Goal: Register for event/course

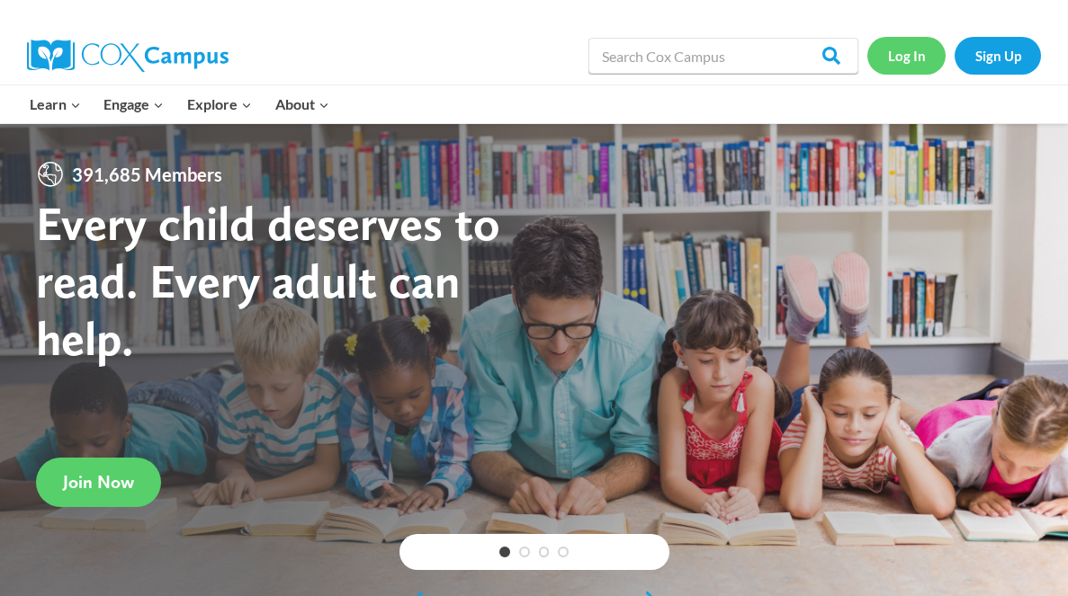
click at [919, 57] on link "Log In" at bounding box center [906, 55] width 78 height 37
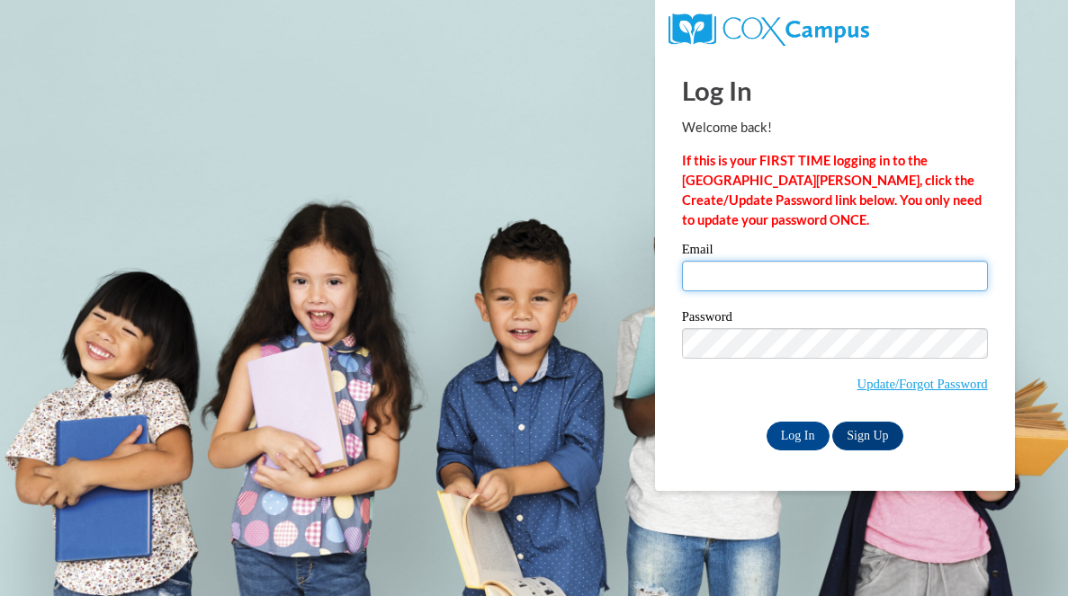
click at [728, 273] on input "Email" at bounding box center [835, 276] width 306 height 31
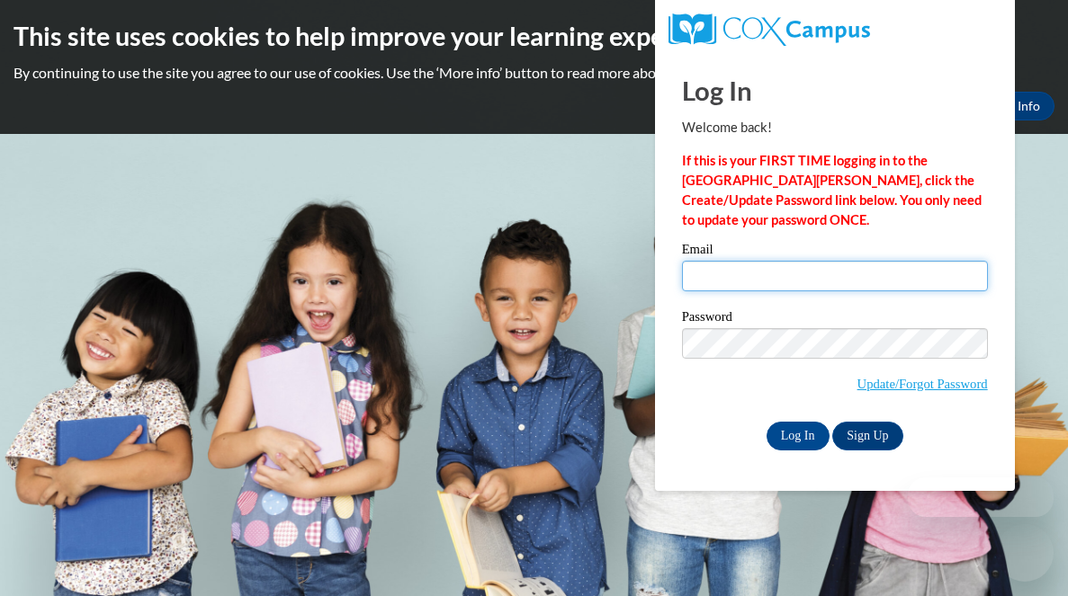
click at [741, 273] on input "Email" at bounding box center [835, 276] width 306 height 31
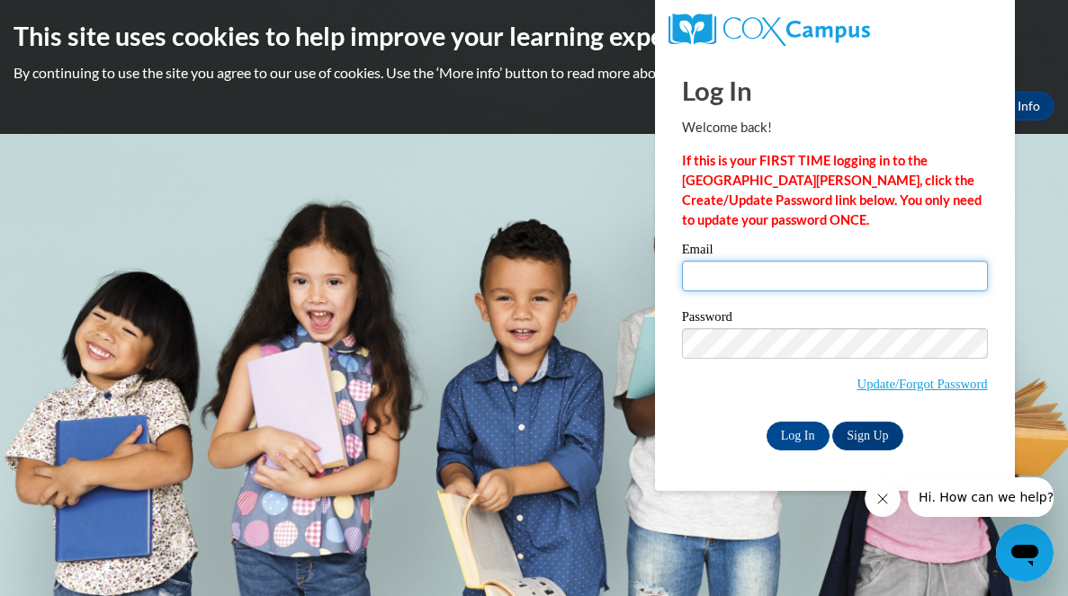
type input "[EMAIL_ADDRESS][DOMAIN_NAME]"
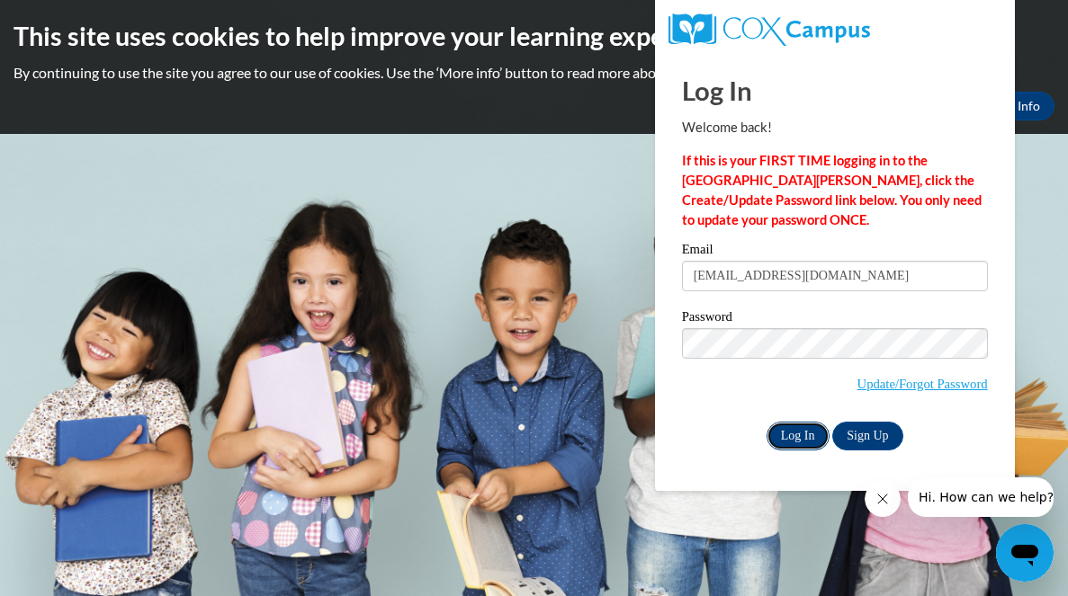
click at [790, 436] on input "Log In" at bounding box center [798, 436] width 63 height 29
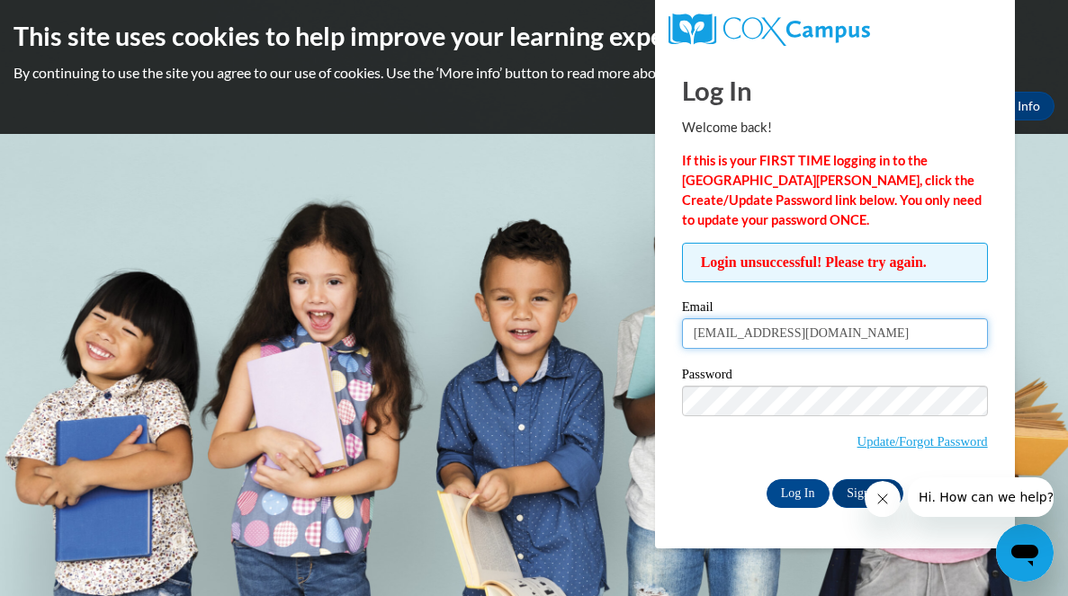
click at [774, 330] on input "[EMAIL_ADDRESS][DOMAIN_NAME]" at bounding box center [835, 333] width 306 height 31
click at [774, 331] on input "[EMAIL_ADDRESS][DOMAIN_NAME]" at bounding box center [835, 333] width 306 height 31
click at [774, 331] on input "seitzkelly@hotmail.com" at bounding box center [835, 333] width 306 height 31
type input "[EMAIL_ADDRESS][DOMAIN_NAME]"
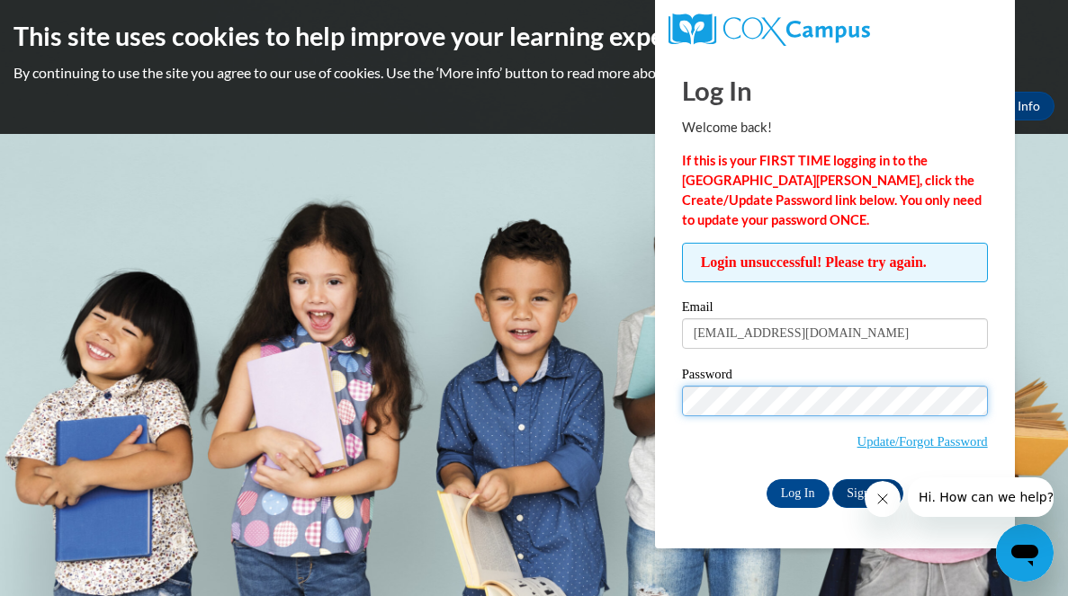
click at [767, 480] on input "Log In" at bounding box center [798, 494] width 63 height 29
click at [717, 513] on div "Log In Welcome back! If this is your FIRST TIME logging in to the NEW Cox Campu…" at bounding box center [834, 301] width 387 height 495
click at [791, 493] on input "Log In" at bounding box center [798, 494] width 63 height 29
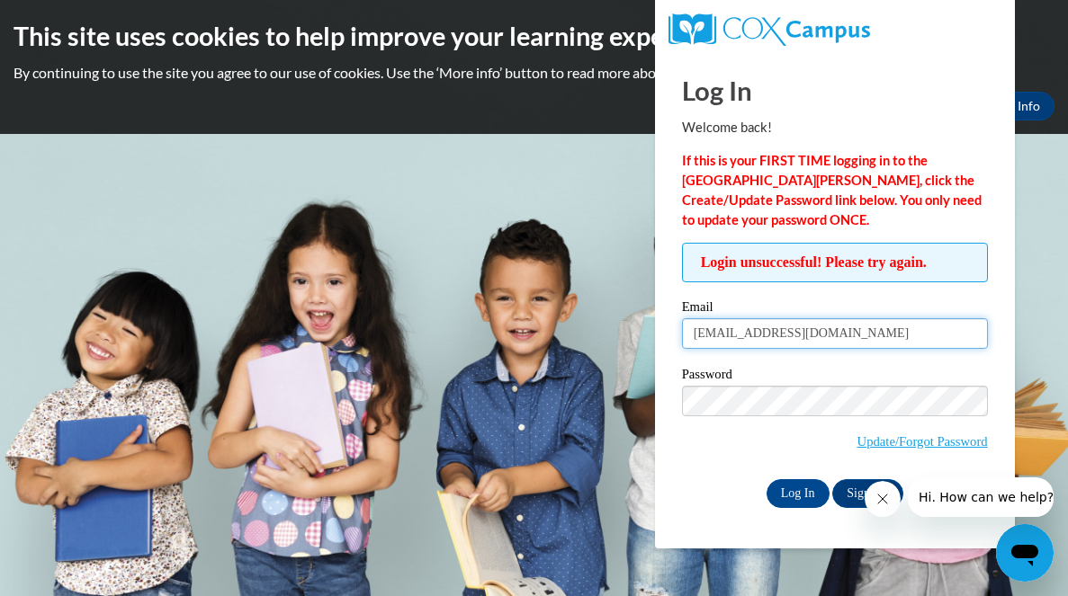
click at [744, 334] on input "pankratk@uww.edu" at bounding box center [835, 333] width 306 height 31
type input "[EMAIL_ADDRESS][DOMAIN_NAME]"
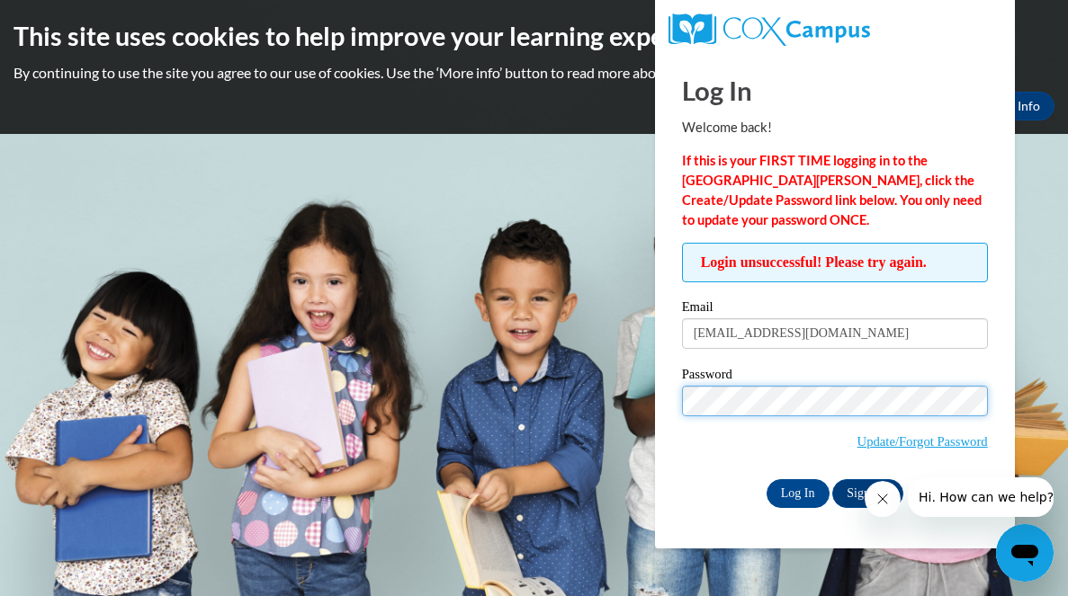
click at [767, 480] on input "Log In" at bounding box center [798, 494] width 63 height 29
click at [883, 498] on icon "Close message from company" at bounding box center [882, 499] width 9 height 9
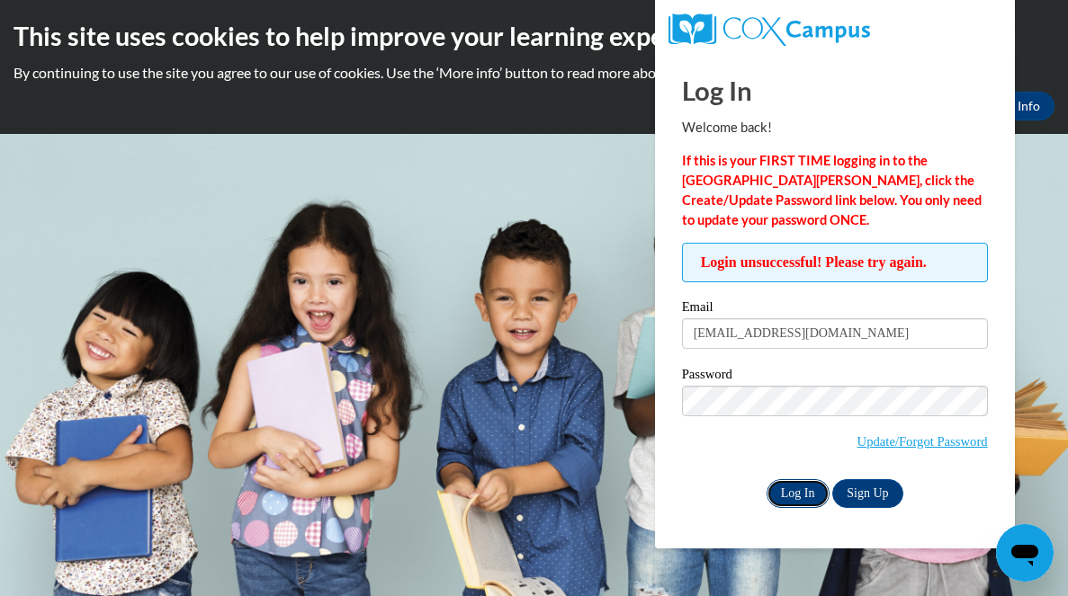
click at [798, 496] on input "Log In" at bounding box center [798, 494] width 63 height 29
click at [630, 484] on body "This site uses cookies to help improve your learning experience. By continuing …" at bounding box center [534, 298] width 1068 height 596
click at [1044, 148] on body "This site uses cookies to help improve your learning experience. By continuing …" at bounding box center [534, 298] width 1068 height 596
click at [519, 417] on body "This site uses cookies to help improve your learning experience. By continuing …" at bounding box center [534, 298] width 1068 height 596
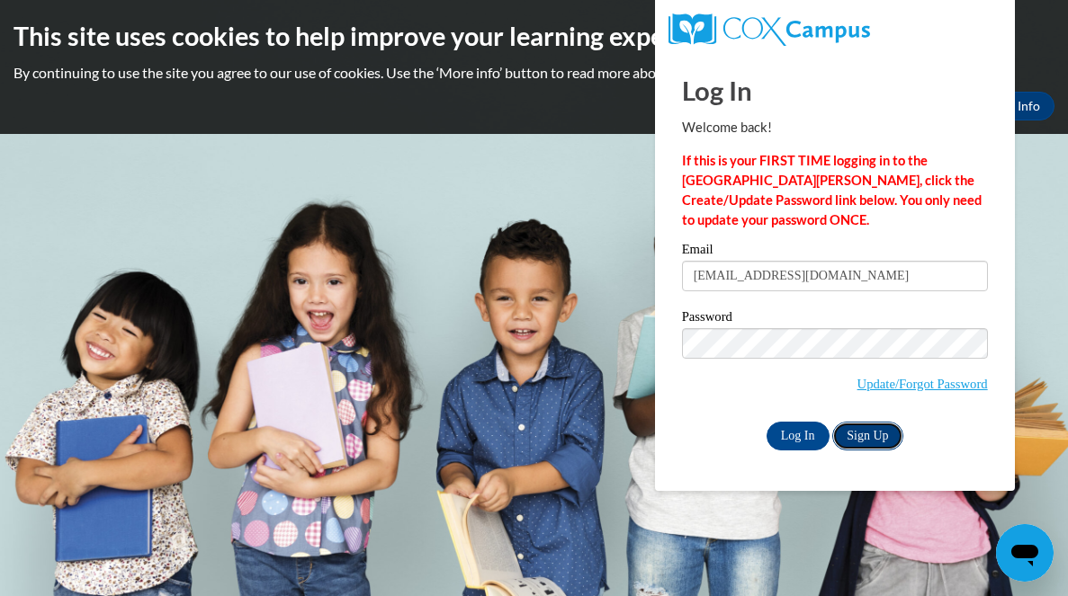
click at [872, 435] on link "Sign Up" at bounding box center [867, 436] width 70 height 29
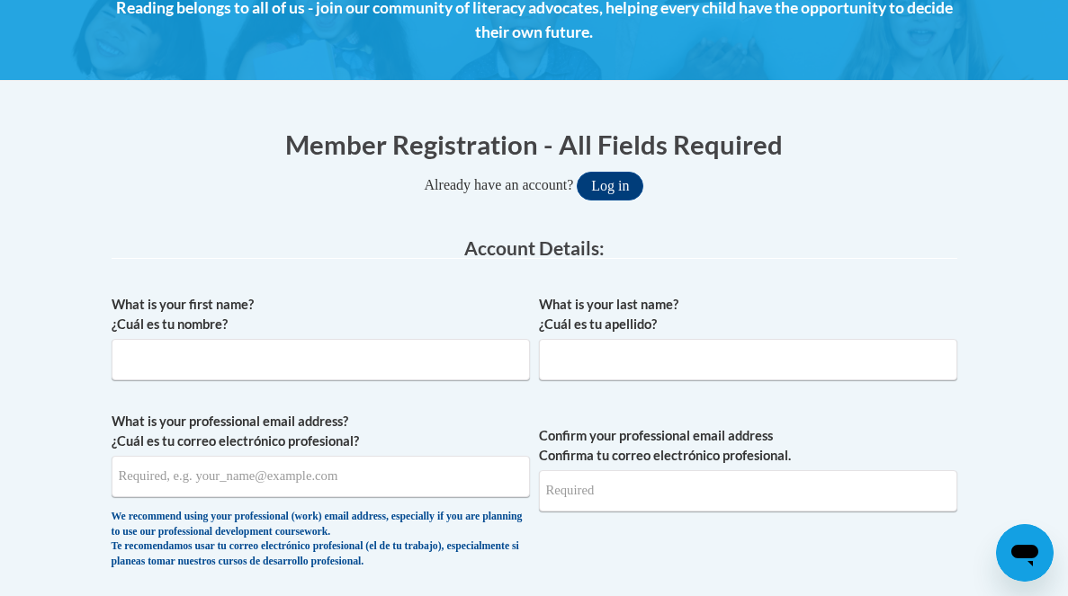
scroll to position [283, 0]
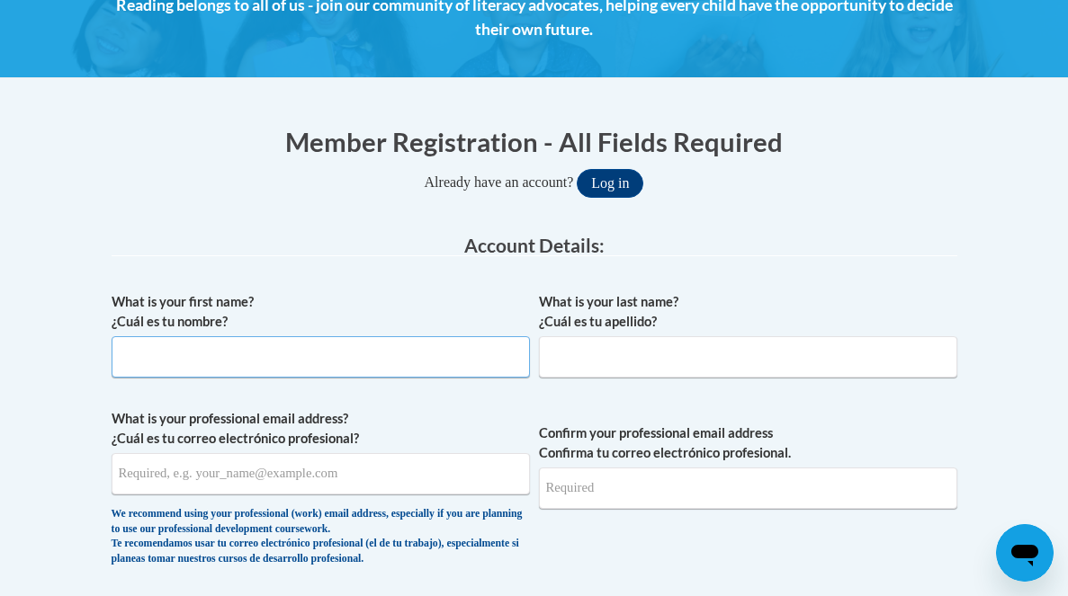
click at [268, 370] on input "What is your first name? ¿Cuál es tu nombre?" at bounding box center [321, 356] width 418 height 41
type input "Kelly"
type input "Pankratz"
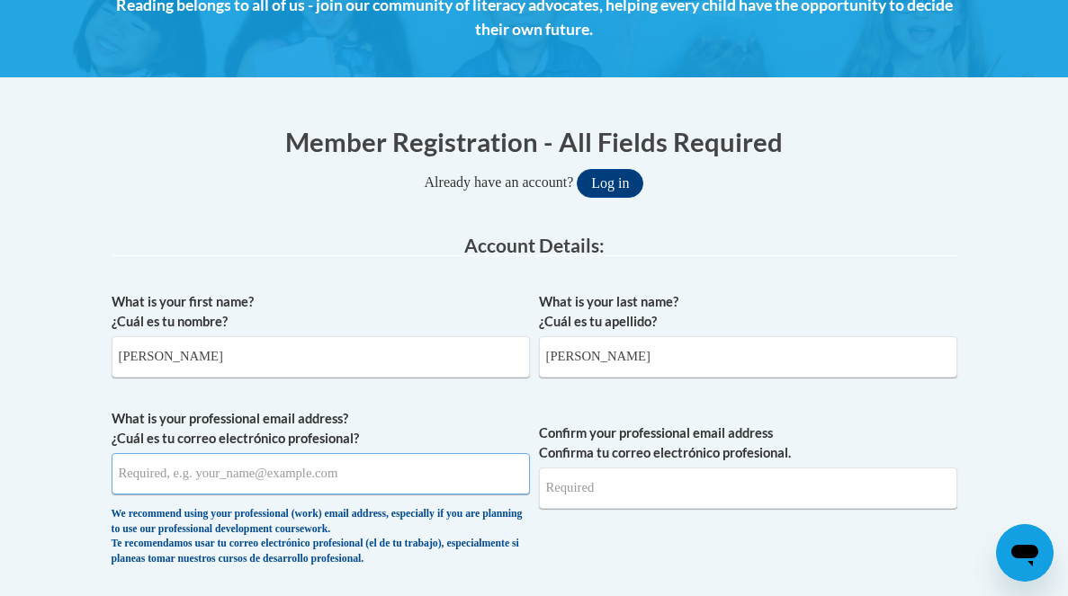
type input "[EMAIL_ADDRESS][DOMAIN_NAME]"
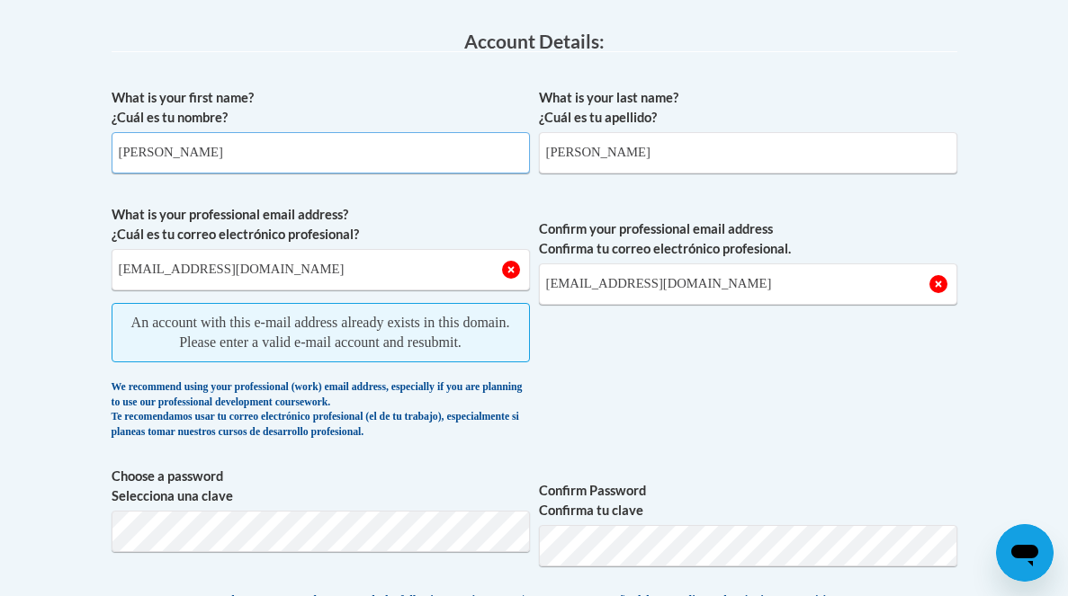
scroll to position [489, 0]
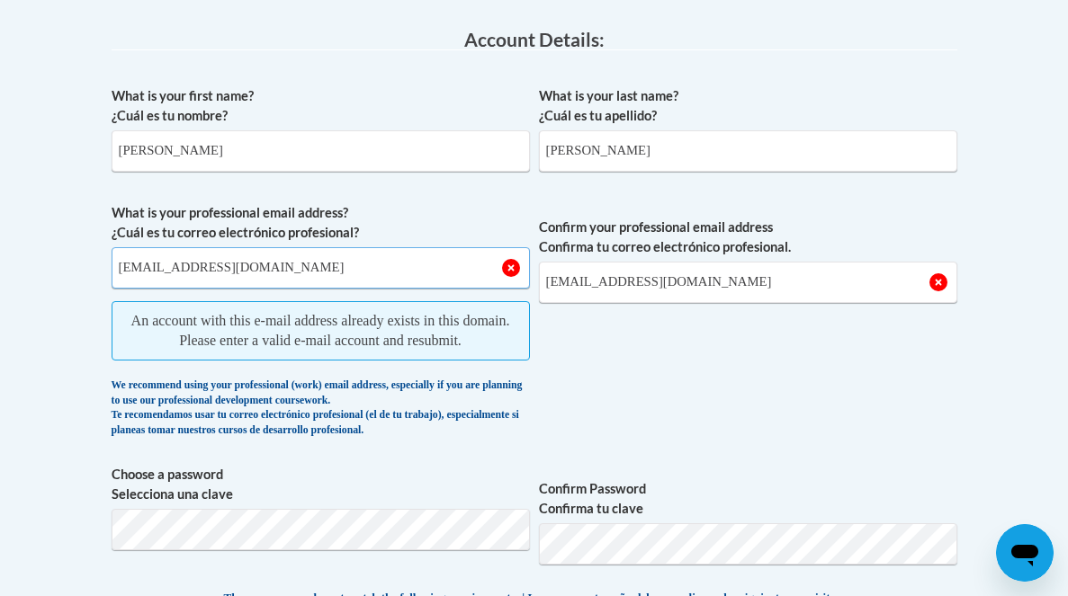
click at [235, 267] on input "[EMAIL_ADDRESS][DOMAIN_NAME]" at bounding box center [321, 267] width 418 height 41
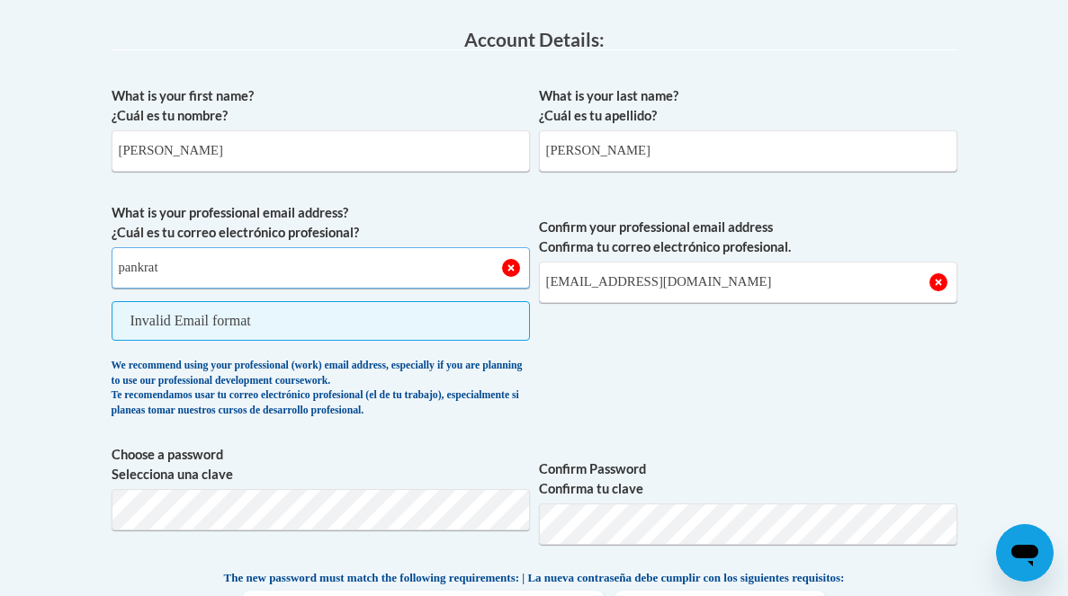
type input "pankratk@uww.edu"
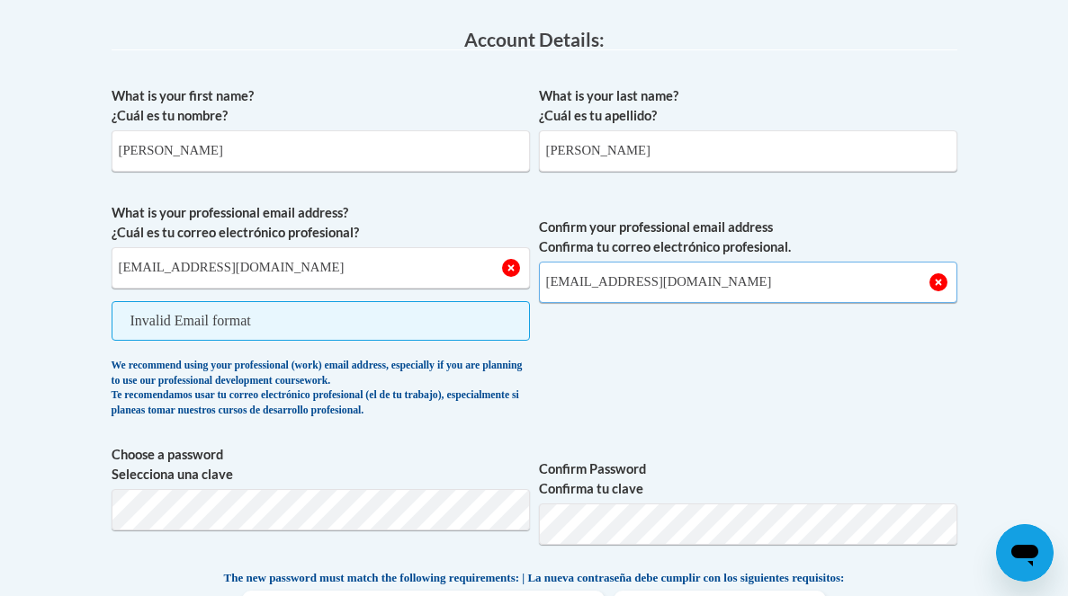
click at [629, 286] on input "[EMAIL_ADDRESS][DOMAIN_NAME]" at bounding box center [748, 282] width 418 height 41
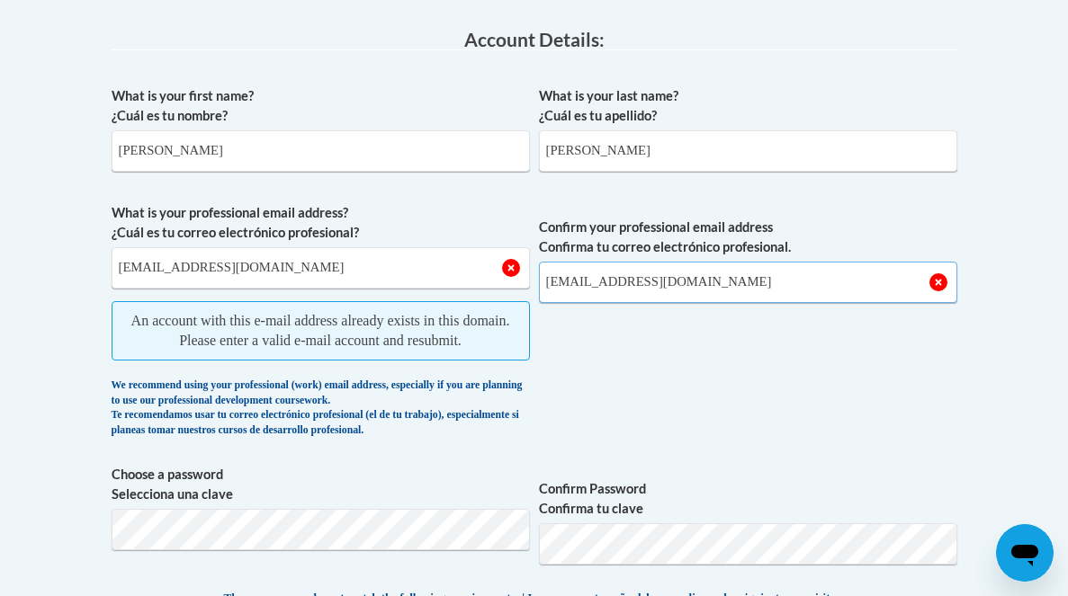
type input "pankratk@uww.edu"
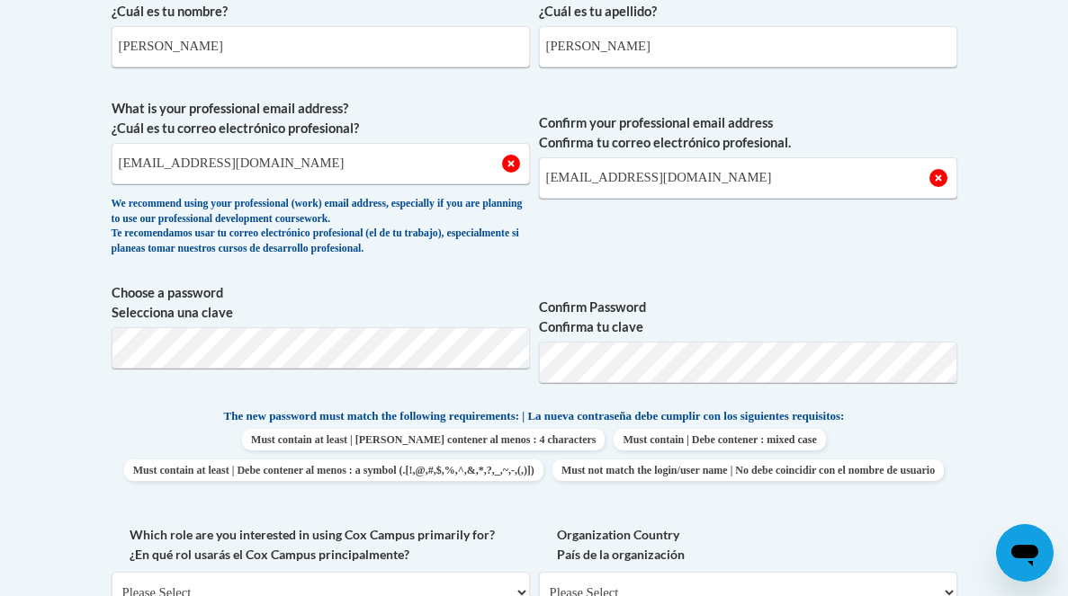
click at [587, 429] on span "Must contain at least | Debe contener al menos : 4 characters Must contain | De…" at bounding box center [535, 455] width 846 height 52
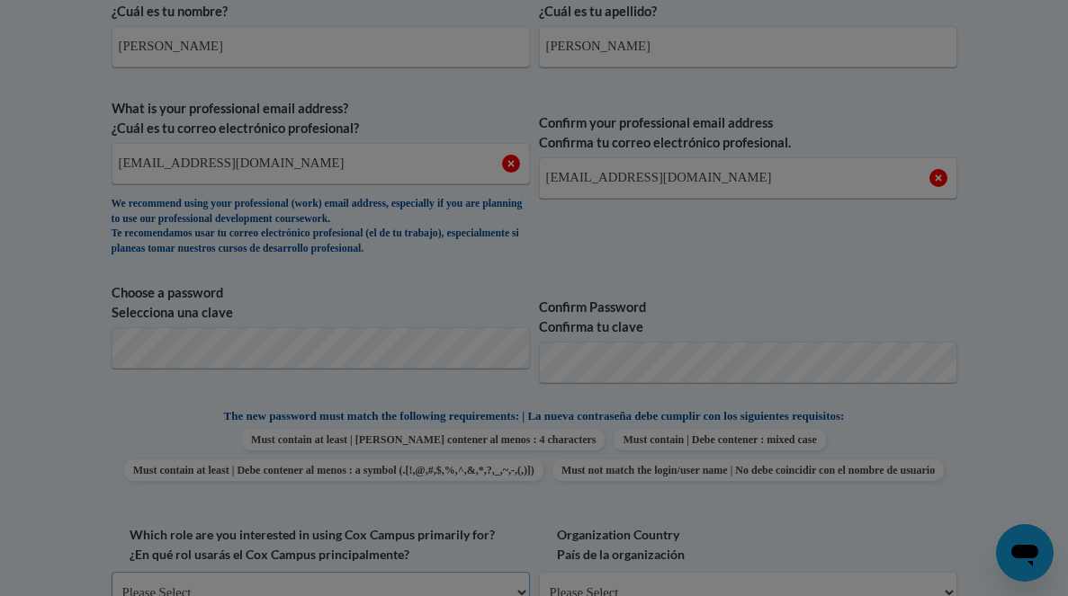
scroll to position [641, 0]
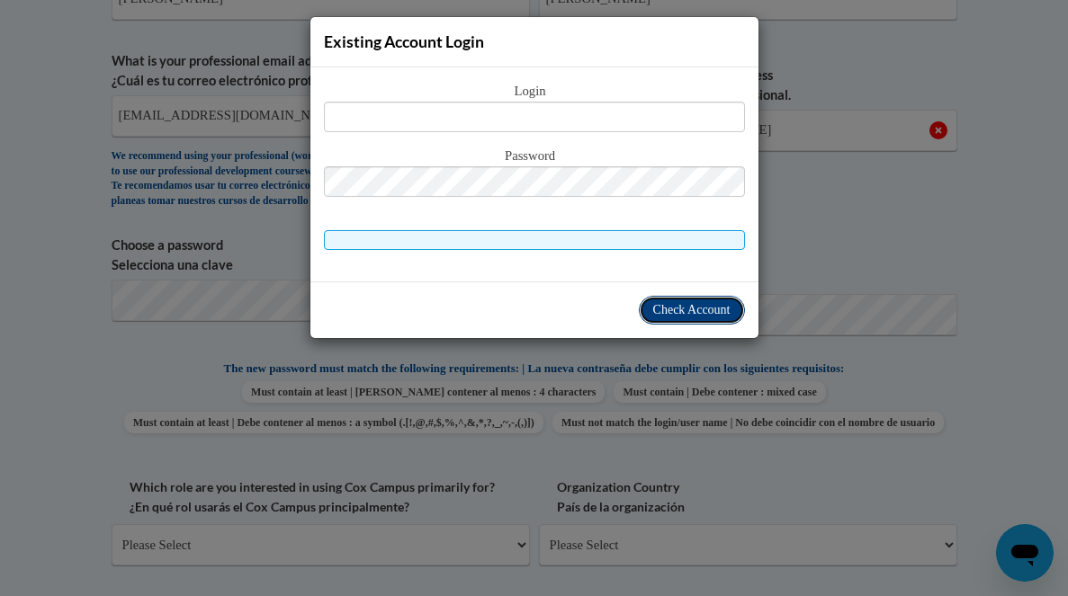
click at [679, 306] on span "Check Account" at bounding box center [691, 309] width 77 height 13
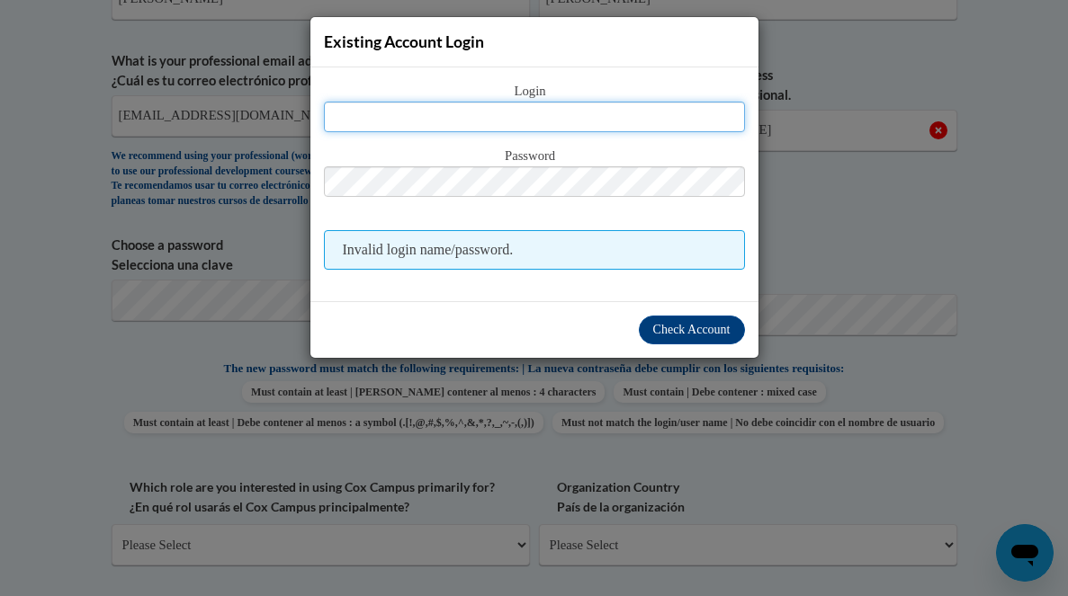
click at [474, 117] on input "text" at bounding box center [534, 117] width 421 height 31
type input "[EMAIL_ADDRESS][DOMAIN_NAME]"
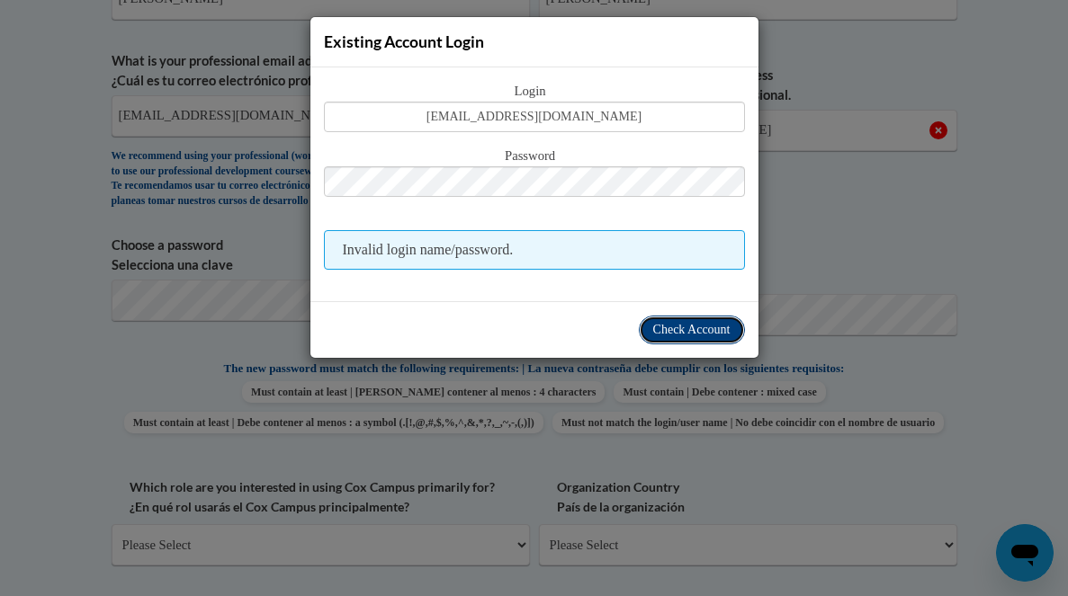
click at [693, 335] on span "Check Account" at bounding box center [691, 329] width 77 height 13
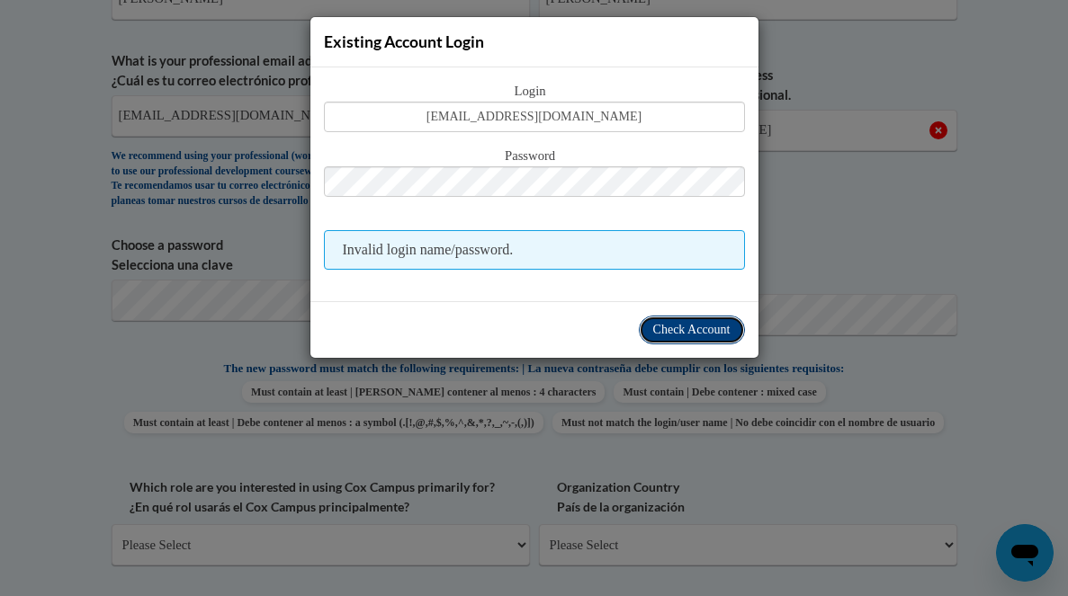
click at [675, 332] on span "Check Account" at bounding box center [691, 329] width 77 height 13
click at [685, 51] on div "Existing Account Login" at bounding box center [534, 42] width 448 height 50
click at [478, 507] on div "Existing Account Login Login seitzkelly@hotmail.com Password Invalid login name…" at bounding box center [534, 298] width 1068 height 596
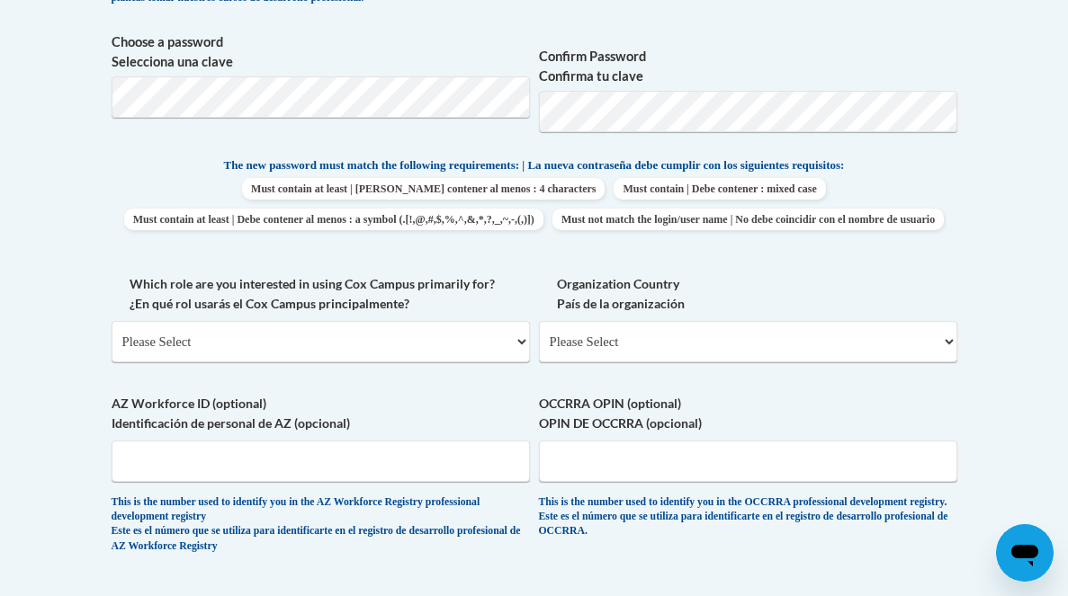
scroll to position [881, 0]
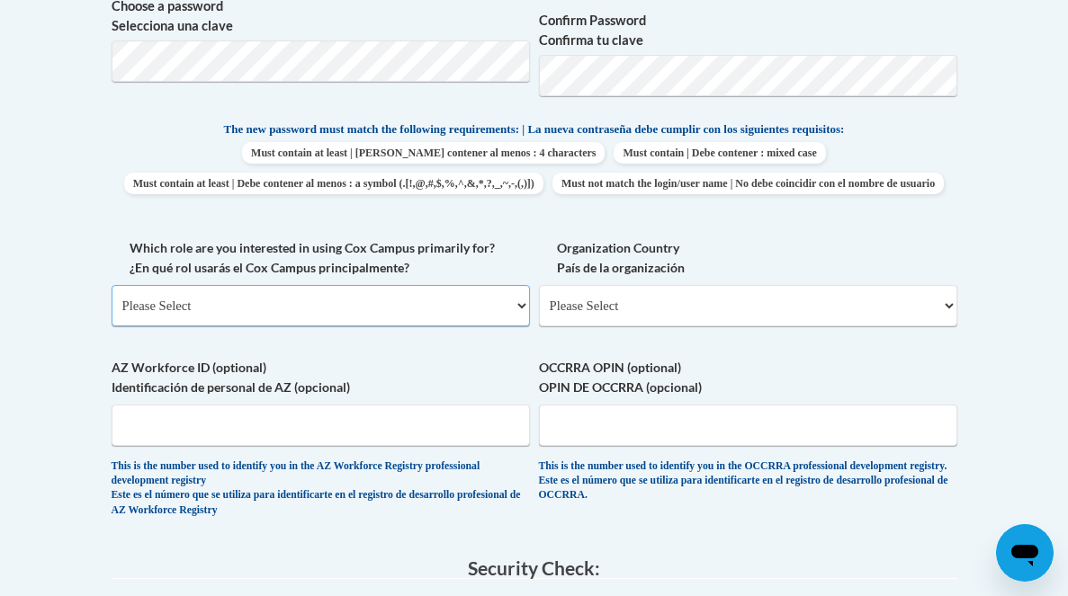
click at [408, 327] on select "Please Select College/University | Colegio/Universidad Community/Nonprofit Part…" at bounding box center [321, 305] width 418 height 41
select select "5a18ea06-2b54-4451-96f2-d152daf9eac5"
click at [112, 316] on select "Please Select College/University | Colegio/Universidad Community/Nonprofit Part…" at bounding box center [321, 305] width 418 height 41
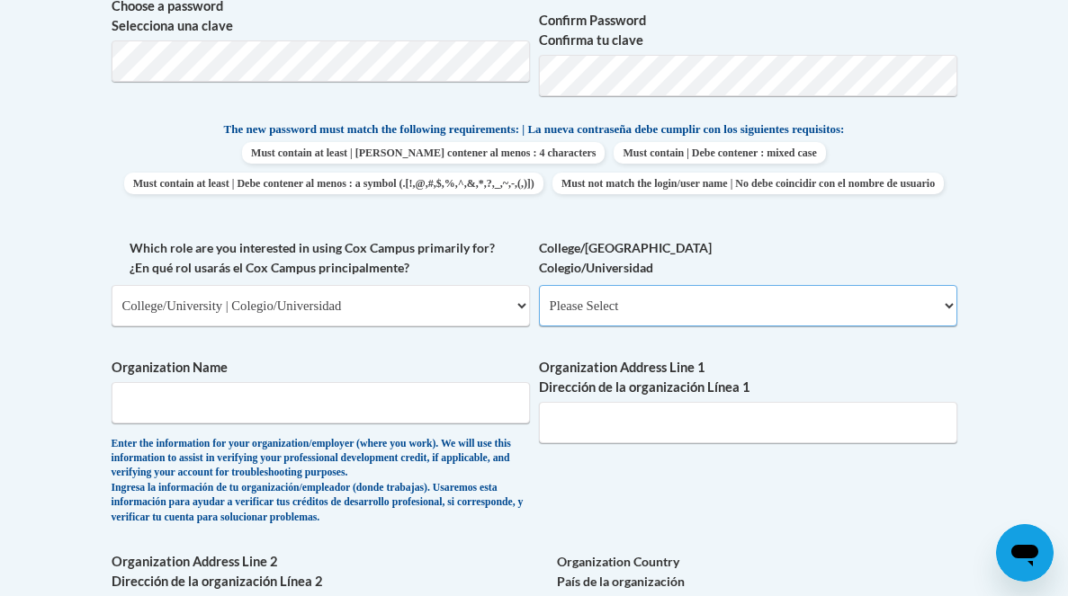
click at [615, 327] on select "Please Select College/University Staff | Empleado universitario College/Univers…" at bounding box center [748, 305] width 418 height 41
select select "c8743970-7742-49d2-af9e-5c4138019e9a"
click at [539, 316] on select "Please Select College/University Staff | Empleado universitario College/Univers…" at bounding box center [748, 305] width 418 height 41
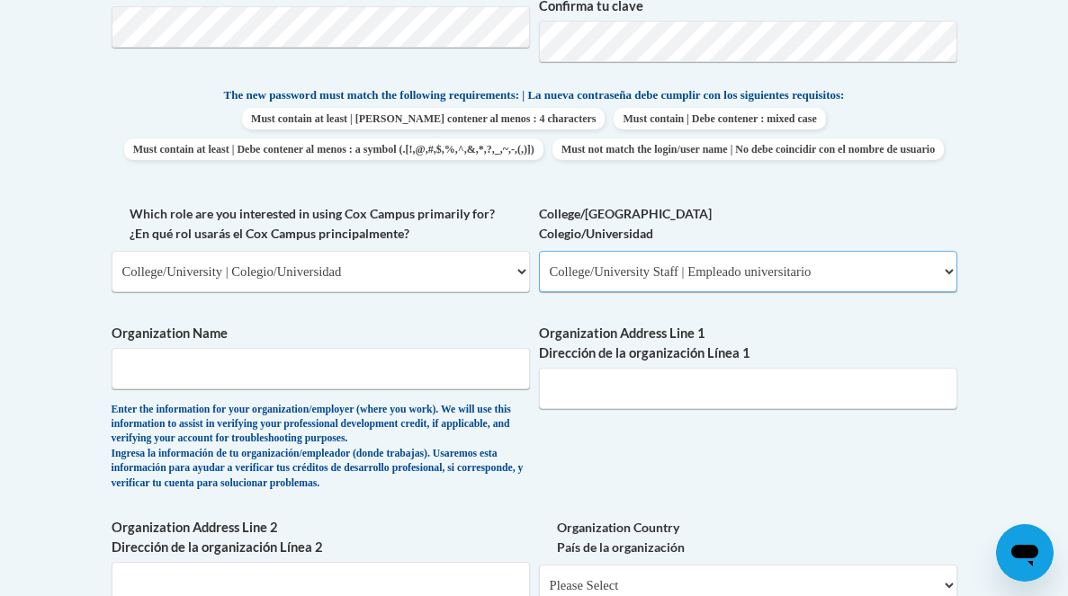
scroll to position [931, 0]
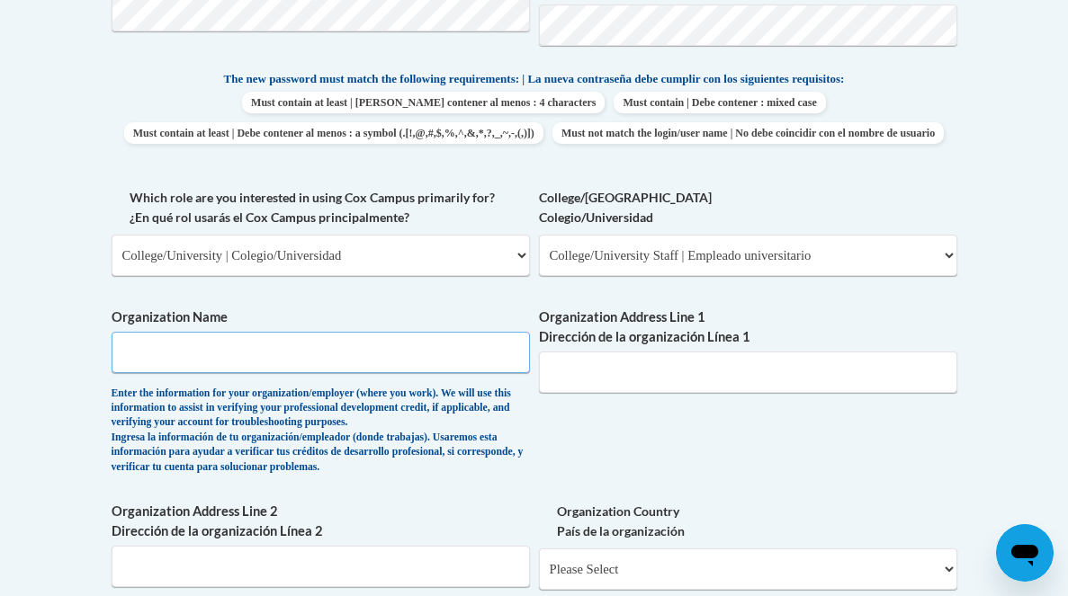
click at [359, 373] on input "Organization Name" at bounding box center [321, 352] width 418 height 41
type input "University Wisconsin Whitewater -College of Education & Professional Studies Wi…"
type input "800 W. Main Street"
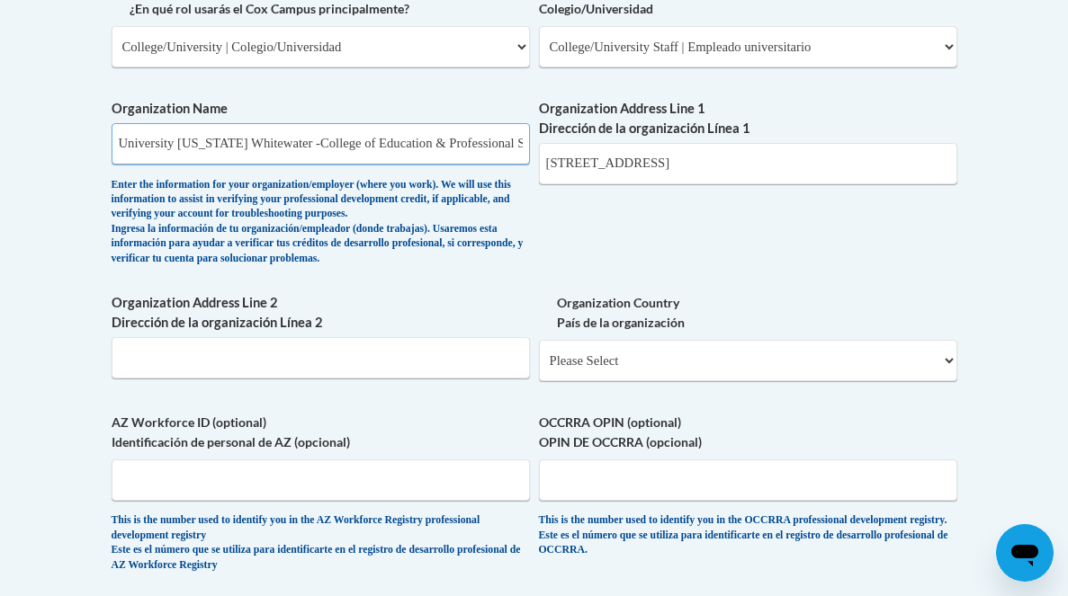
scroll to position [1142, 0]
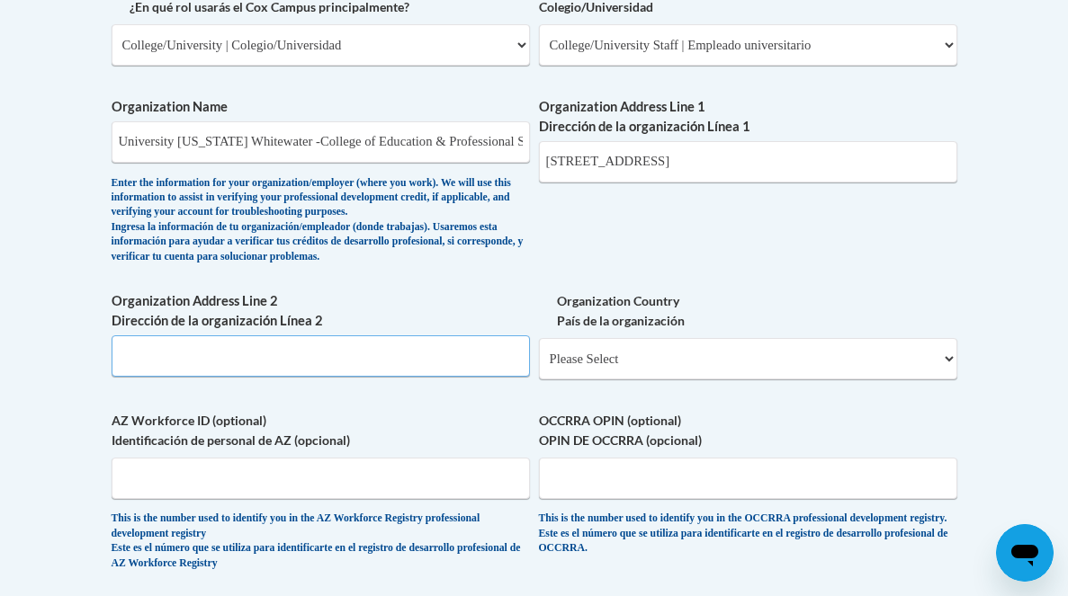
click at [360, 377] on input "Organization Address Line 2 Dirección de la organización Línea 2" at bounding box center [321, 356] width 418 height 41
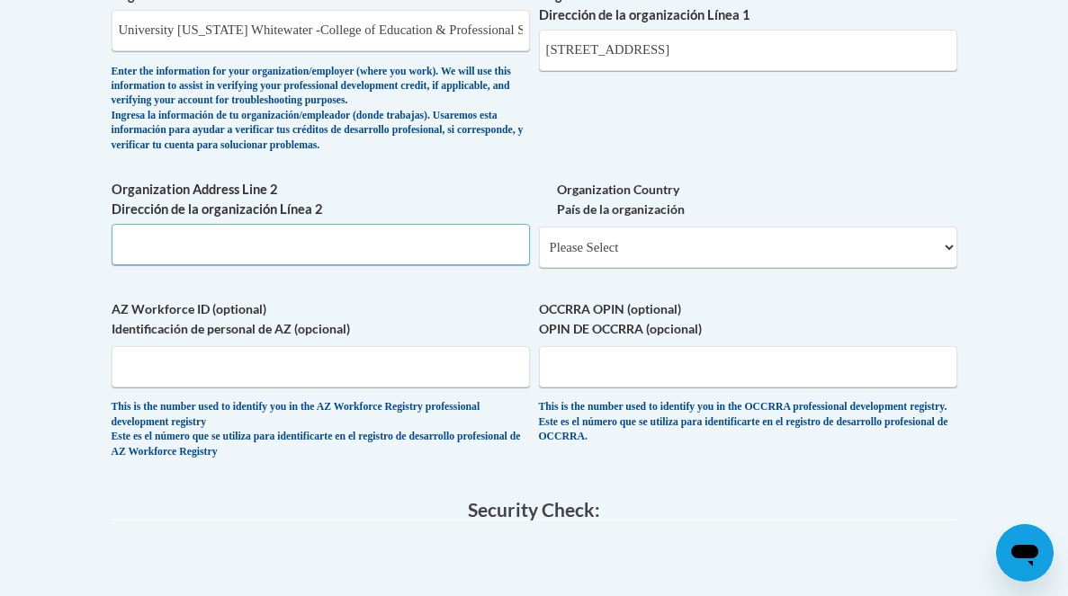
scroll to position [1261, 0]
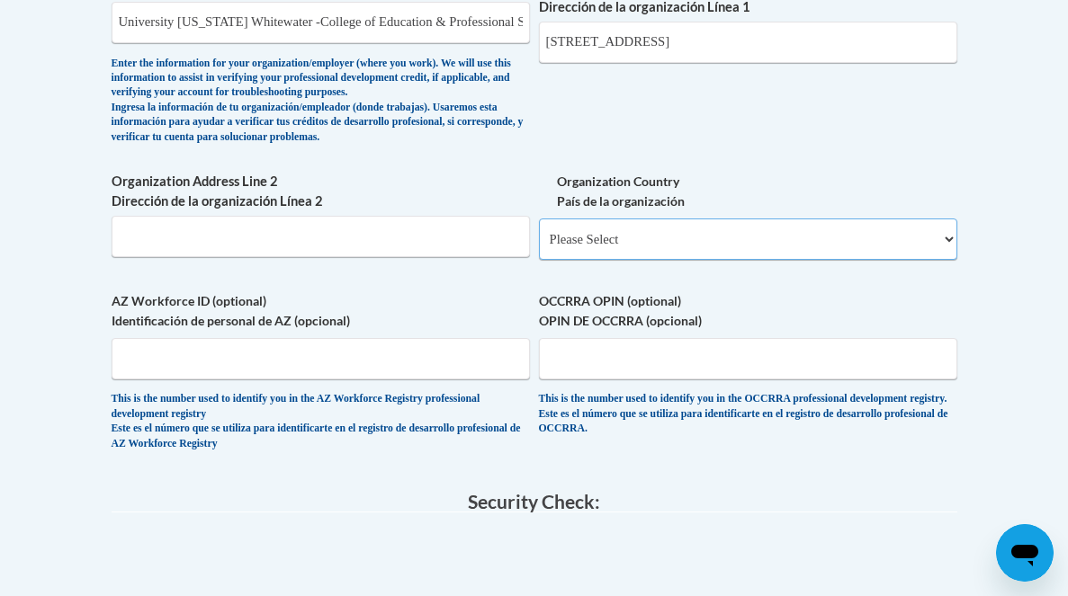
click at [635, 260] on select "Please Select United States | Estados Unidos Outside of the United States | Fue…" at bounding box center [748, 239] width 418 height 41
select select "ad49bcad-a171-4b2e-b99c-48b446064914"
click at [539, 249] on select "Please Select [GEOGRAPHIC_DATA] | [GEOGRAPHIC_DATA] Outside of [GEOGRAPHIC_DATA…" at bounding box center [748, 239] width 418 height 41
select select
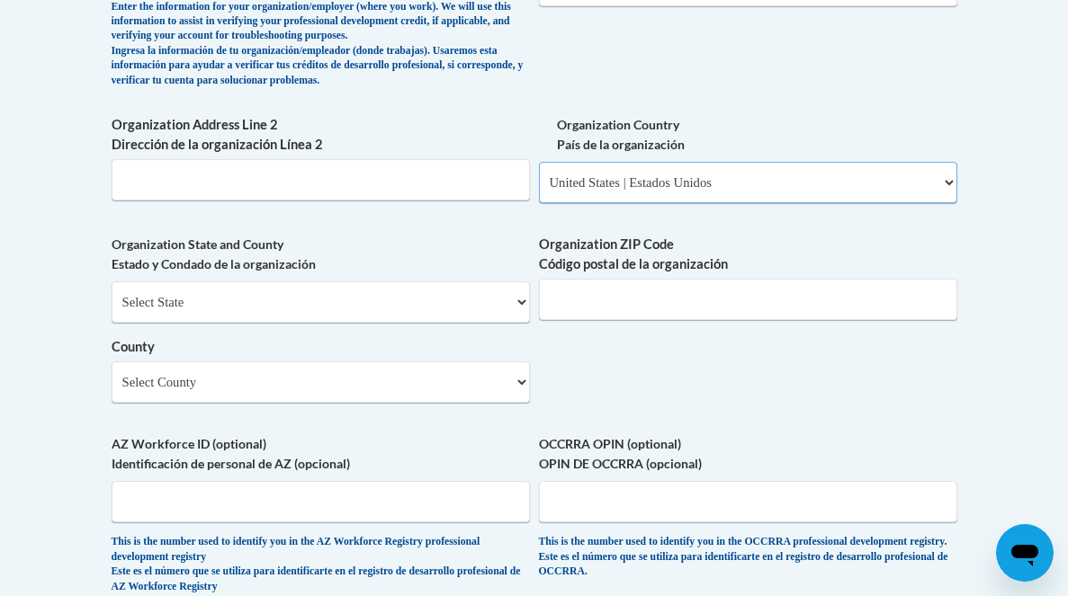
scroll to position [1322, 0]
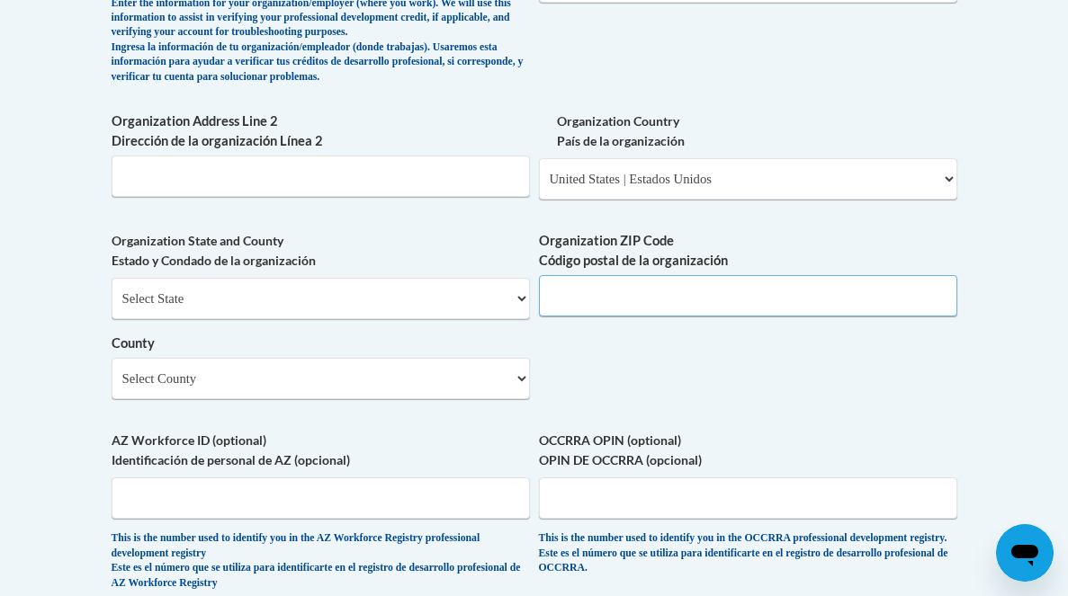
click at [580, 317] on input "Organization ZIP Code Código postal de la organización" at bounding box center [748, 295] width 418 height 41
type input "53190"
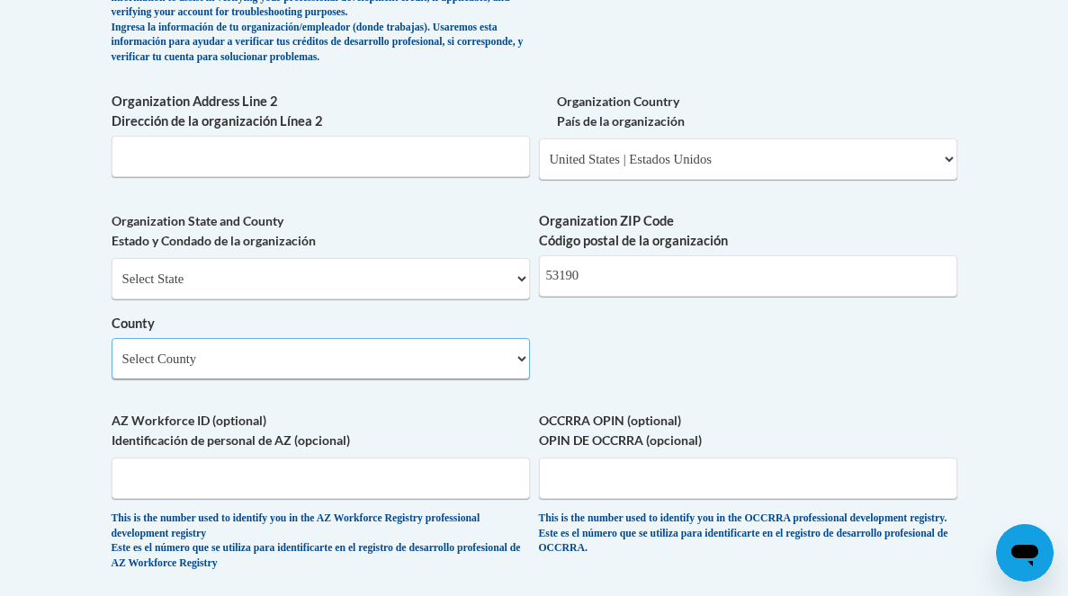
click at [525, 380] on select "Select County Adams Ashland Barron Bayfield Brown Buffalo Burnett Calumet Chipp…" at bounding box center [321, 358] width 418 height 41
select select "Walworth"
click at [112, 368] on select "Select County Adams Ashland Barron Bayfield Brown Buffalo Burnett Calumet Chipp…" at bounding box center [321, 358] width 418 height 41
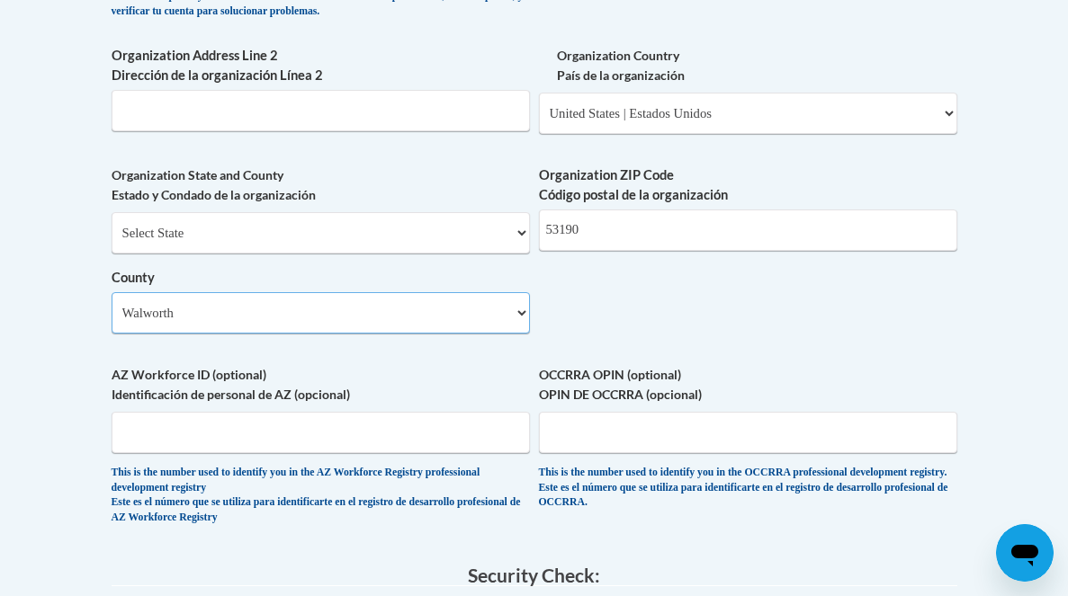
scroll to position [1394, 0]
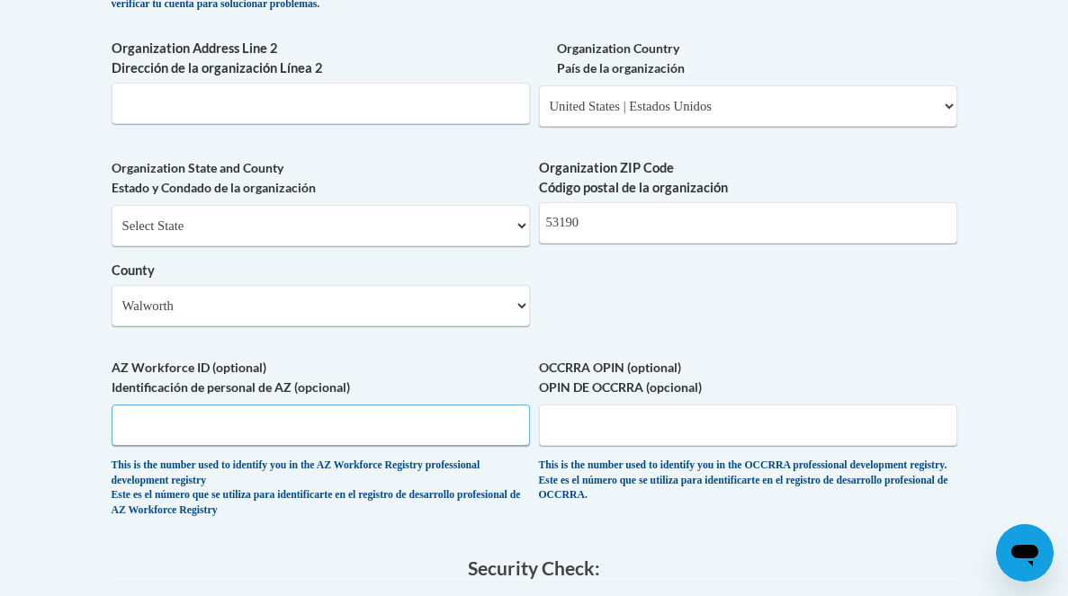
click at [484, 446] on input "AZ Workforce ID (optional) Identificación de personal de AZ (opcional)" at bounding box center [321, 425] width 418 height 41
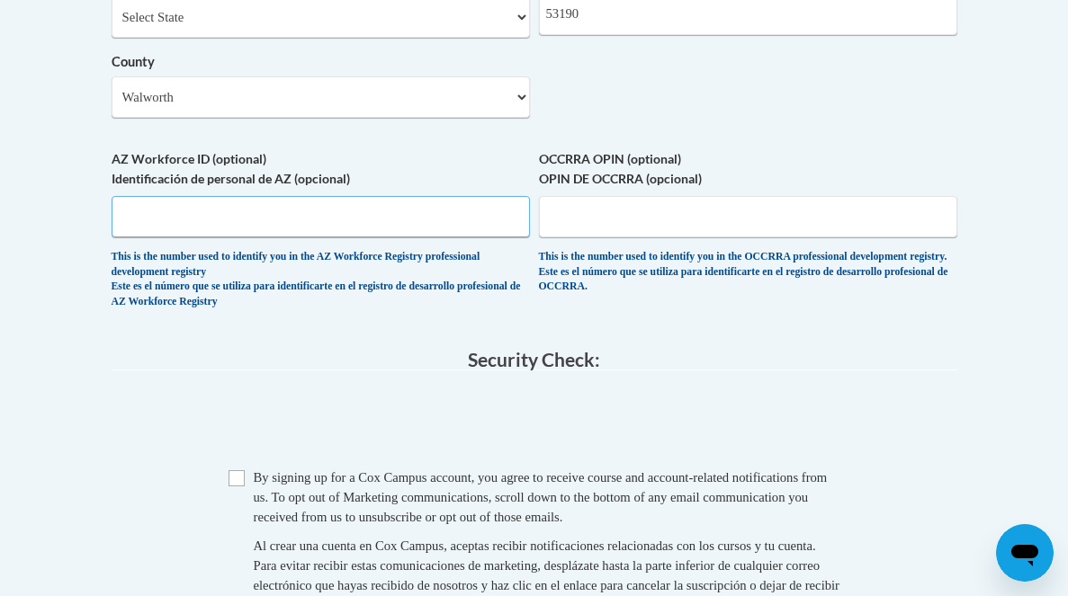
scroll to position [1667, 0]
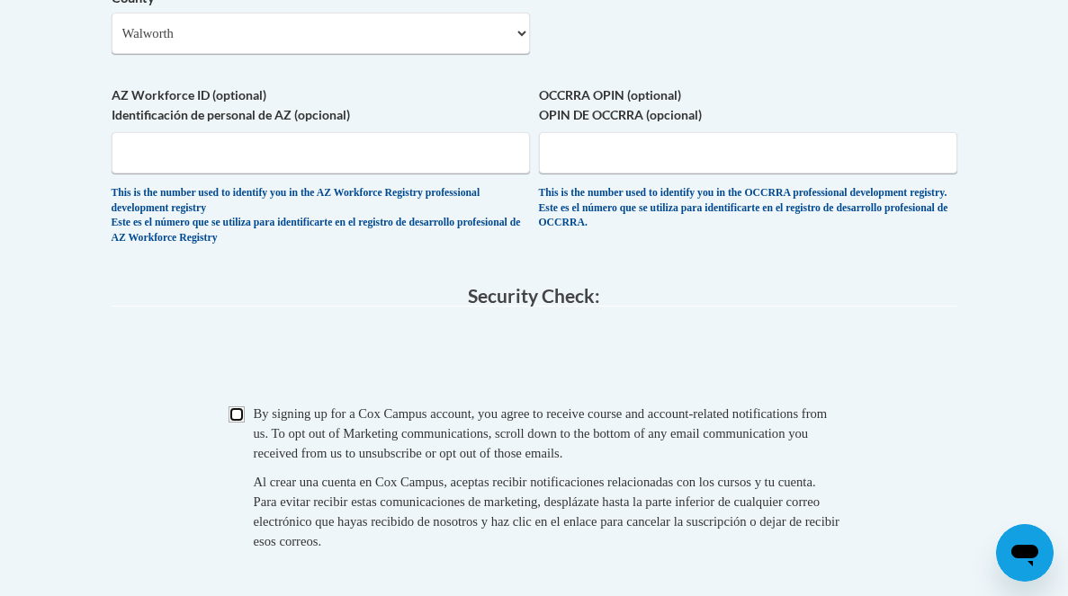
click at [238, 423] on input "Checkbox" at bounding box center [237, 415] width 16 height 16
checkbox input "true"
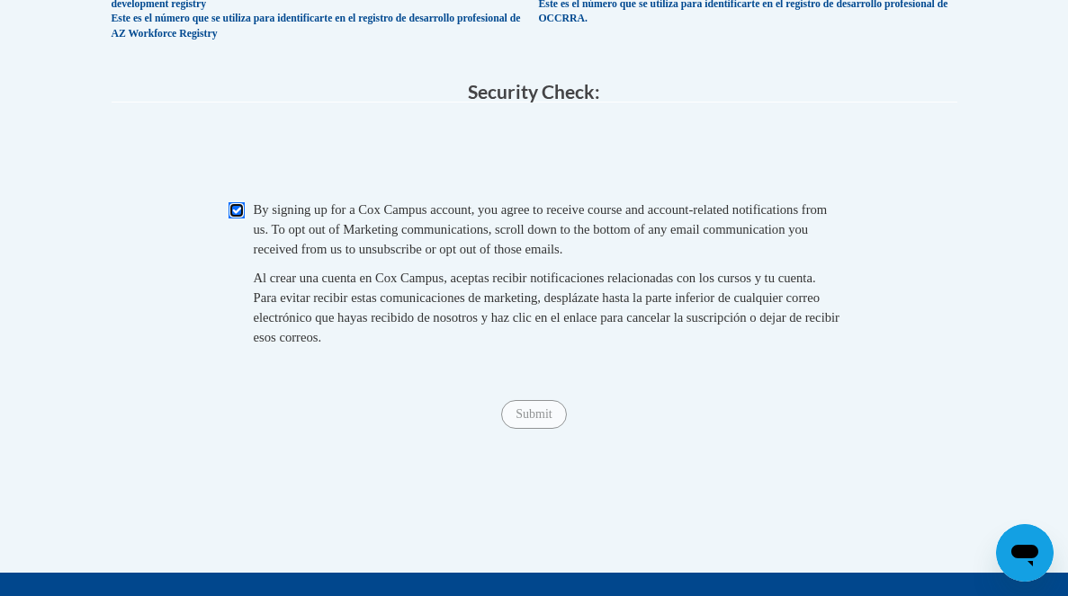
scroll to position [1907, 0]
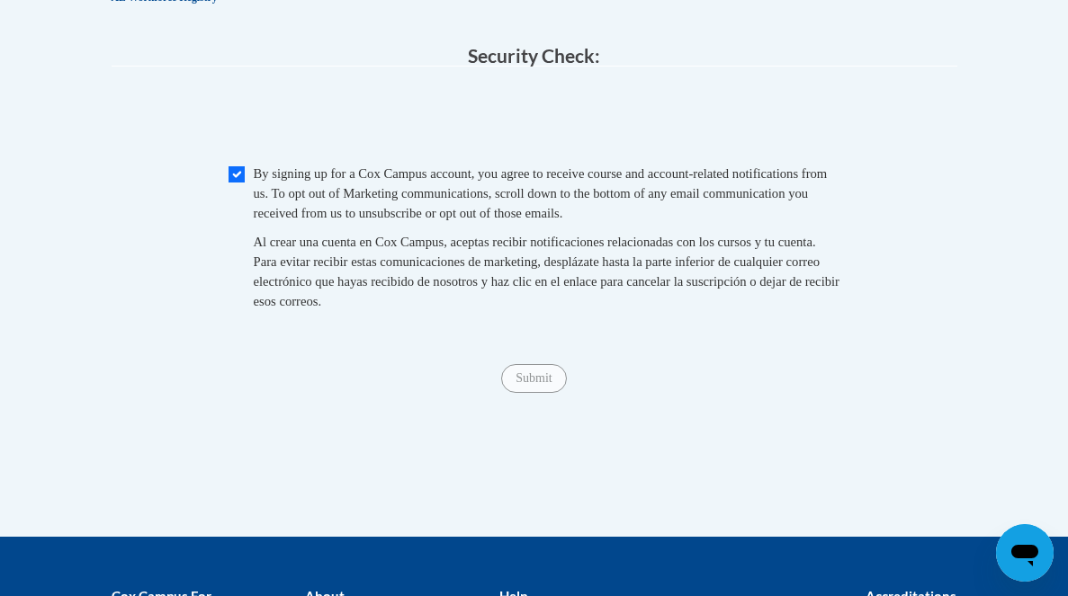
click at [541, 384] on span "Submit" at bounding box center [533, 377] width 65 height 14
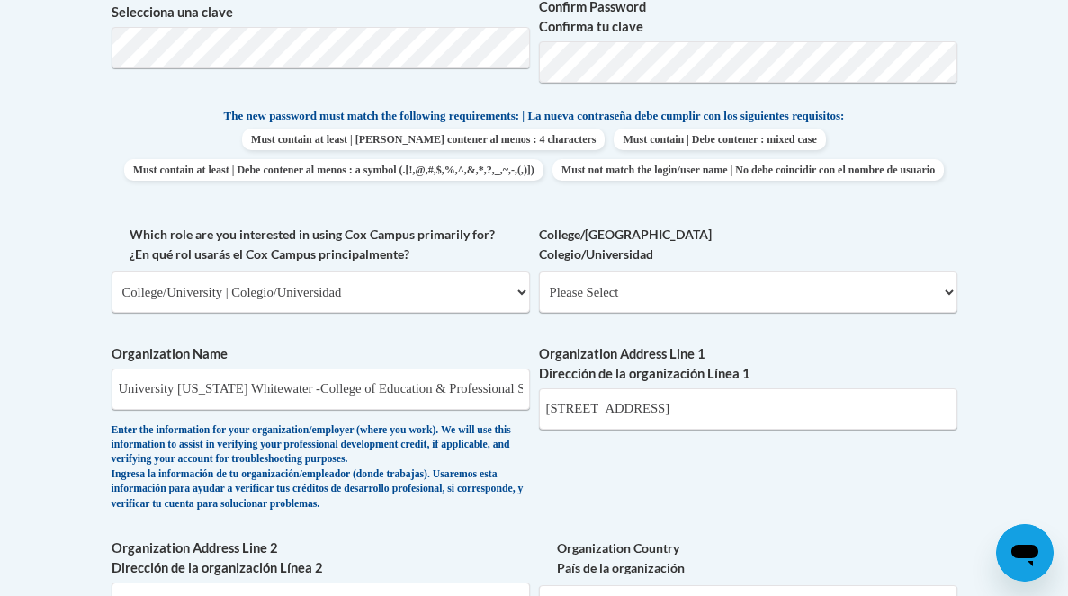
scroll to position [902, 0]
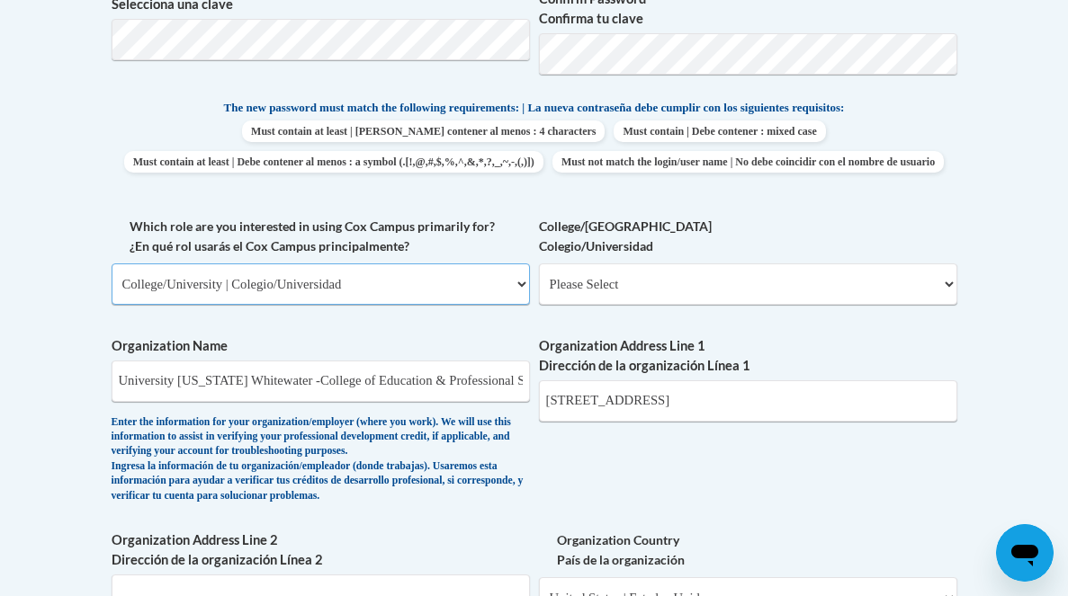
click at [518, 305] on select "Please Select College/University | Colegio/Universidad Community/Nonprofit Part…" at bounding box center [321, 284] width 418 height 41
select select "fbf2d438-af2f-41f8-98f1-81c410e29de3"
click at [112, 294] on select "Please Select College/University | Colegio/Universidad Community/Nonprofit Part…" at bounding box center [321, 284] width 418 height 41
select select "null"
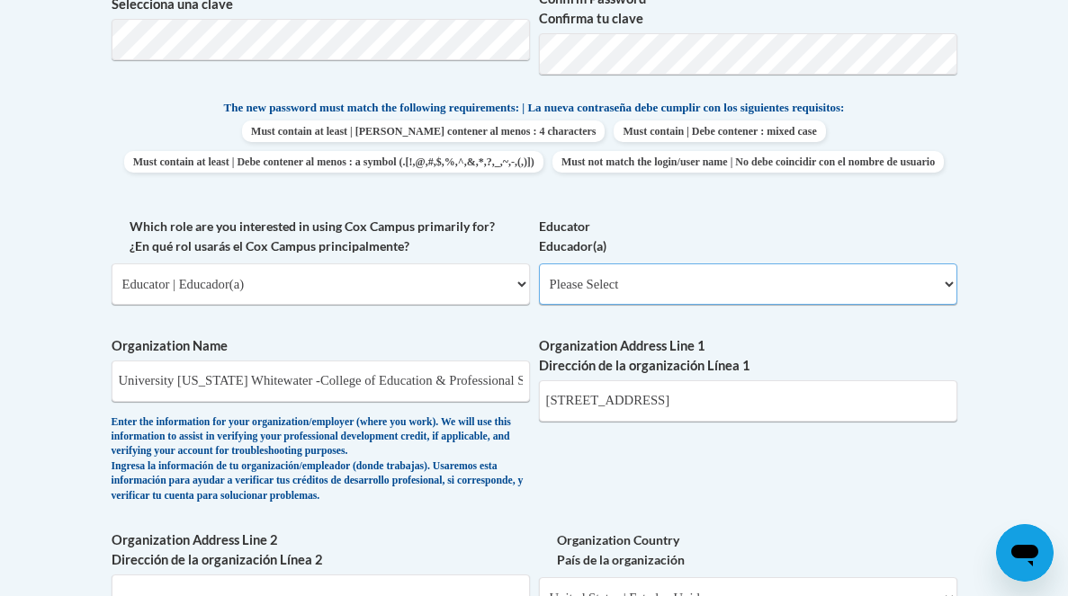
click at [795, 305] on select "Please Select Early Learning/Daycare Teacher/Family Home Care Provider | Maestr…" at bounding box center [748, 284] width 418 height 41
click at [791, 305] on select "Please Select Early Learning/Daycare Teacher/Family Home Care Provider | Maestr…" at bounding box center [748, 284] width 418 height 41
select select "5455f13f-8aeb-4200-a53b-f3dbe28286cf"
click at [539, 294] on select "Please Select Early Learning/Daycare Teacher/Family Home Care Provider | Maestr…" at bounding box center [748, 284] width 418 height 41
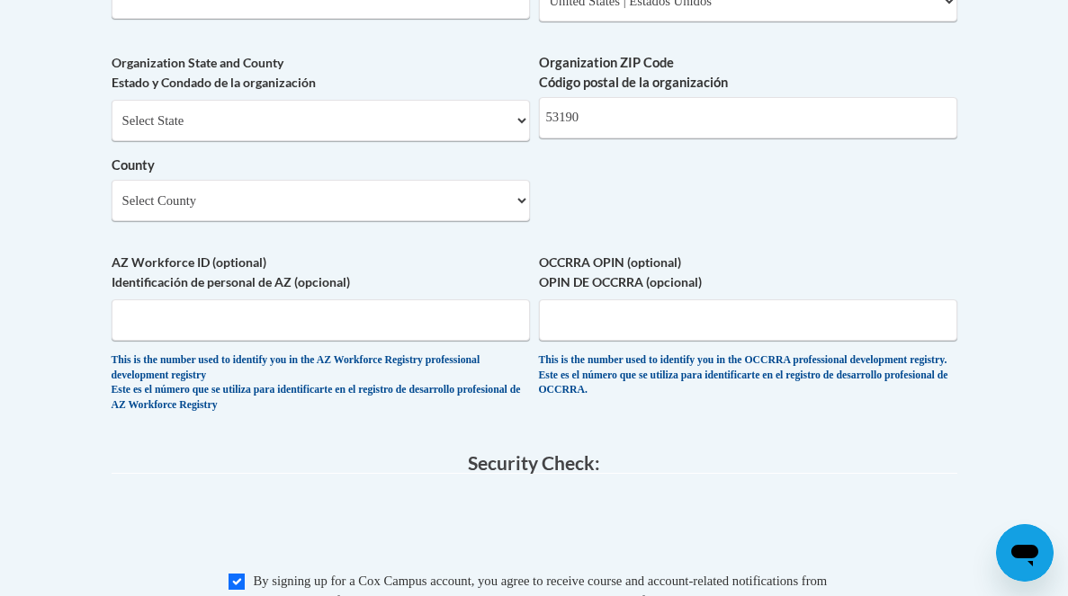
scroll to position [1483, 0]
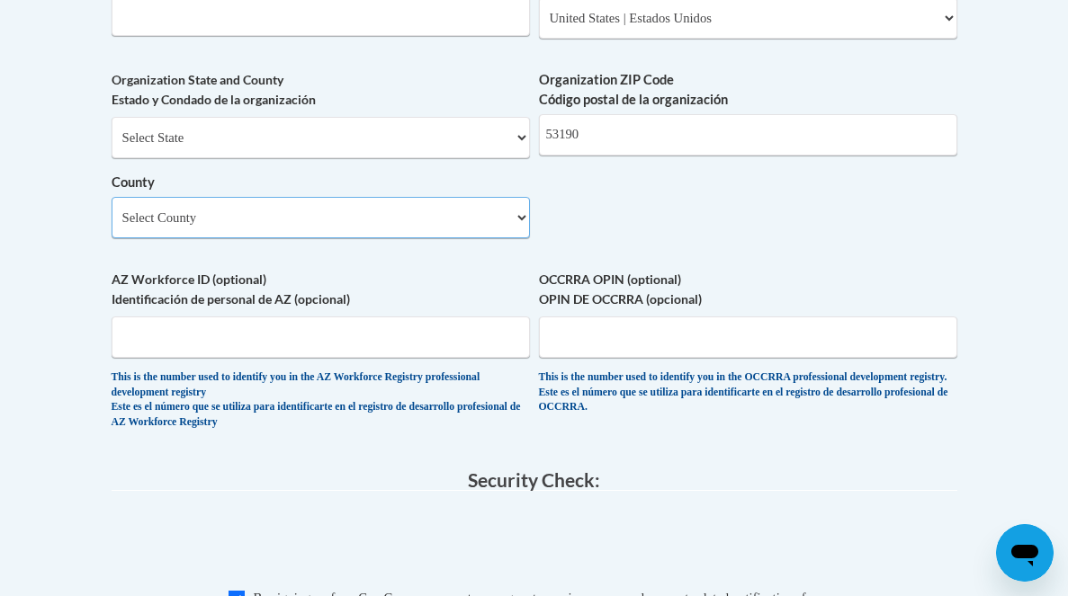
click at [518, 238] on select "Select County Adams Ashland Barron Bayfield Brown Buffalo Burnett Calumet Chipp…" at bounding box center [321, 217] width 418 height 41
click at [249, 238] on select "Select County Adams Ashland Barron Bayfield Brown Buffalo Burnett Calumet Chipp…" at bounding box center [321, 217] width 418 height 41
select select "Walworth"
click at [112, 227] on select "Select County Adams Ashland Barron Bayfield Brown Buffalo Burnett Calumet Chipp…" at bounding box center [321, 217] width 418 height 41
click at [491, 358] on input "AZ Workforce ID (optional) Identificación de personal de AZ (opcional)" at bounding box center [321, 337] width 418 height 41
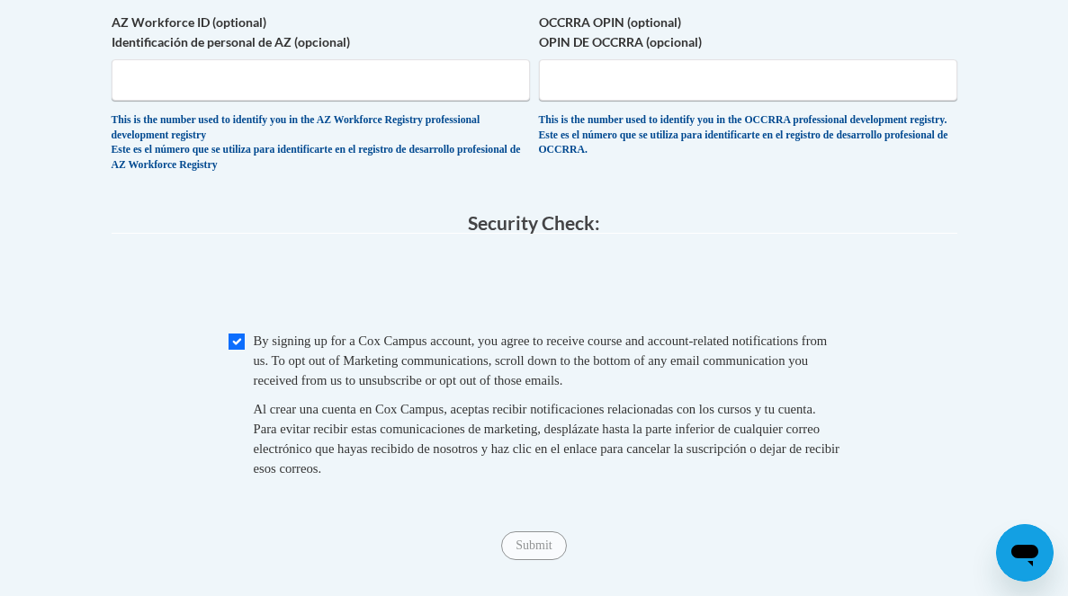
scroll to position [1779, 0]
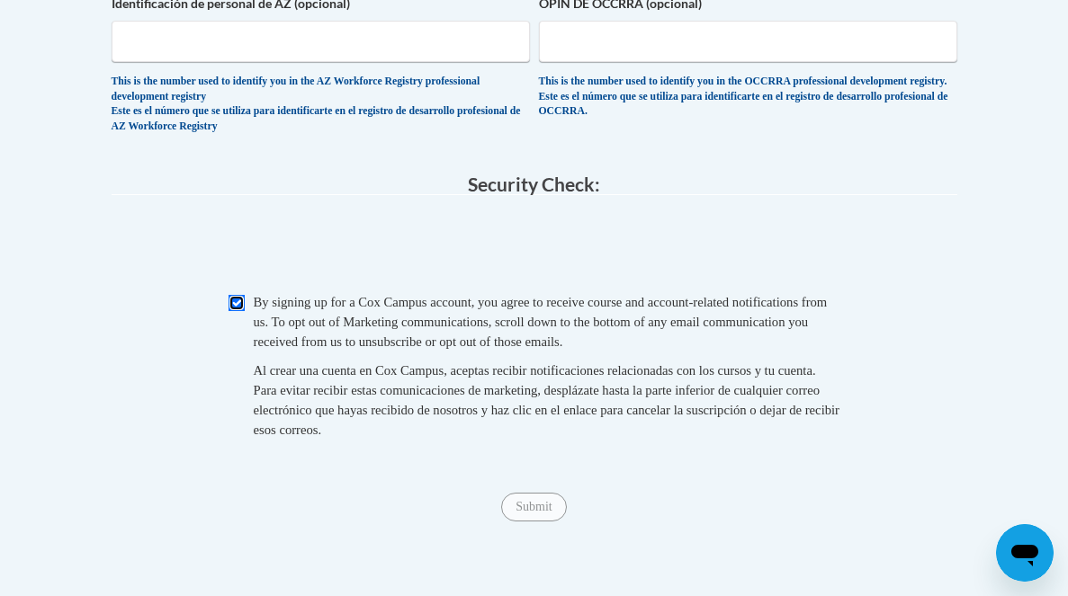
click at [237, 311] on input "Checkbox" at bounding box center [237, 303] width 16 height 16
checkbox input "true"
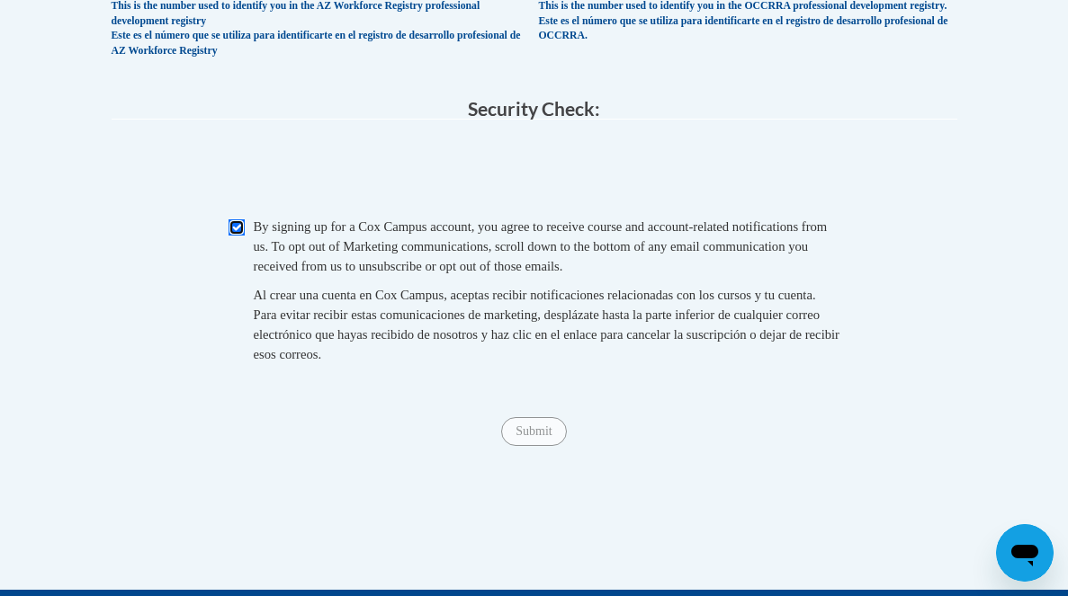
scroll to position [1859, 0]
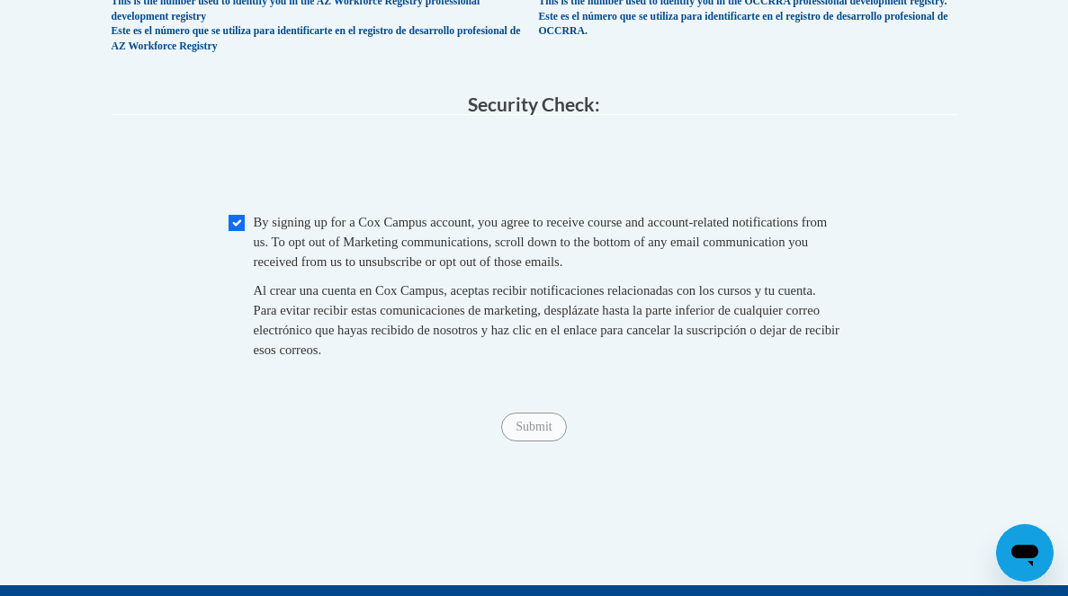
click at [538, 433] on span "Submit" at bounding box center [533, 425] width 65 height 14
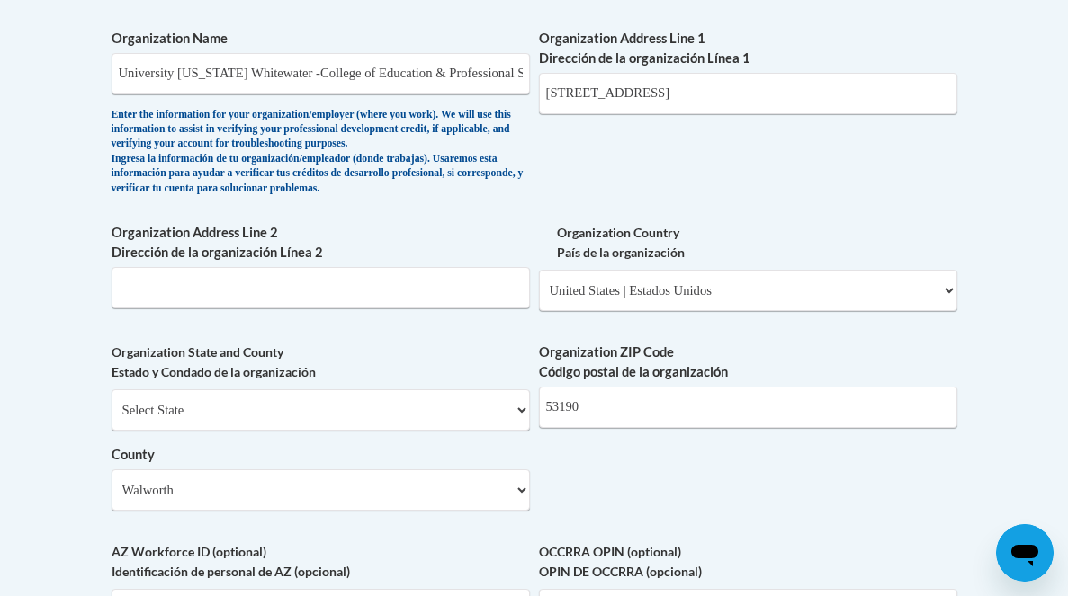
scroll to position [1218, 0]
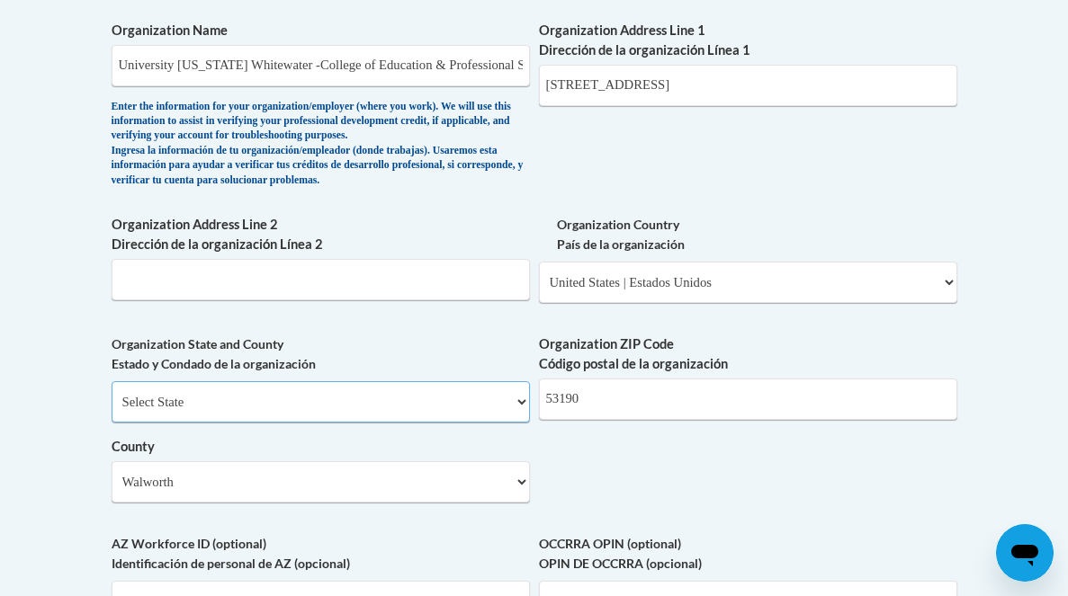
click at [518, 423] on select "Select State Alabama Alaska Arizona Arkansas California Colorado Connecticut De…" at bounding box center [321, 401] width 418 height 41
select select "Wisconsin"
click at [112, 411] on select "Select State Alabama Alaska Arizona Arkansas California Colorado Connecticut De…" at bounding box center [321, 401] width 418 height 41
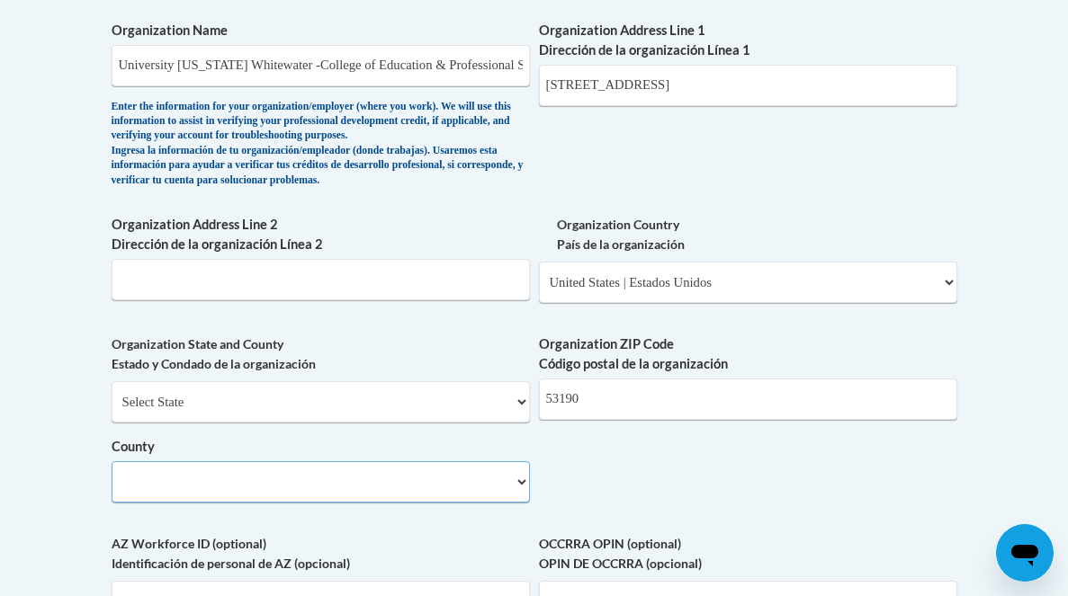
click at [371, 503] on select "County" at bounding box center [321, 482] width 418 height 41
click at [112, 491] on select "Select County Adams Ashland Barron Bayfield Brown Buffalo Burnett Calumet Chipp…" at bounding box center [321, 482] width 418 height 41
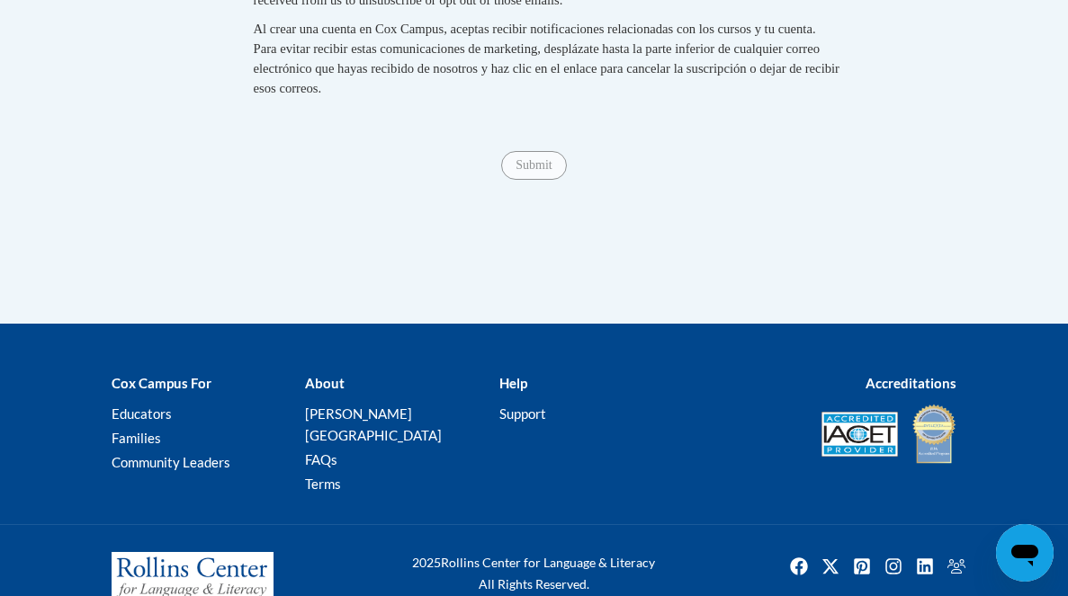
scroll to position [2110, 0]
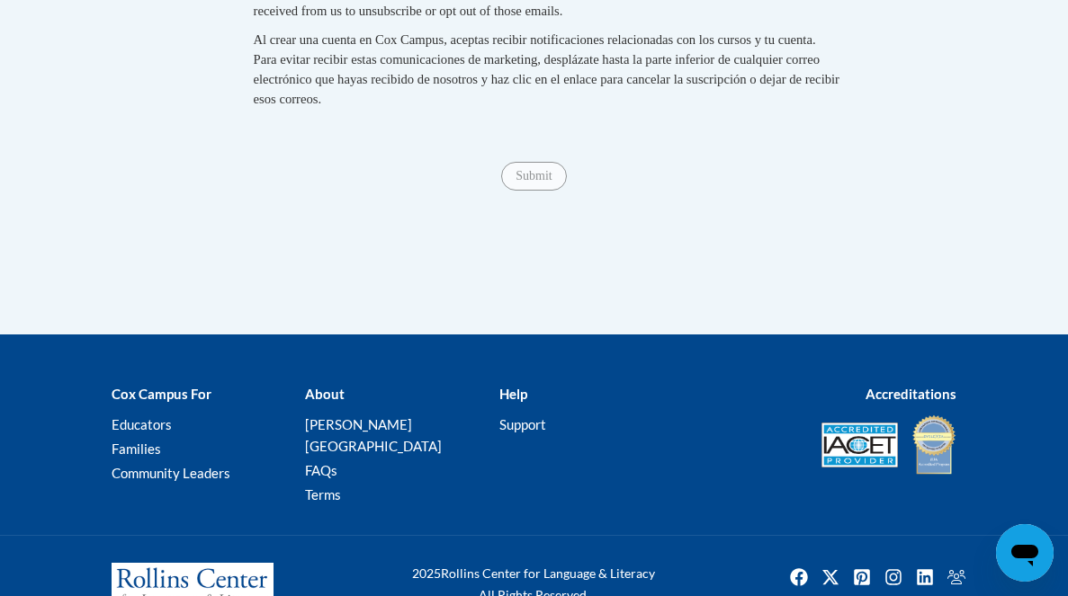
click at [528, 182] on span "Submit" at bounding box center [533, 174] width 65 height 14
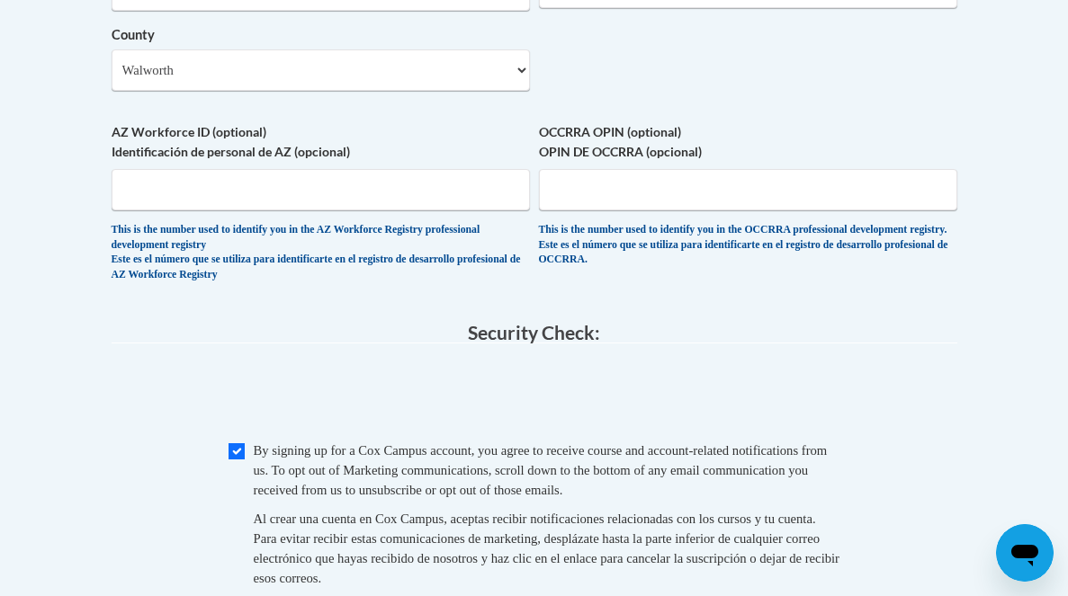
scroll to position [1565, 0]
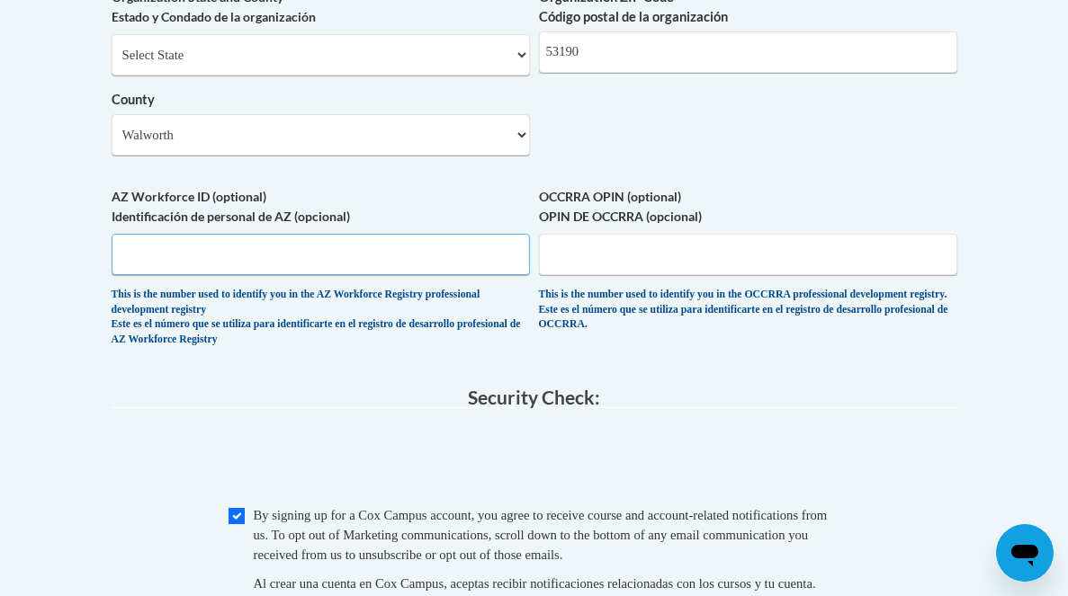
click at [244, 275] on input "AZ Workforce ID (optional) Identificación de personal de AZ (opcional)" at bounding box center [321, 254] width 418 height 41
click at [354, 259] on span "AZ Workforce ID (optional) Identificación de personal de AZ (opcional) This is …" at bounding box center [321, 267] width 418 height 160
click at [644, 275] on input "OCCRRA OPIN (optional) OPIN DE OCCRRA (opcional)" at bounding box center [748, 254] width 418 height 41
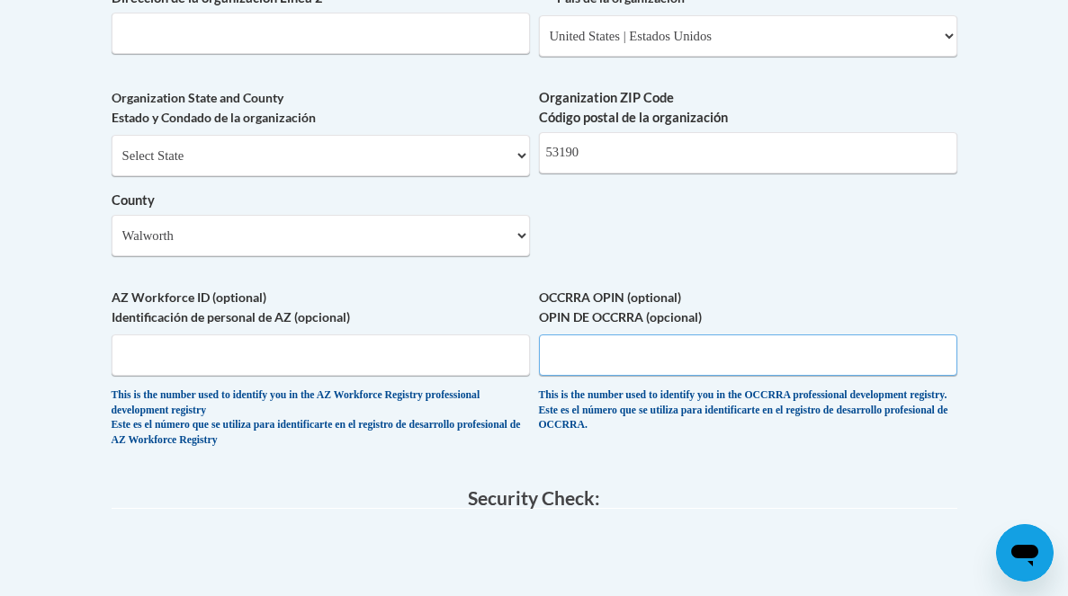
scroll to position [1462, 0]
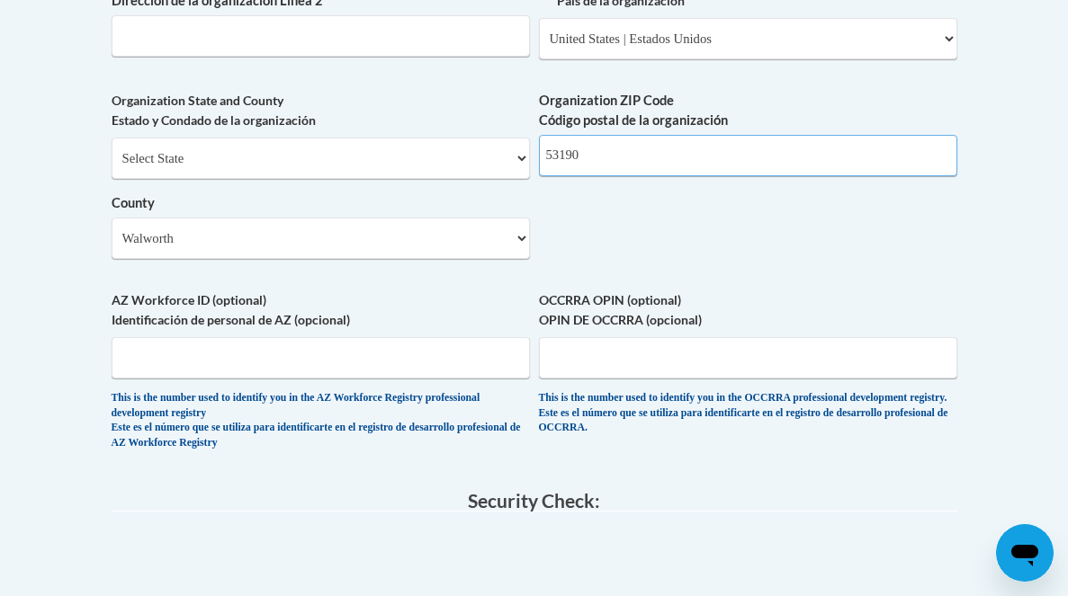
click at [583, 176] on input "53190" at bounding box center [748, 155] width 418 height 41
drag, startPoint x: 587, startPoint y: 185, endPoint x: 689, endPoint y: 239, distance: 115.1
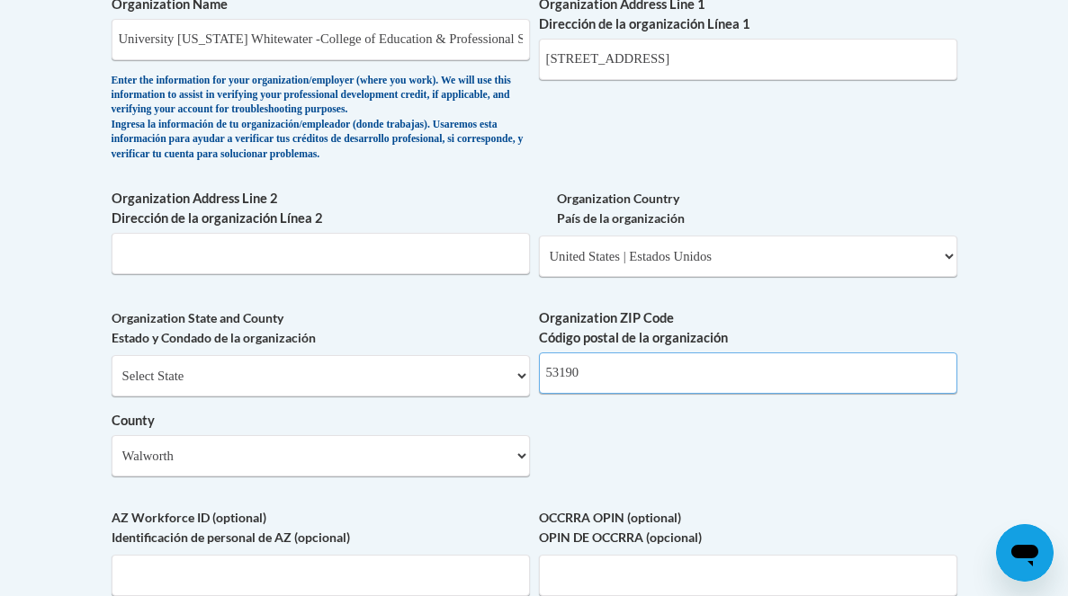
scroll to position [1215, 0]
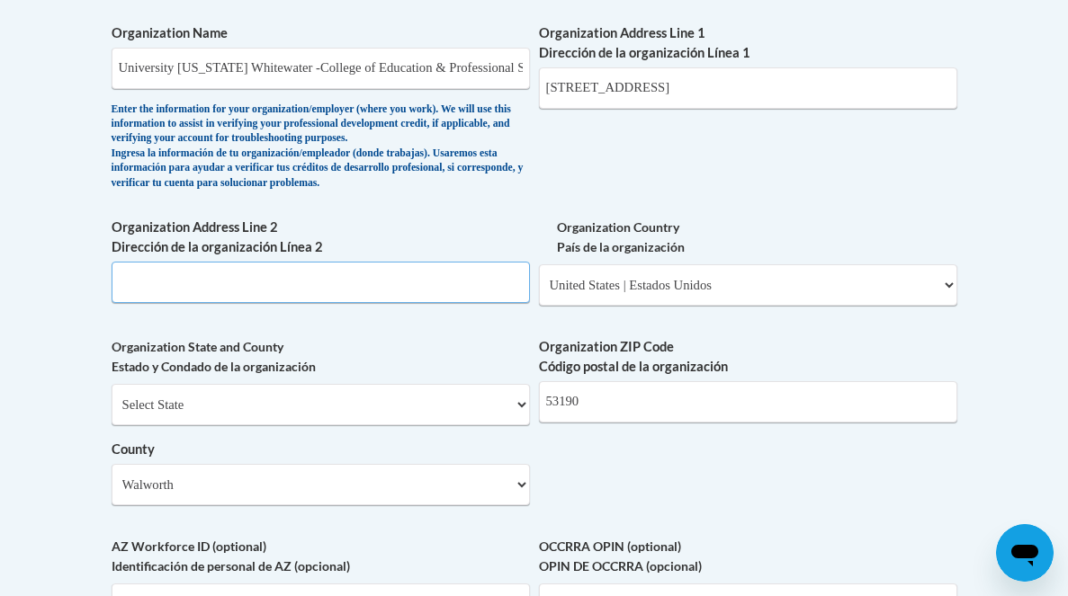
click at [508, 303] on input "Organization Address Line 2 Dirección de la organización Línea 2" at bounding box center [321, 282] width 418 height 41
type input "800 W. Main Street"
click at [657, 109] on input "800 W. Main Street" at bounding box center [748, 87] width 418 height 41
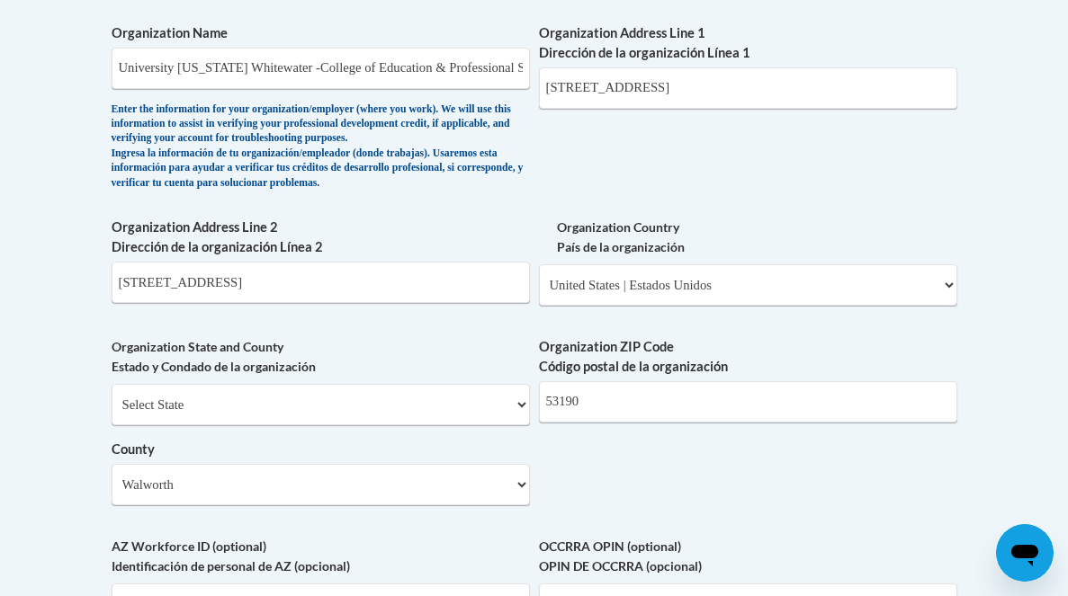
click at [883, 229] on div "What is your first name? ¿Cuál es tu nombre? Kelly What is your last name? ¿Cuá…" at bounding box center [535, 33] width 846 height 1364
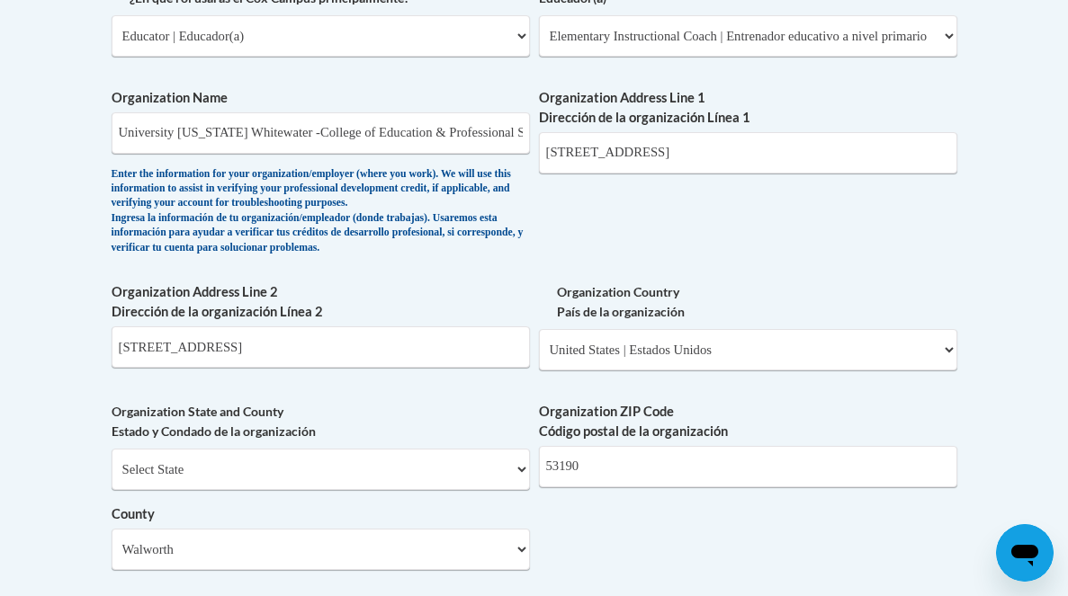
scroll to position [1166, 0]
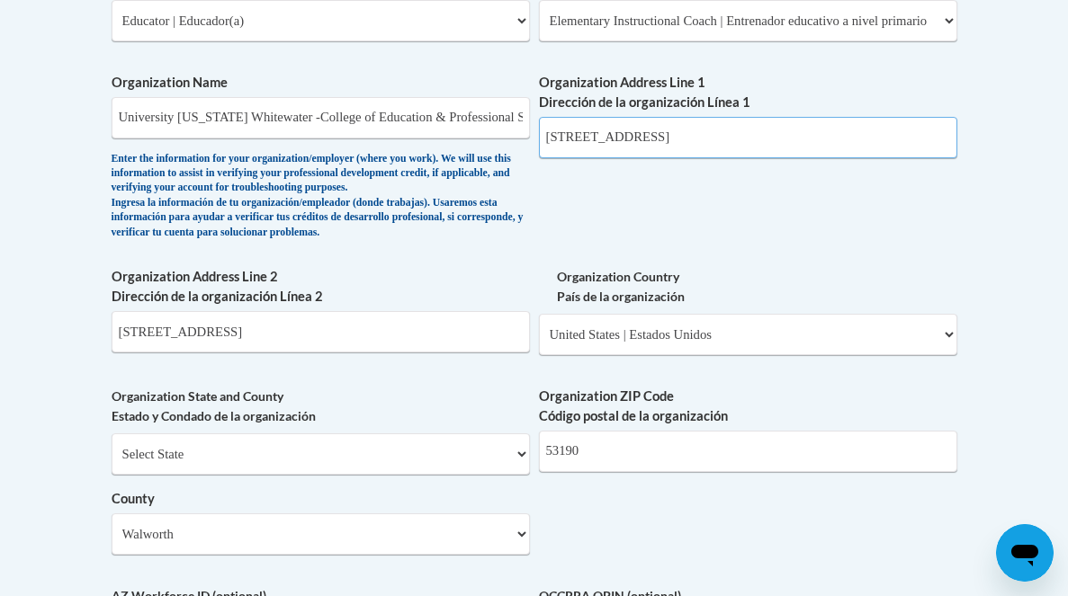
click at [634, 154] on input "800 W. Main Street" at bounding box center [748, 137] width 418 height 41
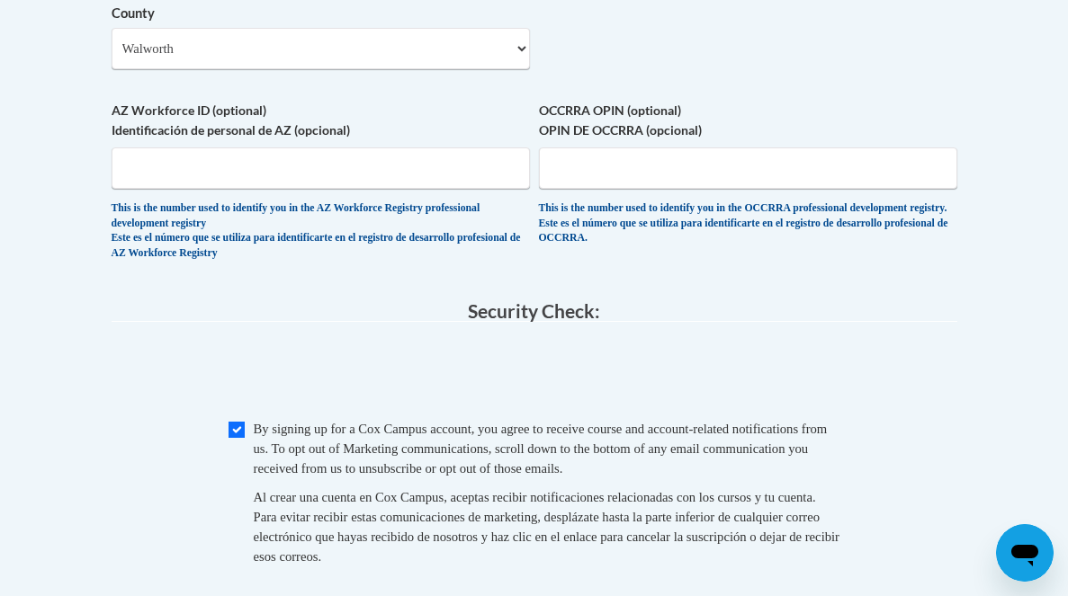
scroll to position [1872, 0]
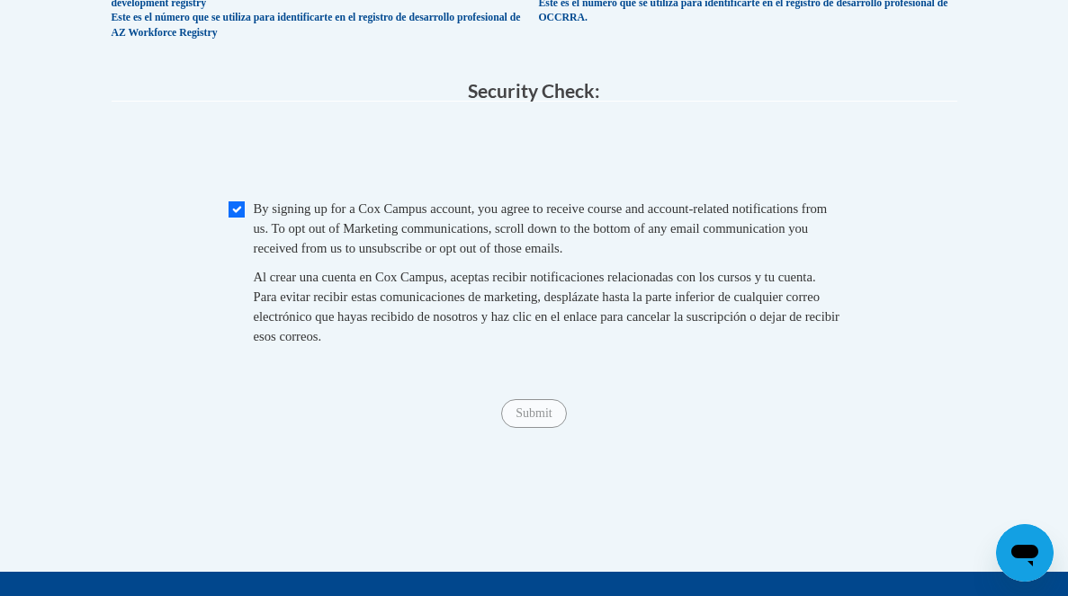
type input "Winther Hall"
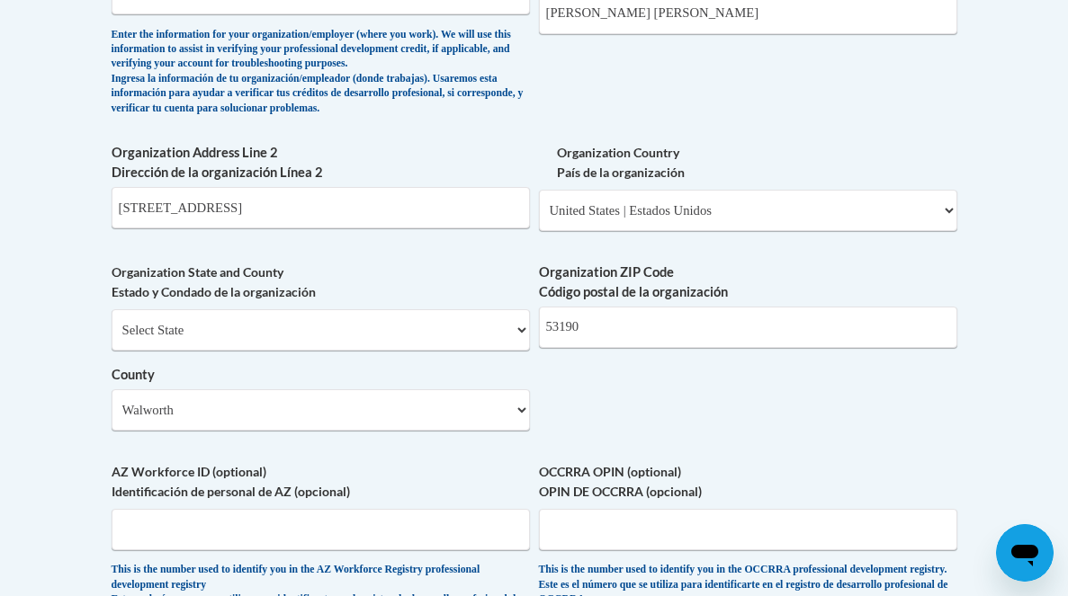
scroll to position [1195, 0]
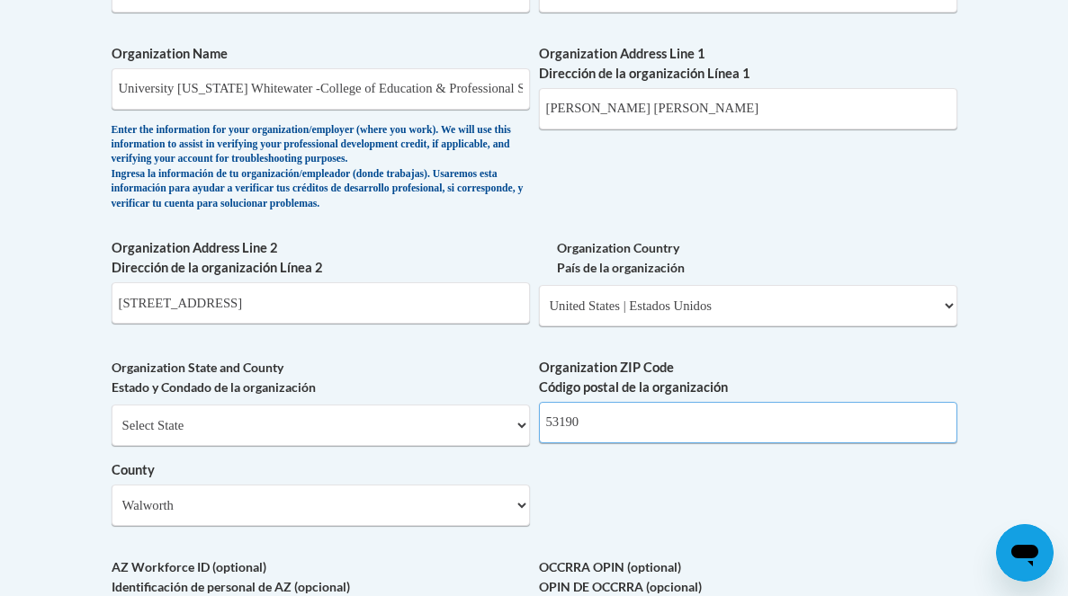
click at [658, 444] on input "53190" at bounding box center [748, 422] width 418 height 41
type input "5"
type input "53190"
click at [797, 398] on label "Organization ZIP Code Código postal de la organización" at bounding box center [748, 378] width 418 height 40
click at [797, 418] on input "53190" at bounding box center [748, 422] width 418 height 41
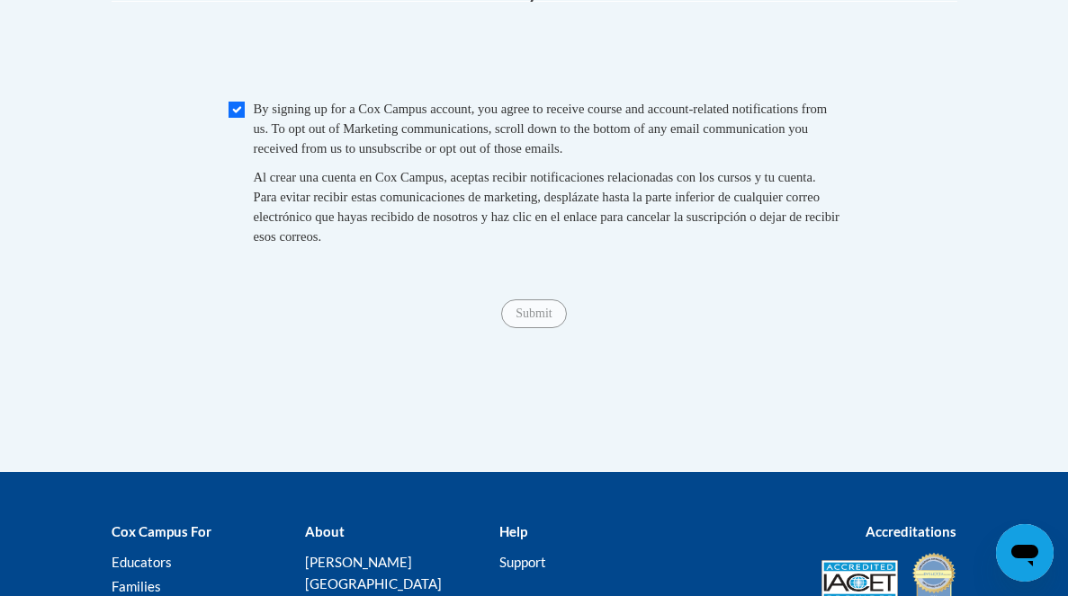
scroll to position [1976, 0]
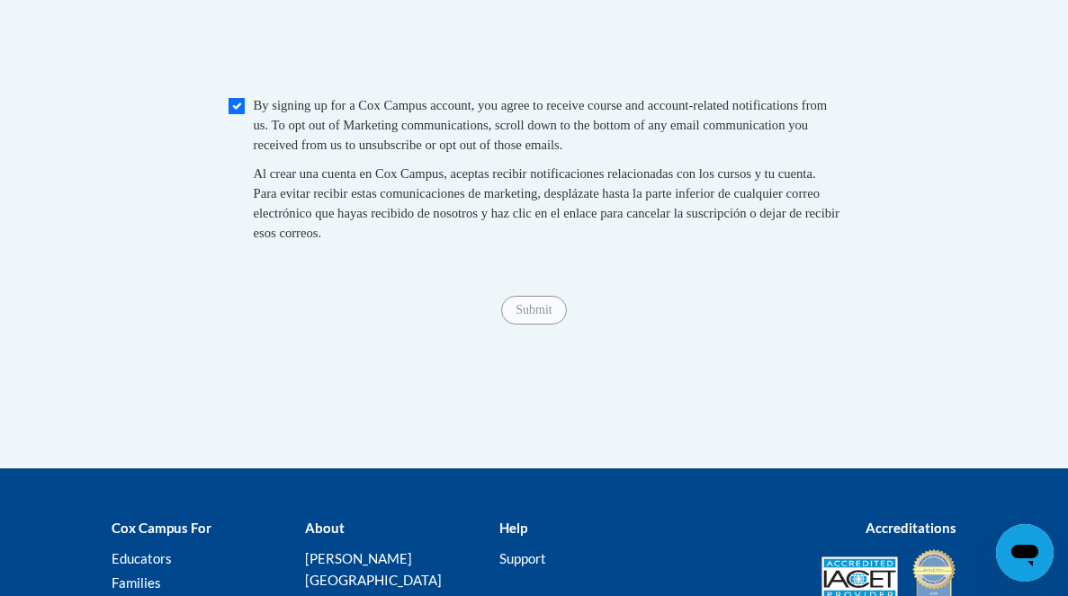
click at [546, 316] on span "Submit" at bounding box center [533, 308] width 65 height 14
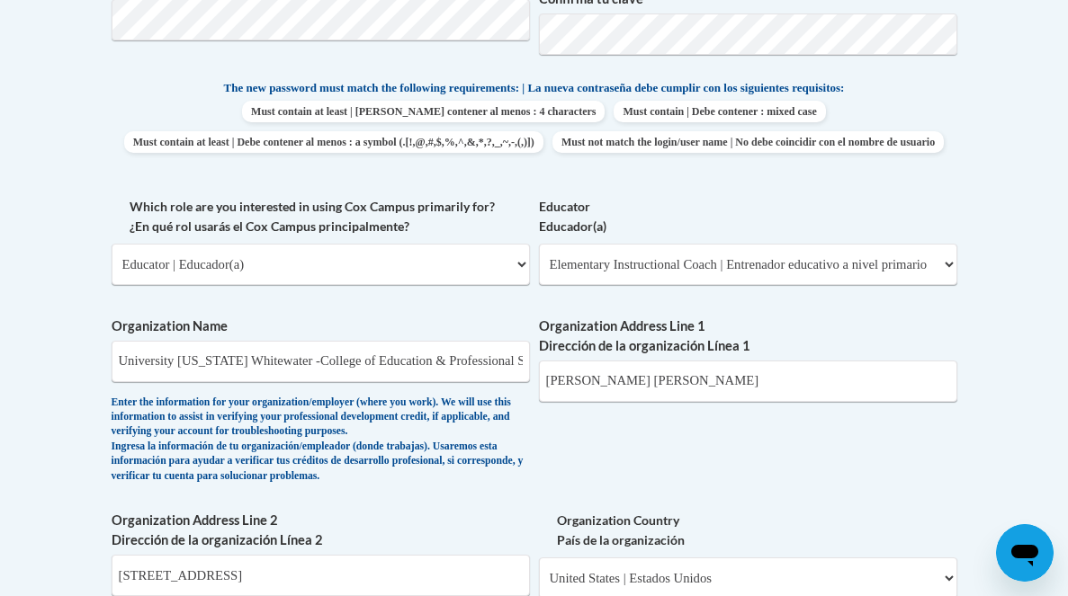
scroll to position [751, 0]
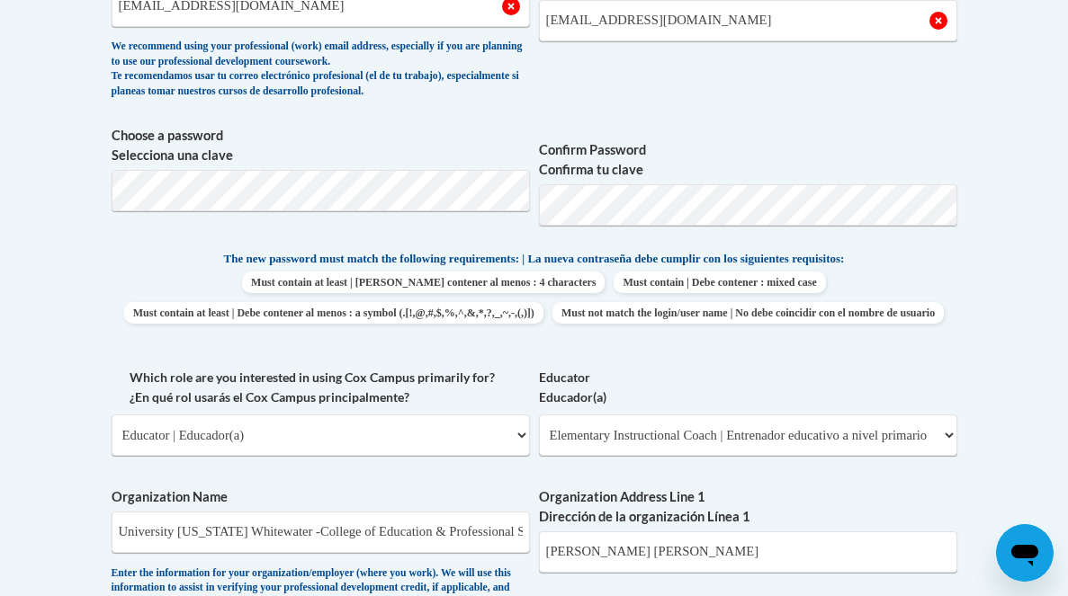
click at [1024, 551] on icon "Open messaging window" at bounding box center [1024, 556] width 27 height 22
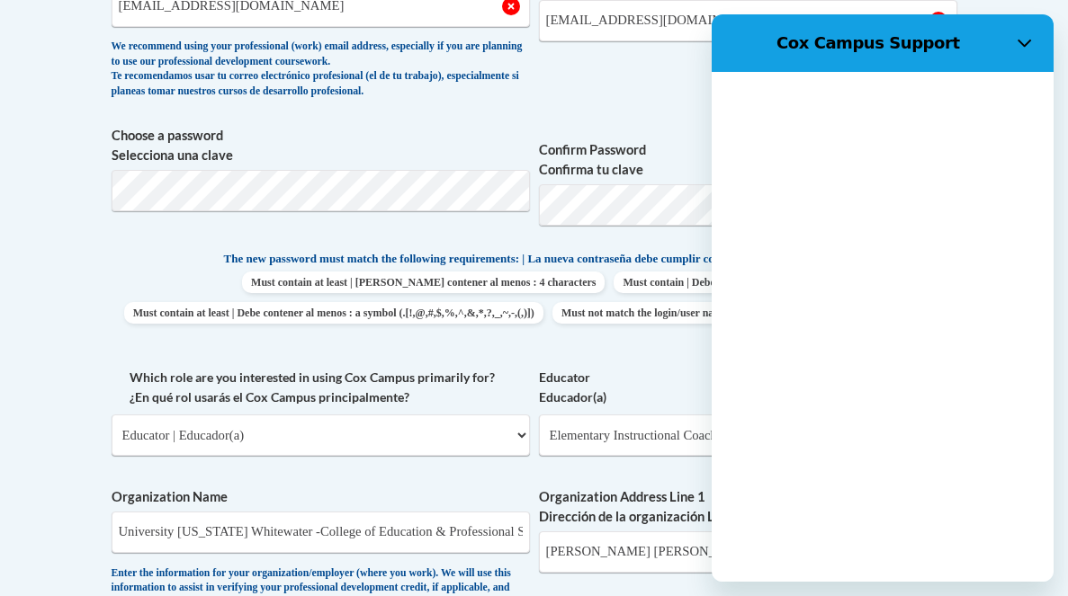
scroll to position [0, 0]
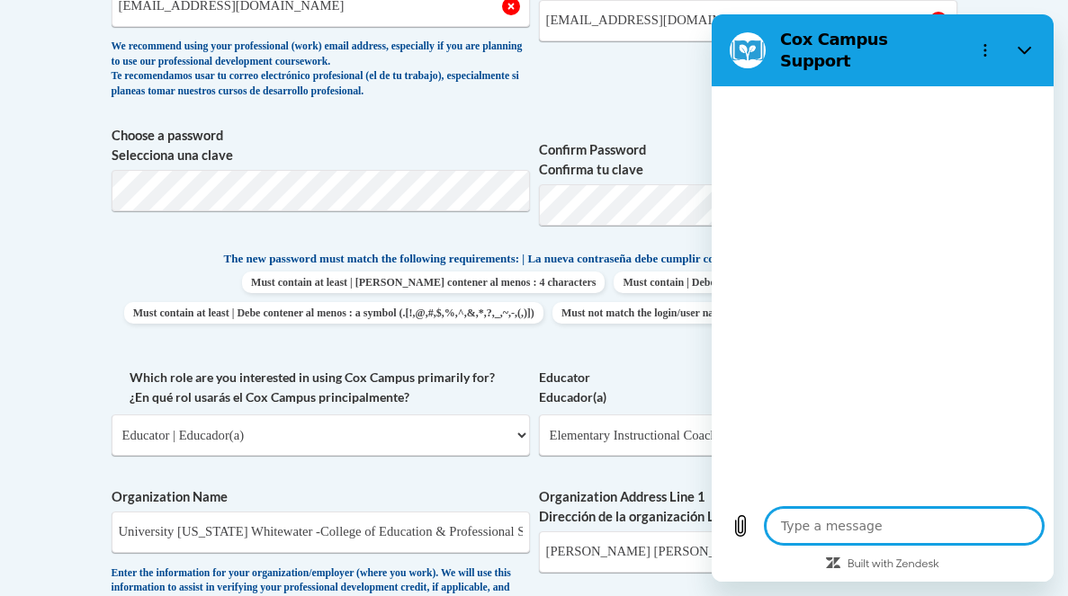
type textarea "x"
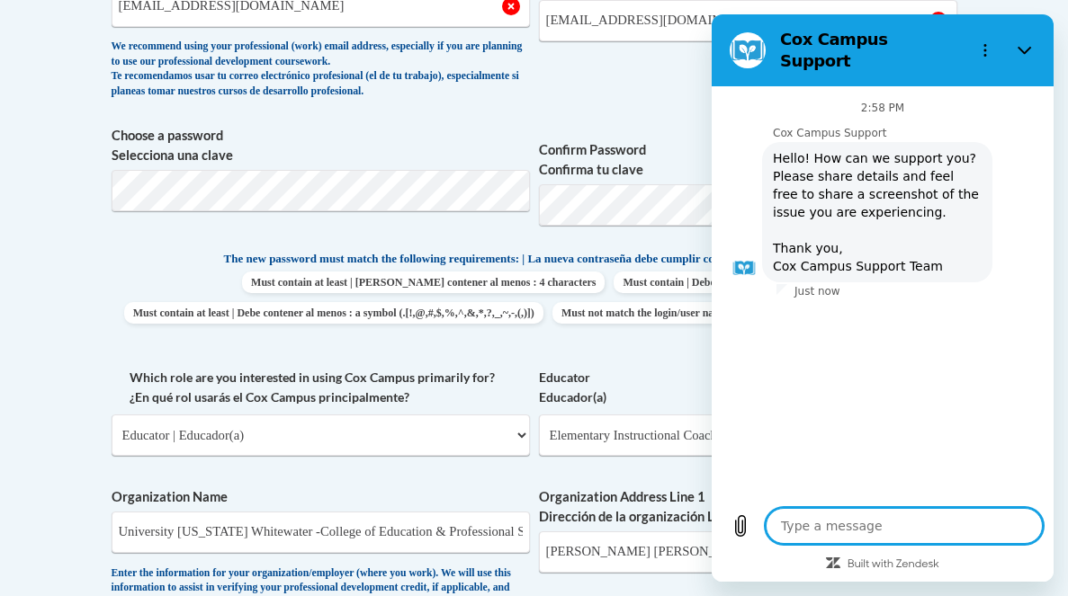
click at [812, 524] on textarea at bounding box center [904, 526] width 277 height 36
type textarea "i"
type textarea "x"
type textarea "it"
type textarea "x"
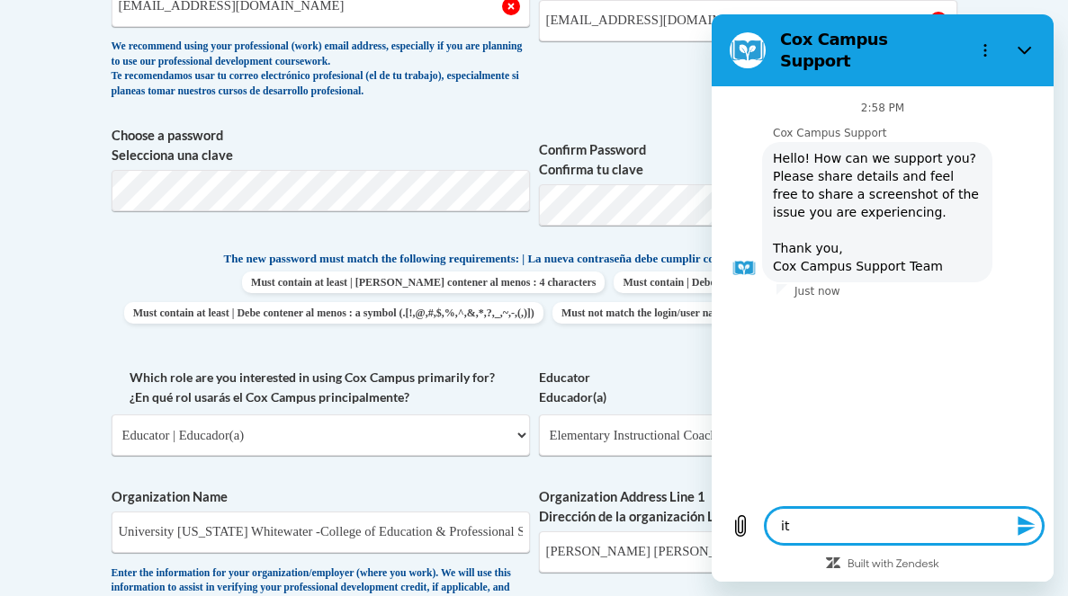
type textarea "it"
type textarea "x"
type textarea "it w"
type textarea "x"
type textarea "it wi"
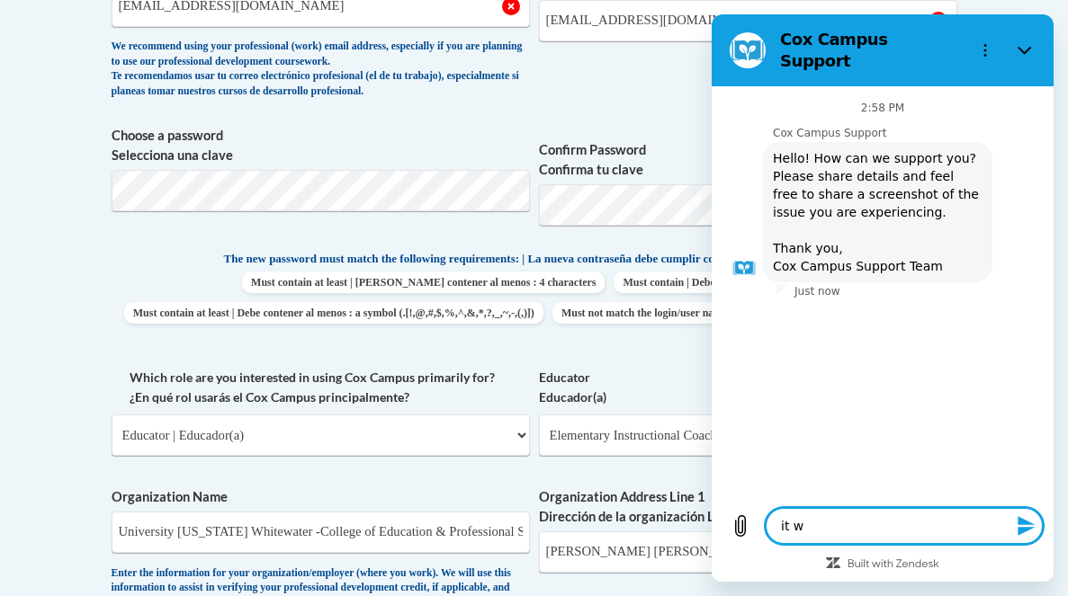
type textarea "x"
type textarea "it wil"
type textarea "x"
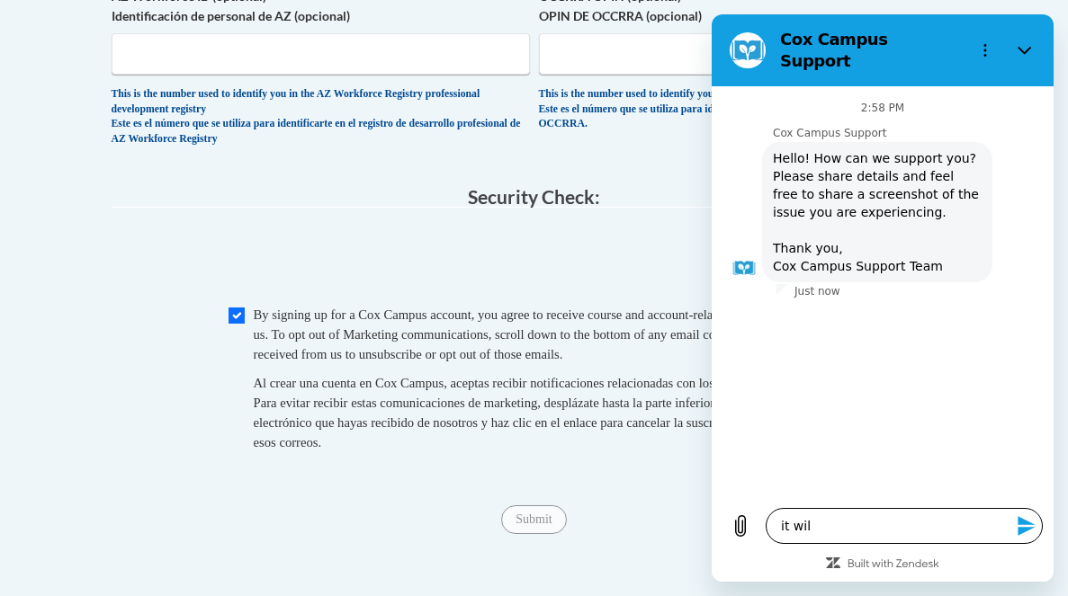
click at [842, 533] on textarea "it wil" at bounding box center [904, 526] width 277 height 36
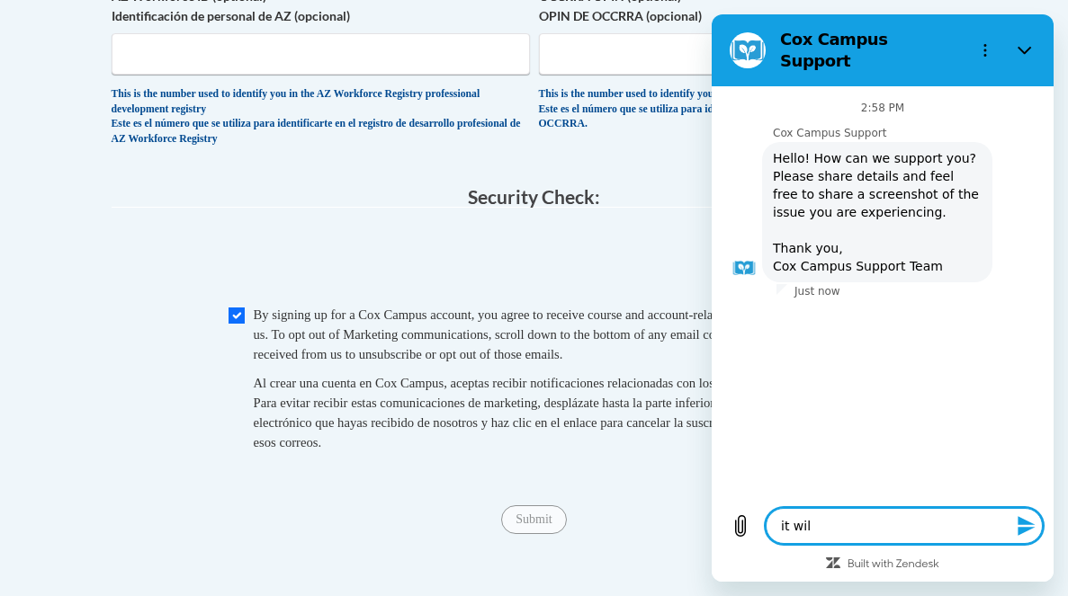
type textarea "it will"
type textarea "x"
type textarea "it will"
type textarea "x"
type textarea "it will n"
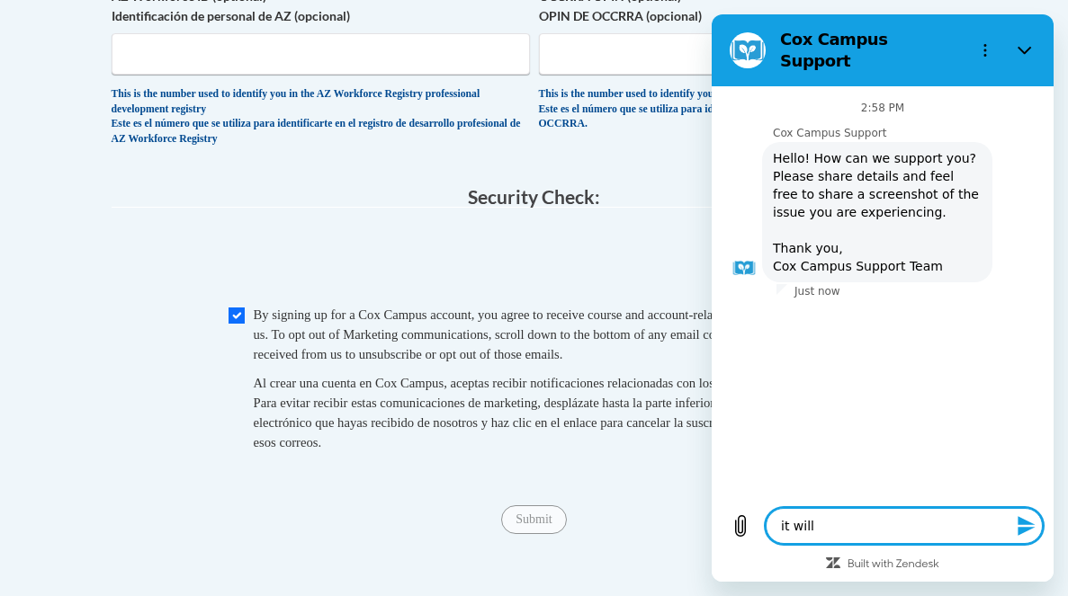
type textarea "x"
type textarea "it will no"
type textarea "x"
type textarea "it will not"
type textarea "x"
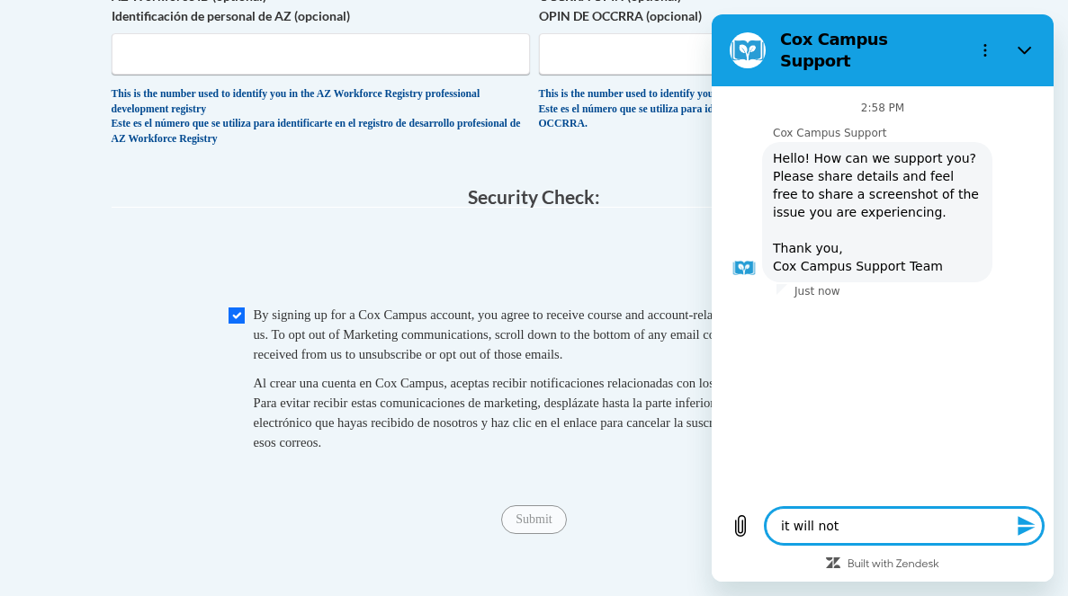
type textarea "it will not"
type textarea "x"
type textarea "it will not l"
type textarea "x"
type textarea "it will not le"
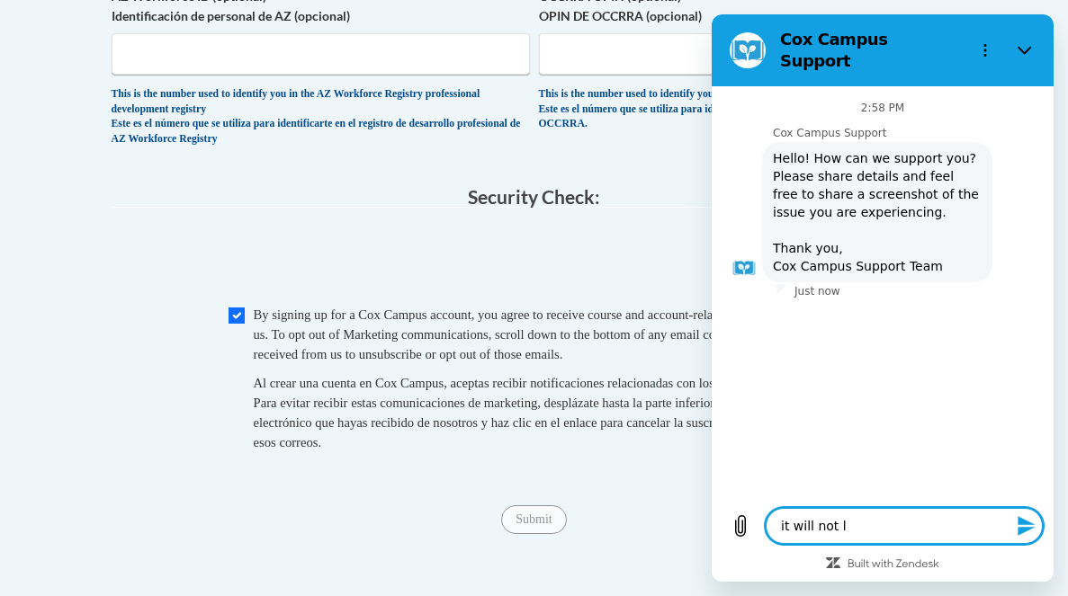
type textarea "x"
type textarea "it will not let"
type textarea "x"
type textarea "it will not let"
type textarea "x"
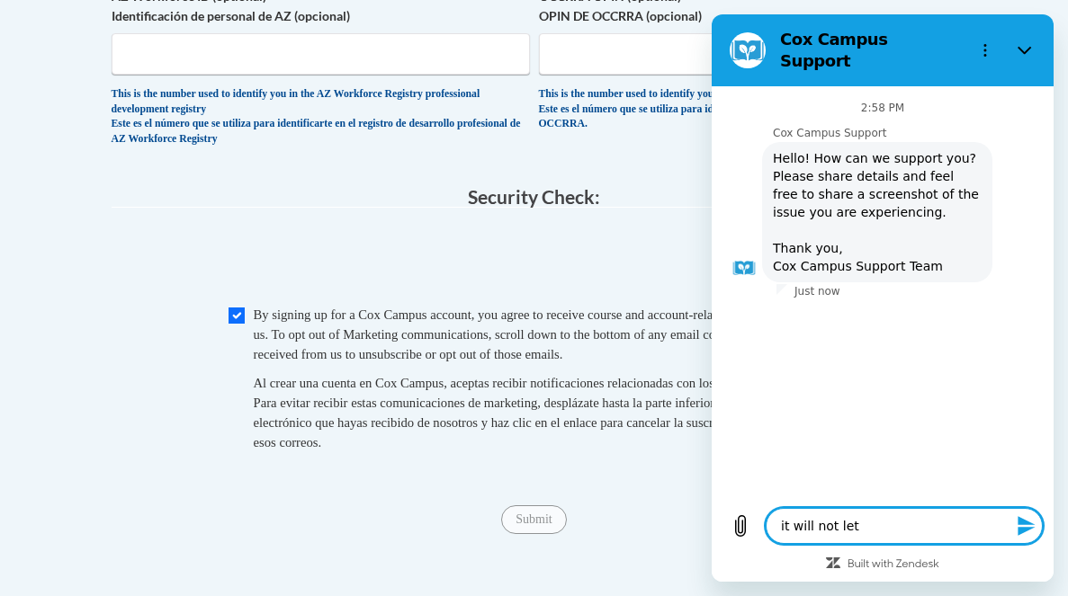
type textarea "it will not let m"
type textarea "x"
type textarea "it will not let me"
type textarea "x"
type textarea "it will not let me"
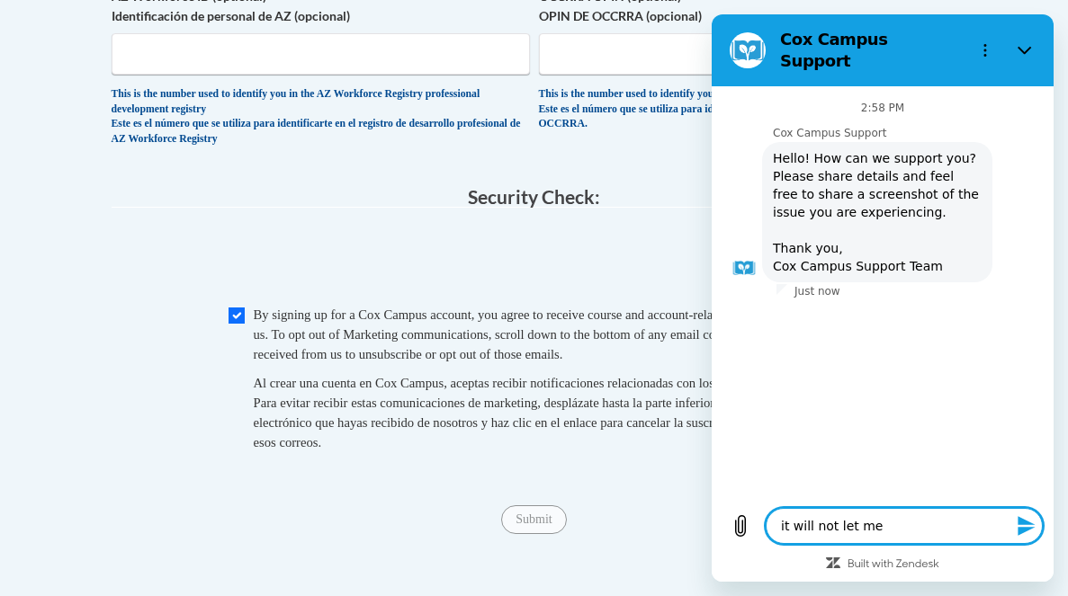
type textarea "x"
type textarea "it will not let me s"
type textarea "x"
type textarea "it will not let me su"
type textarea "x"
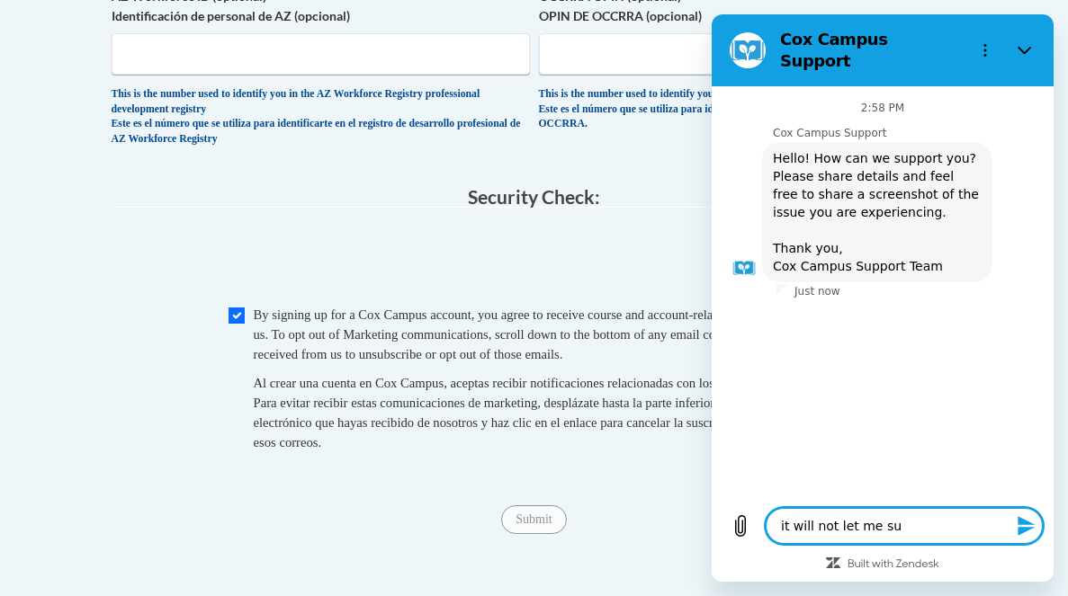
type textarea "it will not let me sub"
type textarea "x"
type textarea "it will not let me subm"
type textarea "x"
type textarea "it will not let me submi"
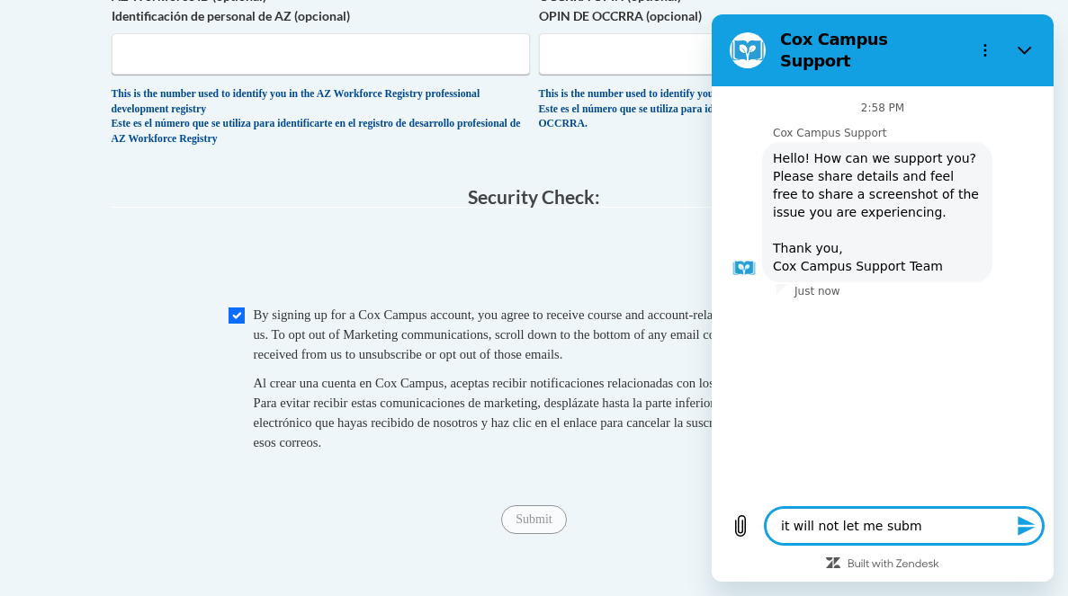
type textarea "x"
type textarea "it will not let me submit"
type textarea "x"
type textarea "it will not let me submit"
type textarea "x"
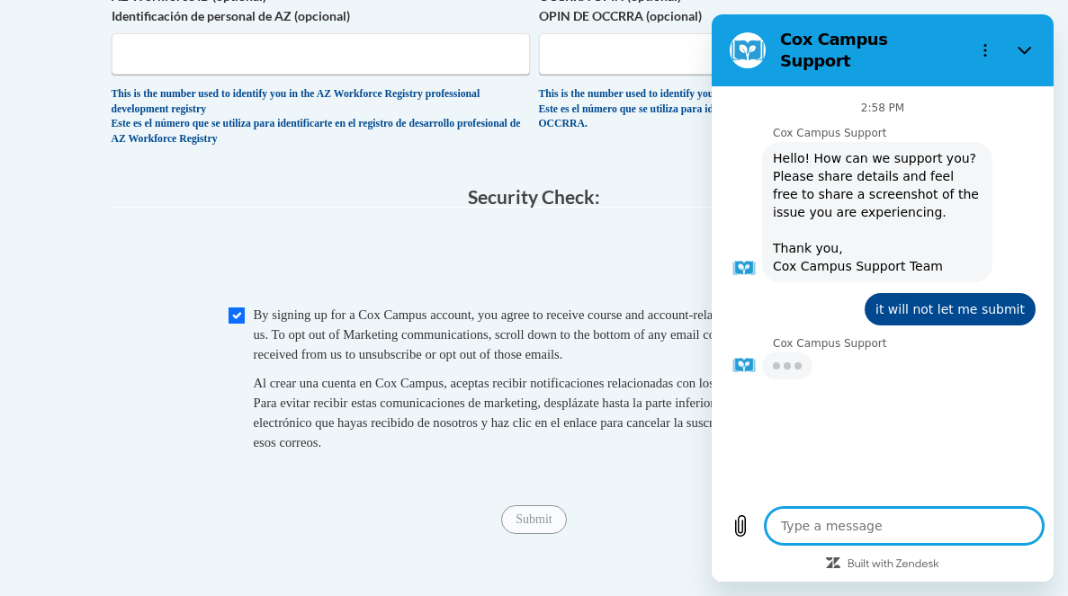
type textarea "x"
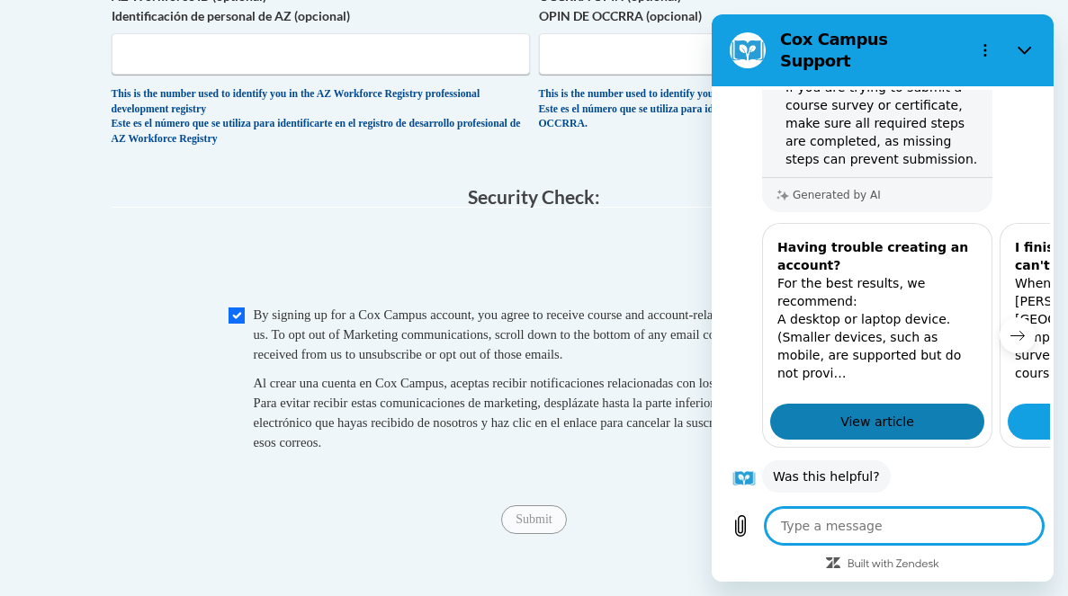
scroll to position [404, 0]
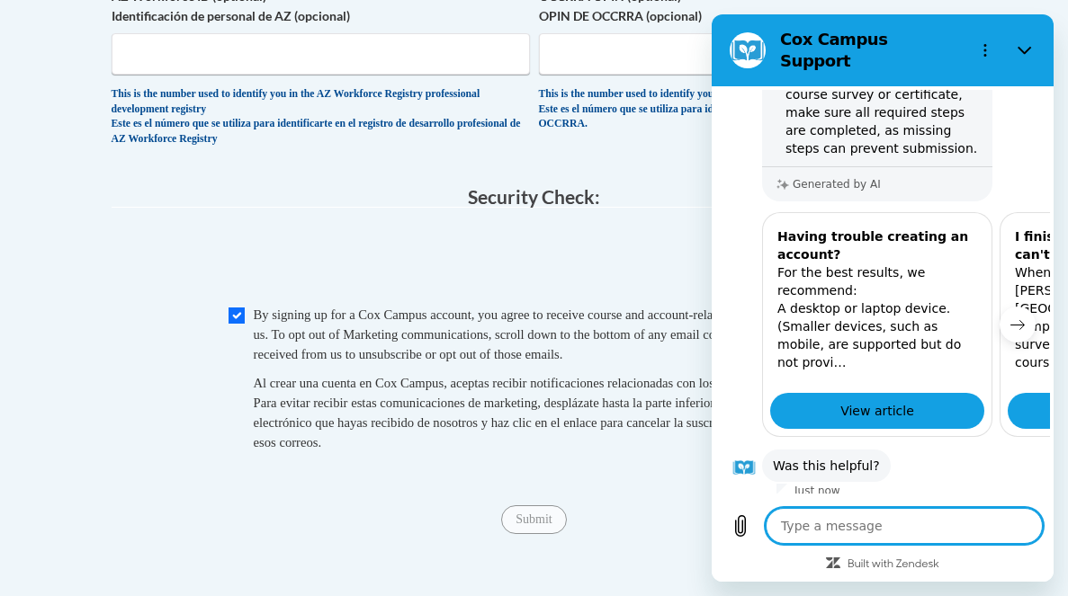
click at [1011, 506] on button "No" at bounding box center [1012, 523] width 48 height 34
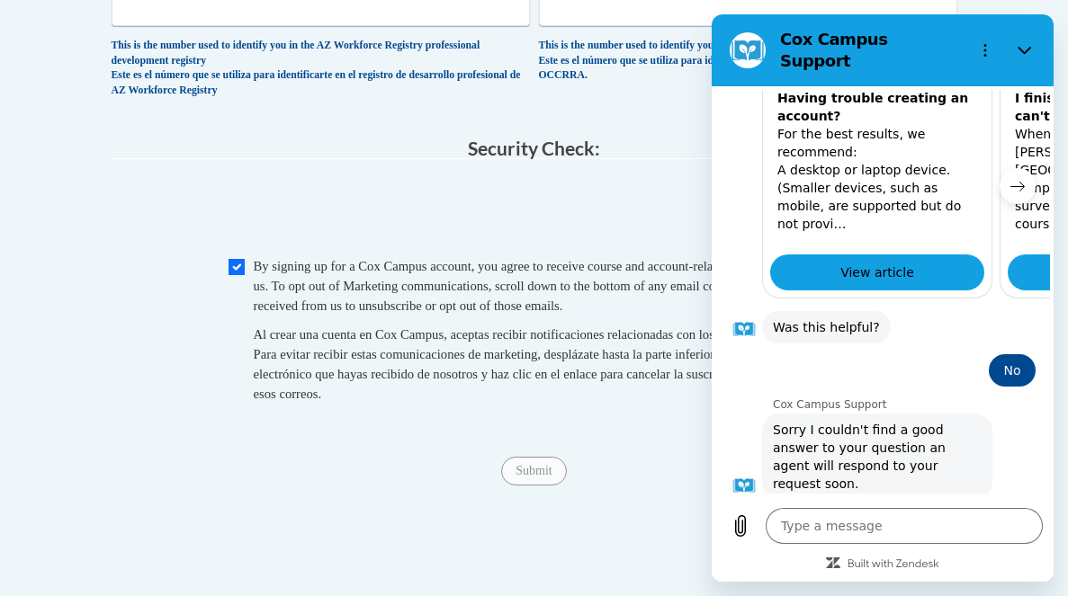
scroll to position [1804, 0]
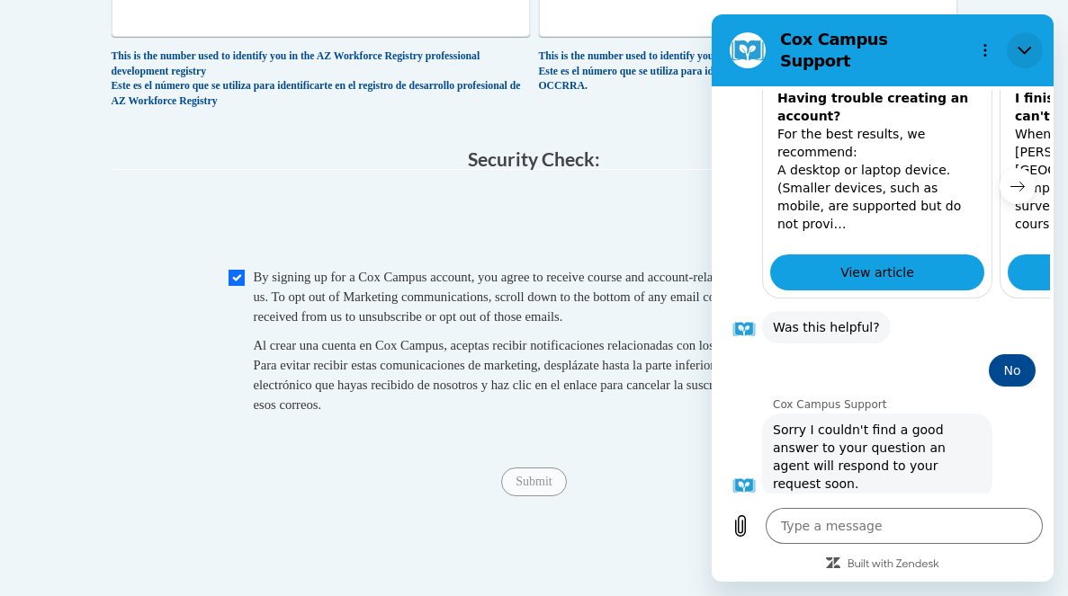
click at [1023, 43] on icon "Close" at bounding box center [1025, 50] width 14 height 14
type textarea "x"
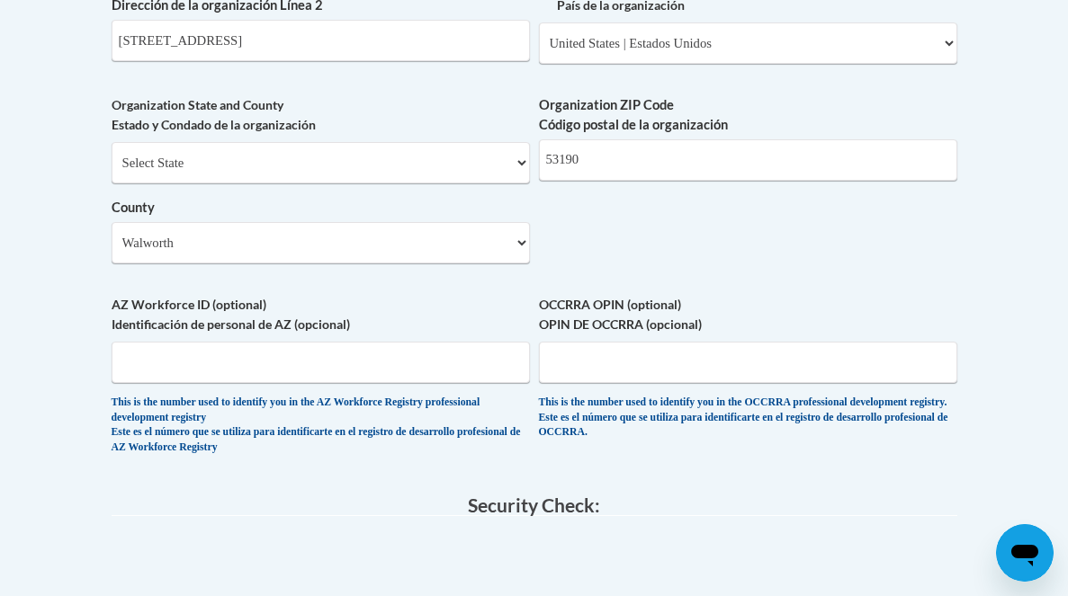
click at [426, 251] on div "Select State Alabama Alaska Arizona Arkansas California Colorado Connecticut De…" at bounding box center [321, 202] width 418 height 121
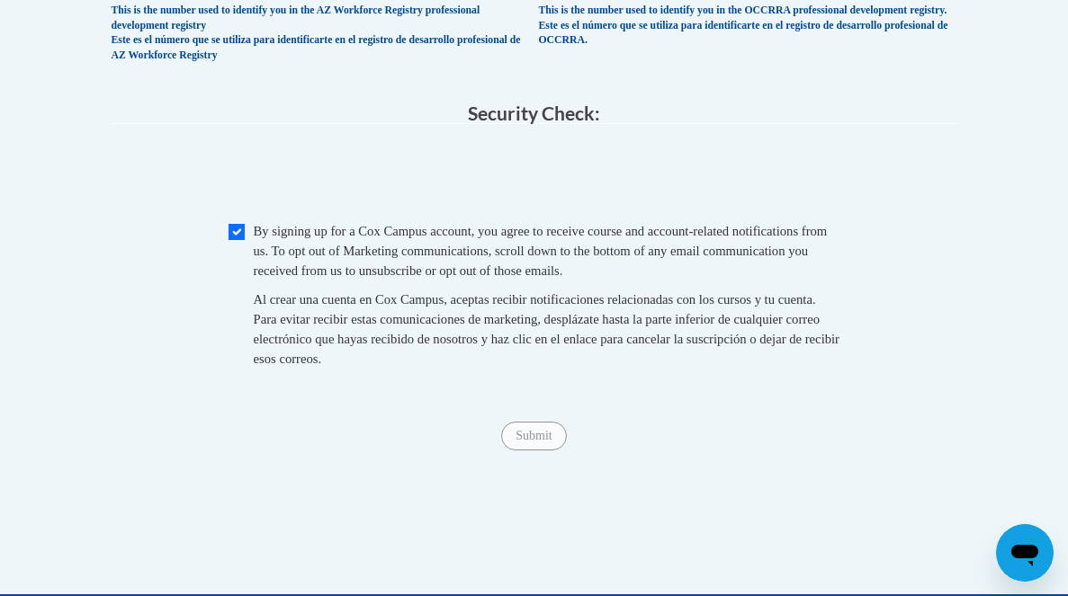
scroll to position [1825, 0]
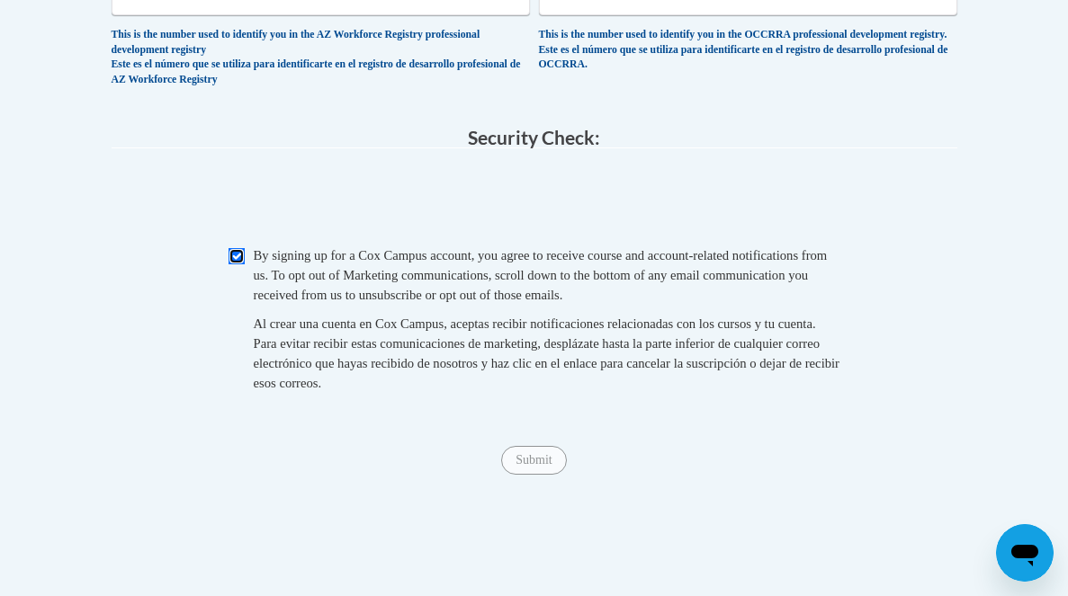
click at [232, 264] on input "Checkbox" at bounding box center [237, 256] width 16 height 16
checkbox input "false"
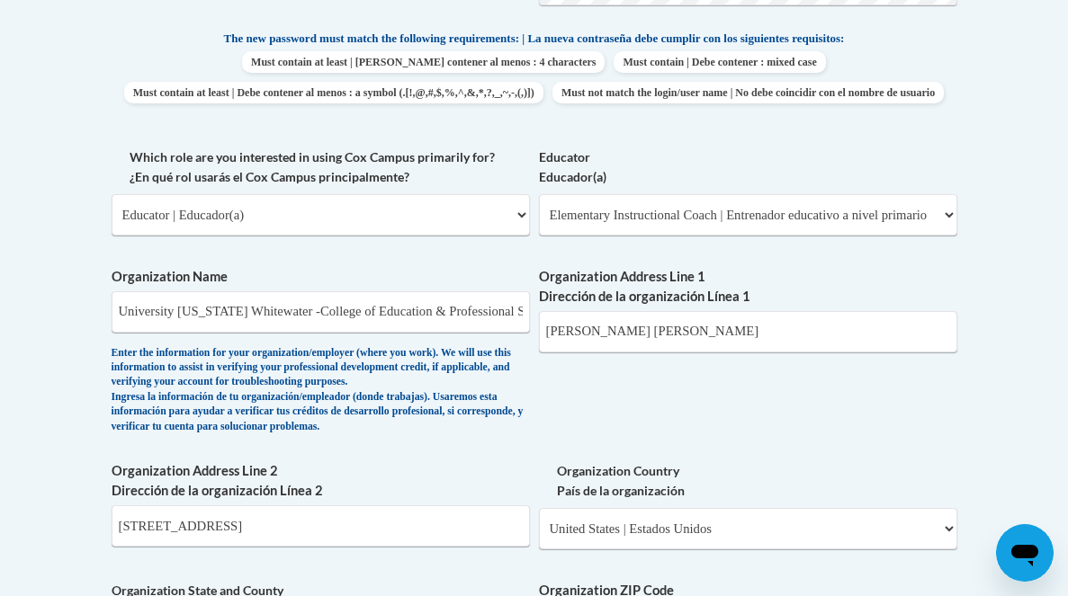
scroll to position [965, 0]
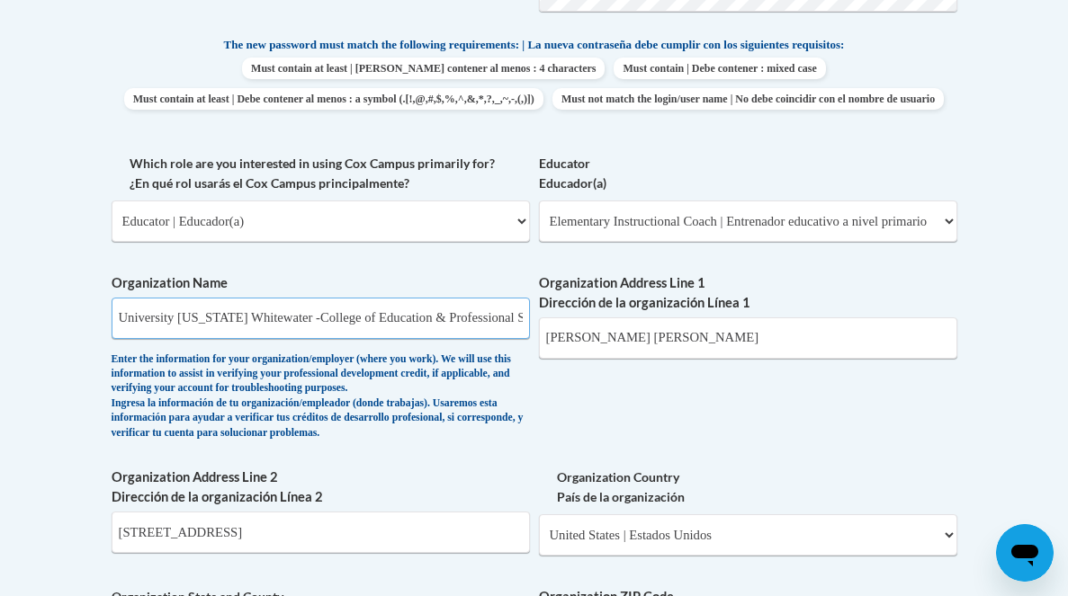
click at [403, 339] on input "University Wisconsin Whitewater -College of Education & Professional Studies Wi…" at bounding box center [321, 318] width 418 height 41
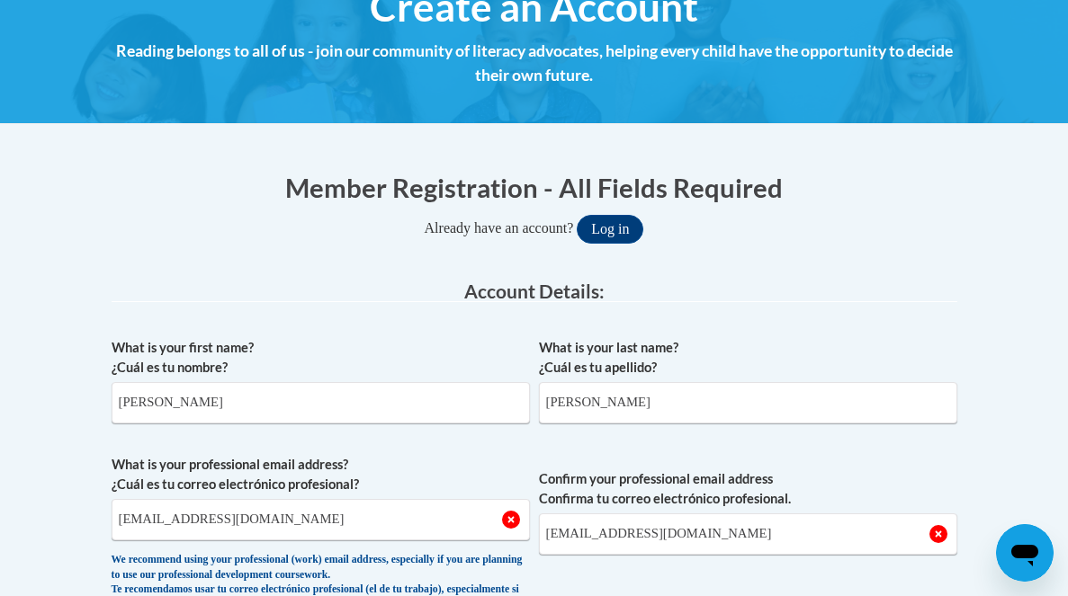
scroll to position [238, 0]
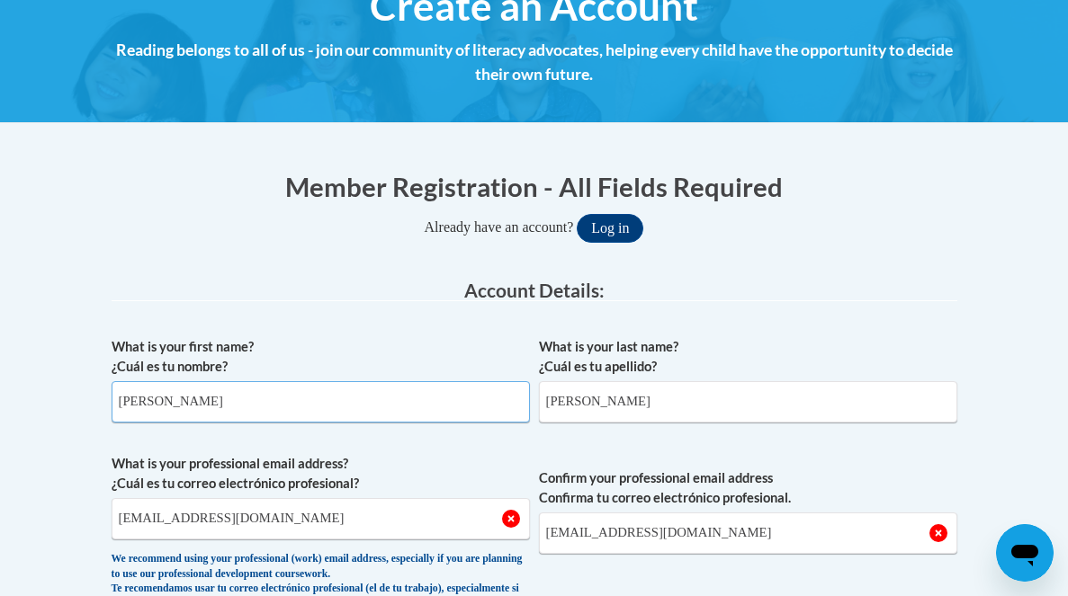
click at [347, 412] on input "Kelly" at bounding box center [321, 401] width 418 height 41
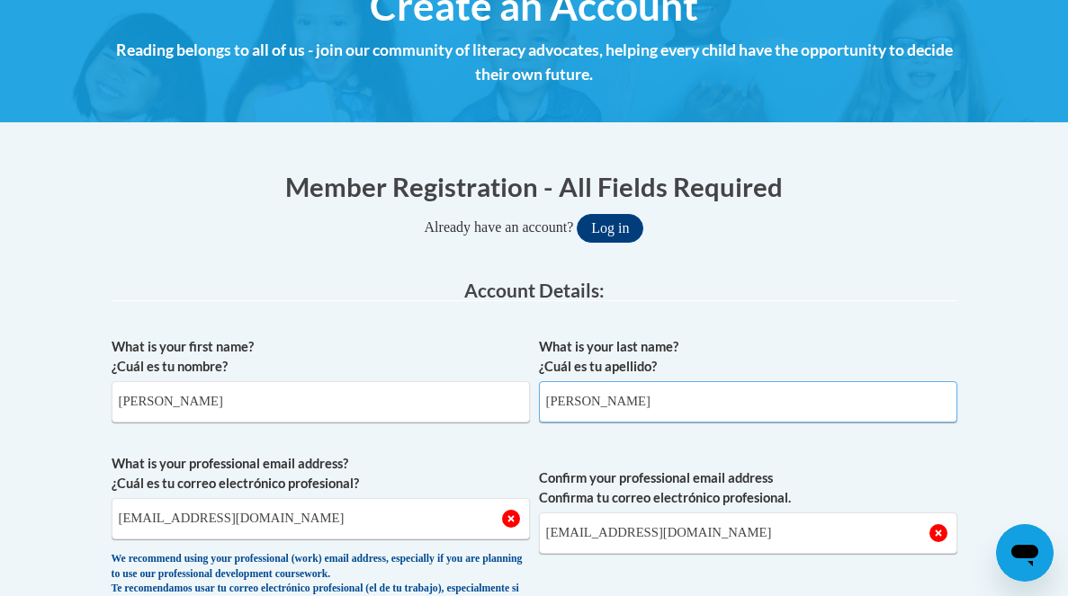
click at [695, 401] on input "Pankratz" at bounding box center [748, 401] width 418 height 41
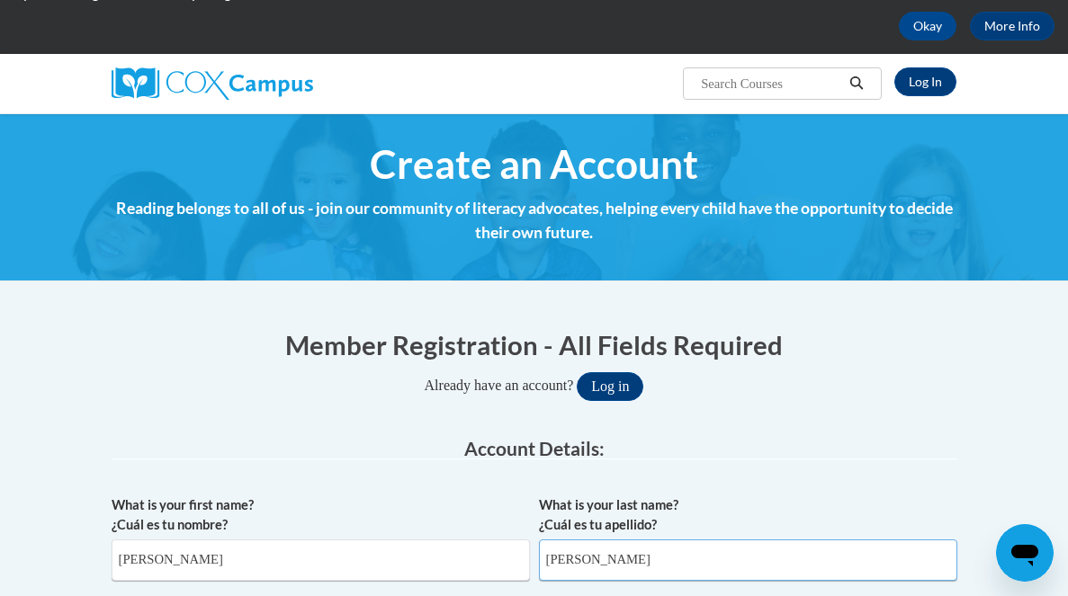
scroll to position [0, 0]
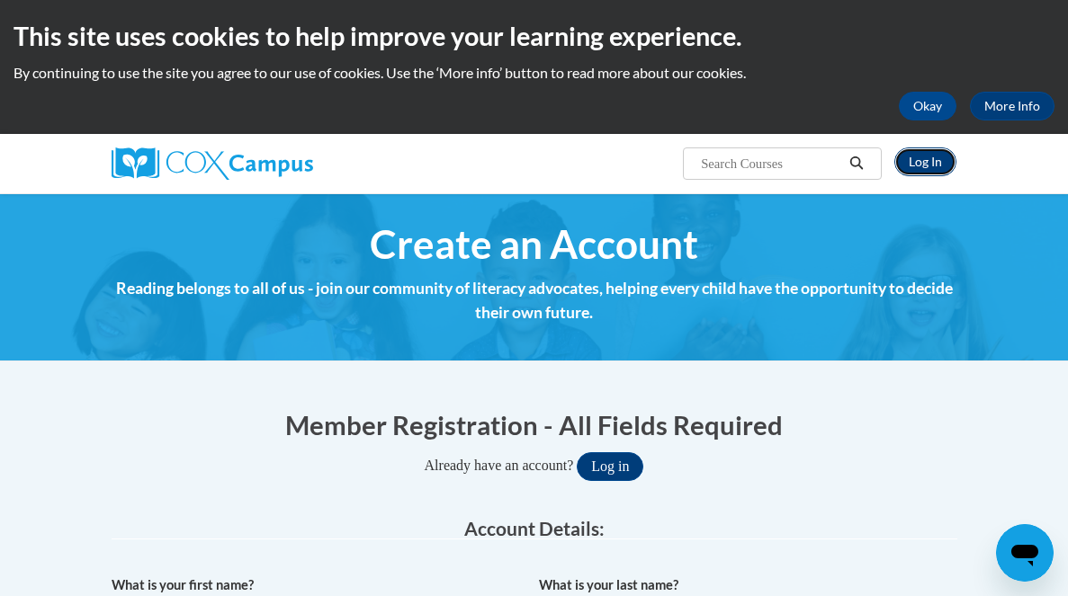
click at [917, 163] on link "Log In" at bounding box center [925, 162] width 62 height 29
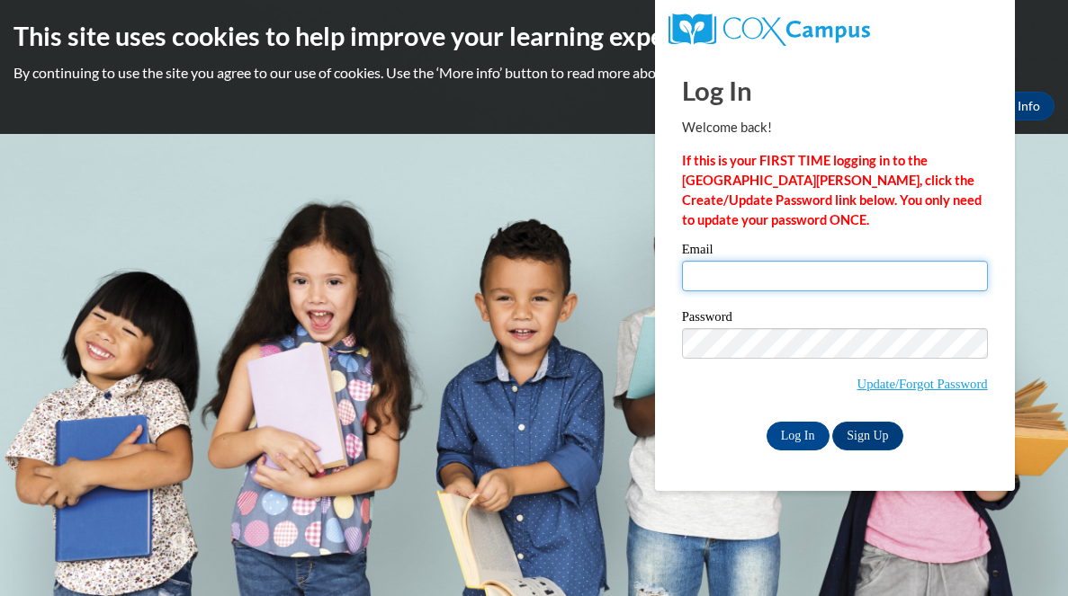
click at [719, 273] on input "Email" at bounding box center [835, 276] width 306 height 31
type input "[EMAIL_ADDRESS][DOMAIN_NAME]"
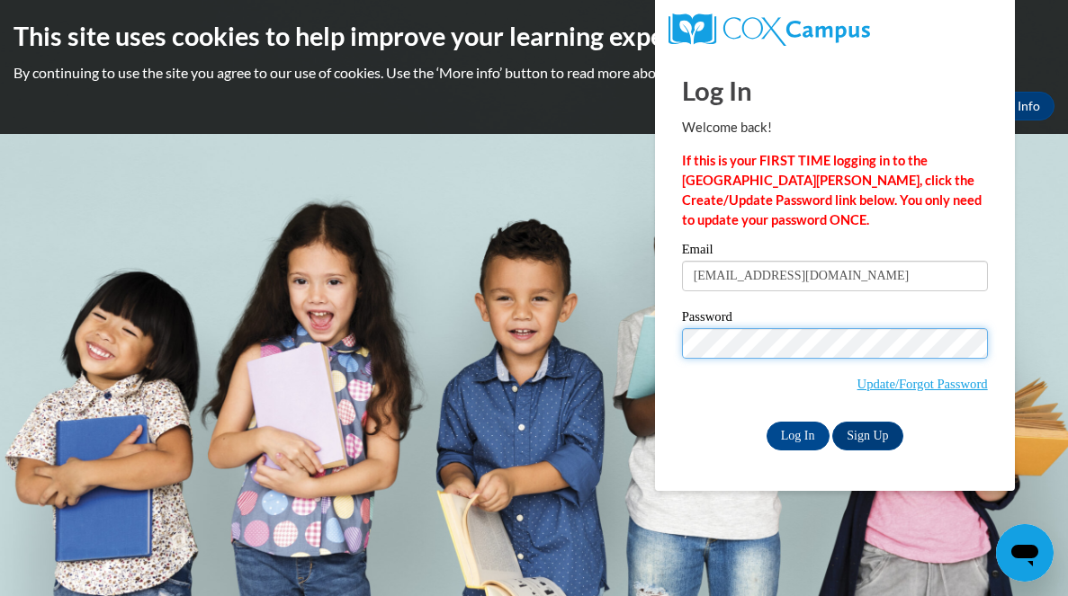
click at [651, 345] on body "This site uses cookies to help improve your learning experience. By continuing …" at bounding box center [534, 298] width 1068 height 596
click at [767, 422] on input "Log In" at bounding box center [798, 436] width 63 height 29
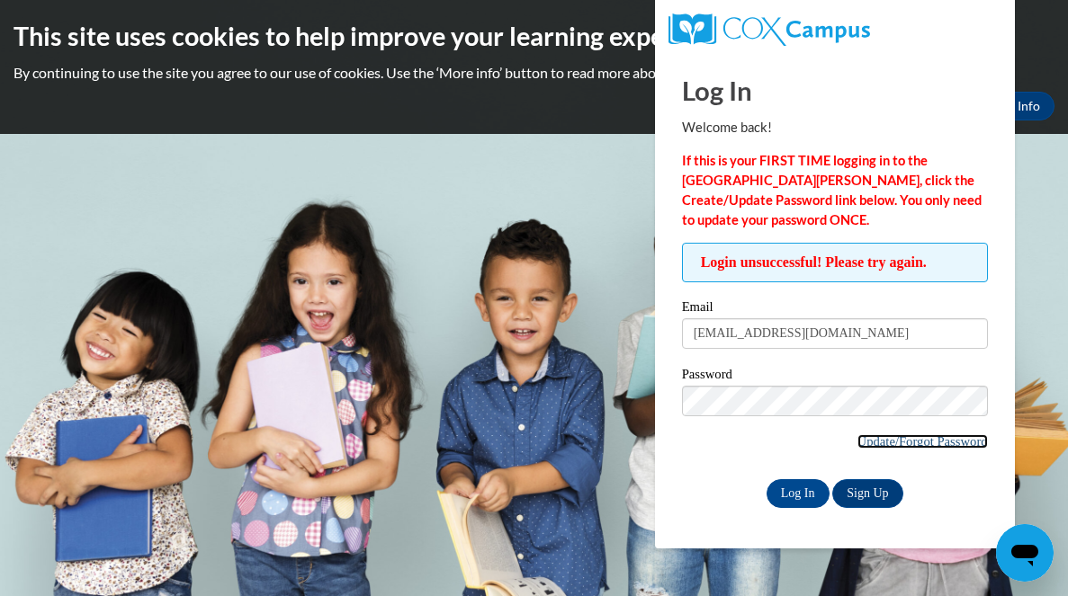
click at [915, 442] on link "Update/Forgot Password" at bounding box center [922, 442] width 130 height 14
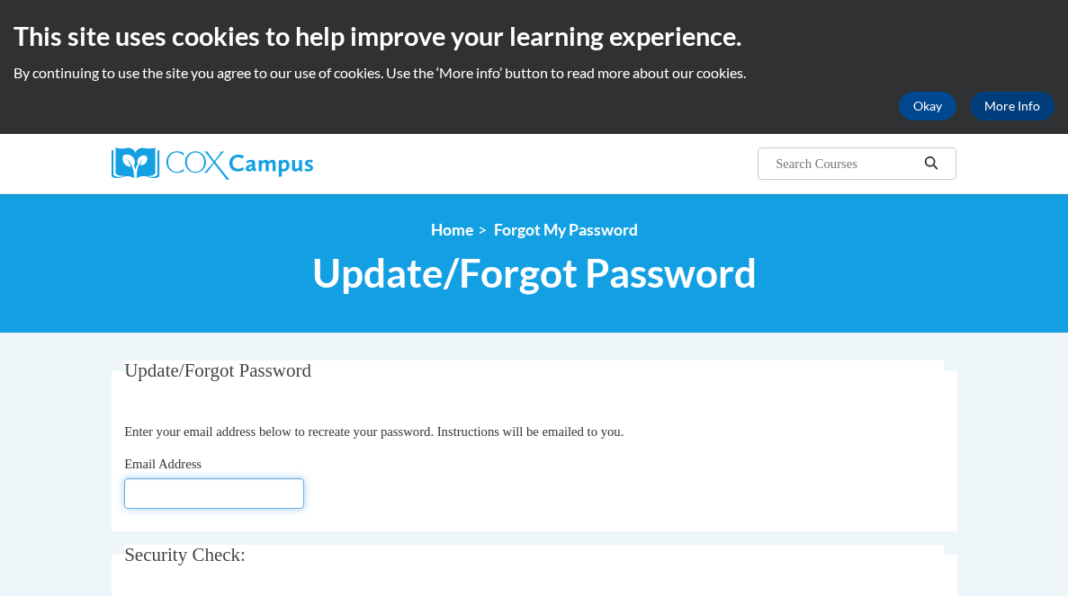
click at [218, 490] on input "Email Address" at bounding box center [214, 494] width 180 height 31
type input "[EMAIL_ADDRESS][DOMAIN_NAME]"
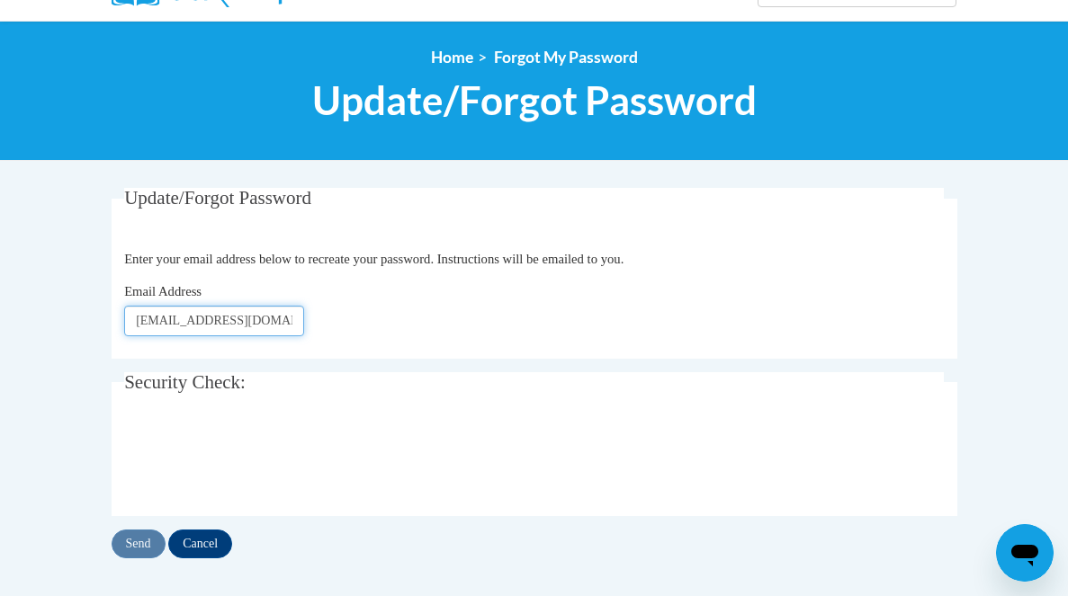
scroll to position [183, 0]
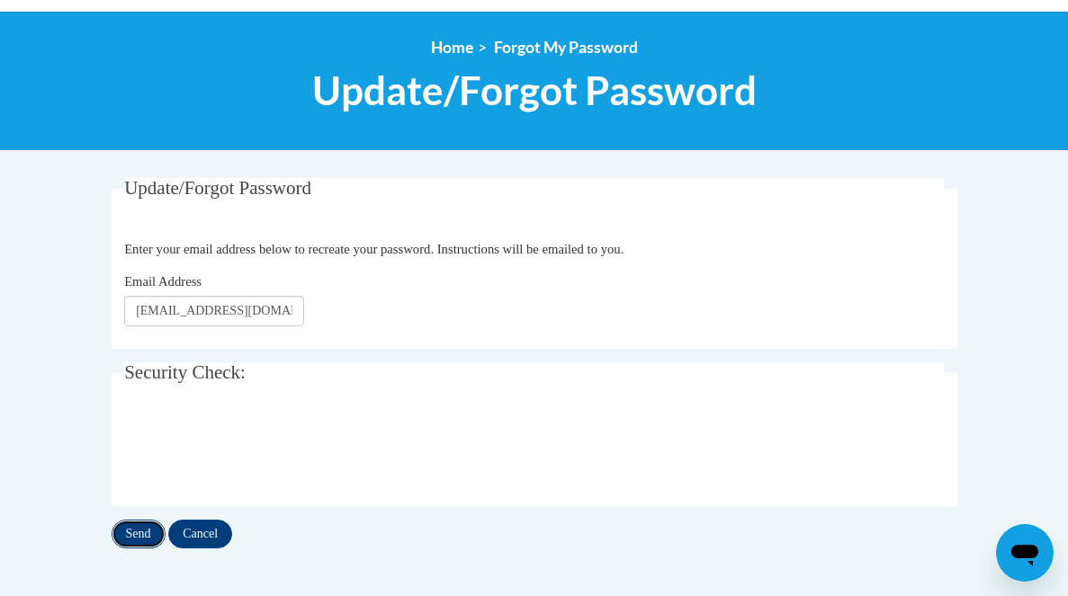
click at [128, 534] on input "Send" at bounding box center [139, 534] width 54 height 29
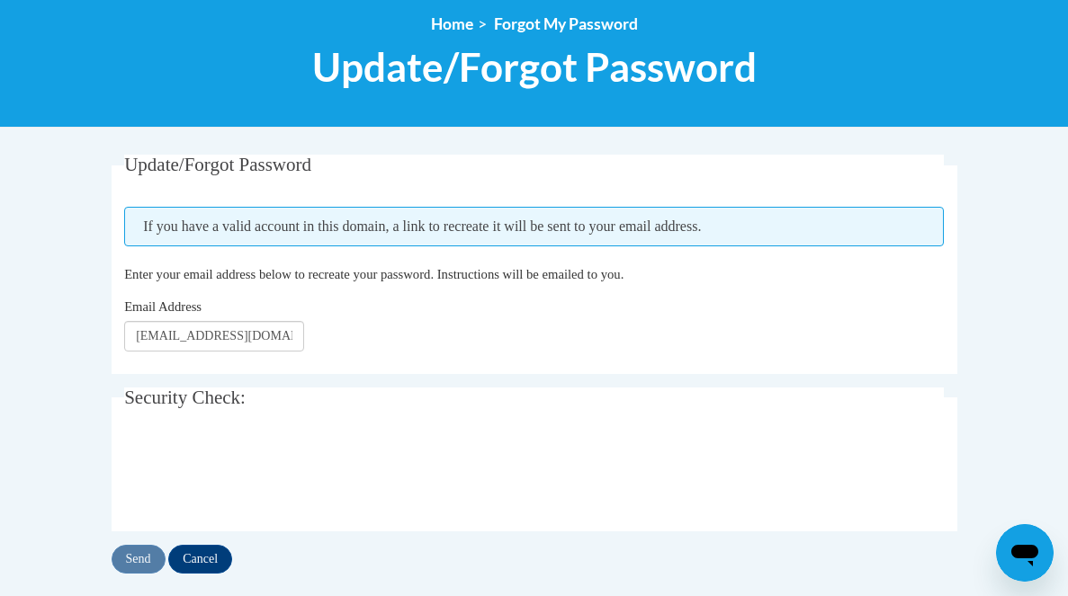
scroll to position [238, 0]
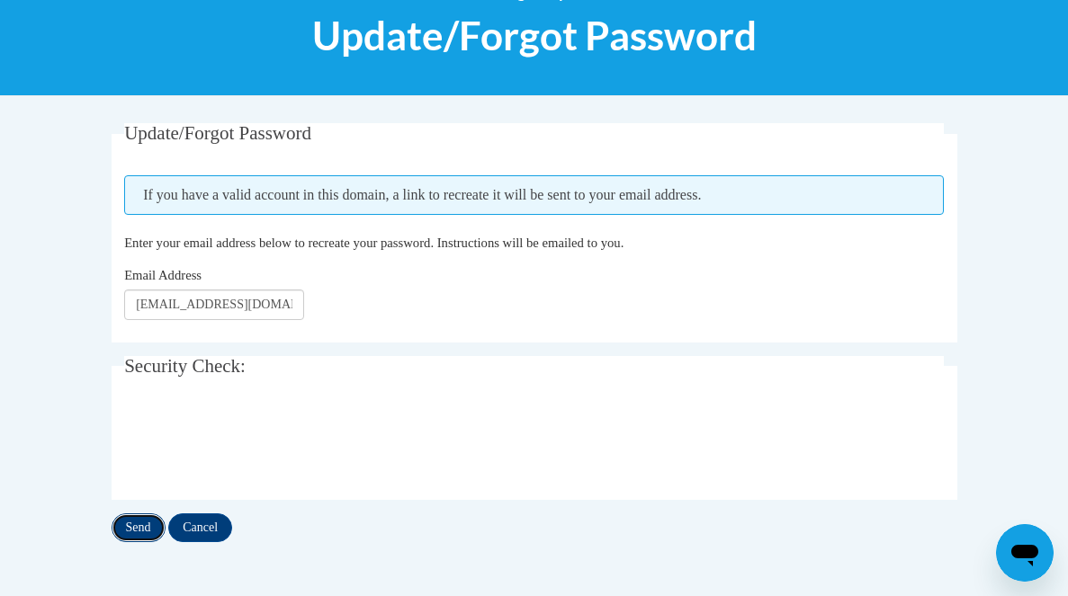
click at [143, 532] on input "Send" at bounding box center [139, 528] width 54 height 29
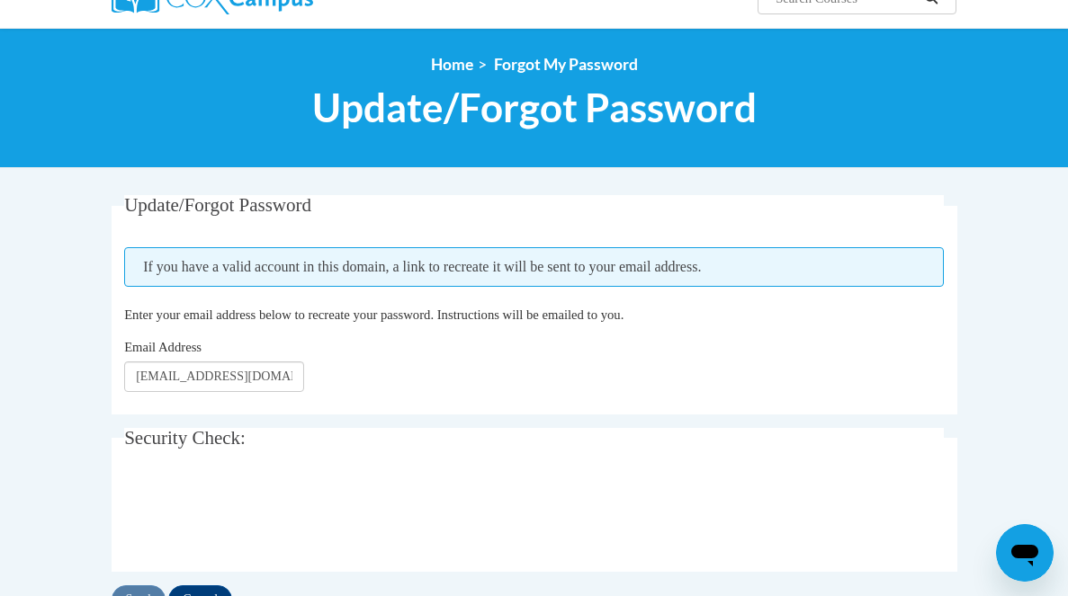
scroll to position [192, 0]
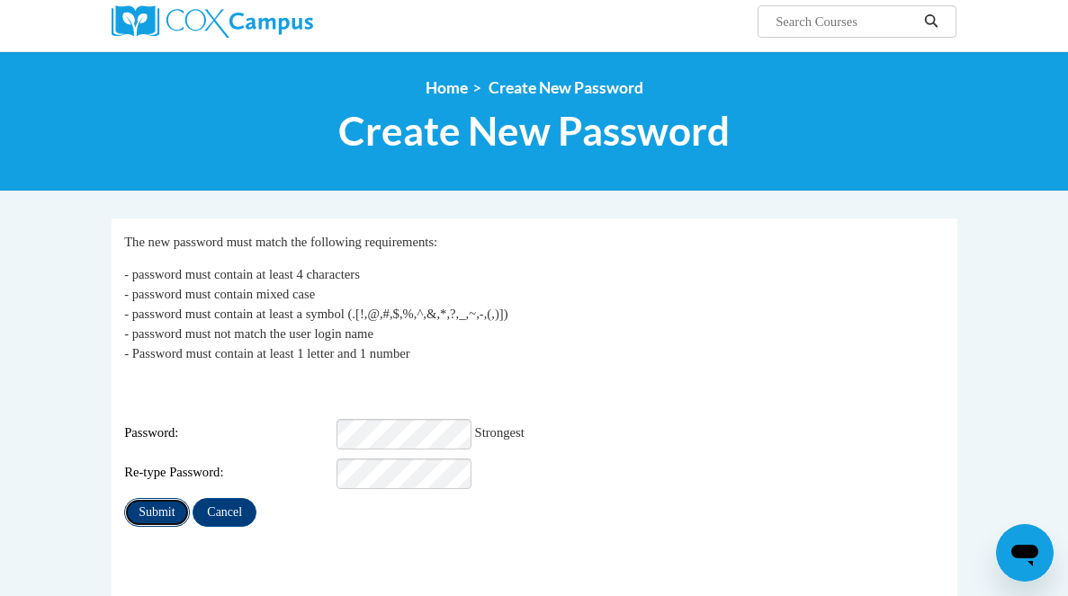
click at [152, 498] on input "Submit" at bounding box center [156, 512] width 65 height 29
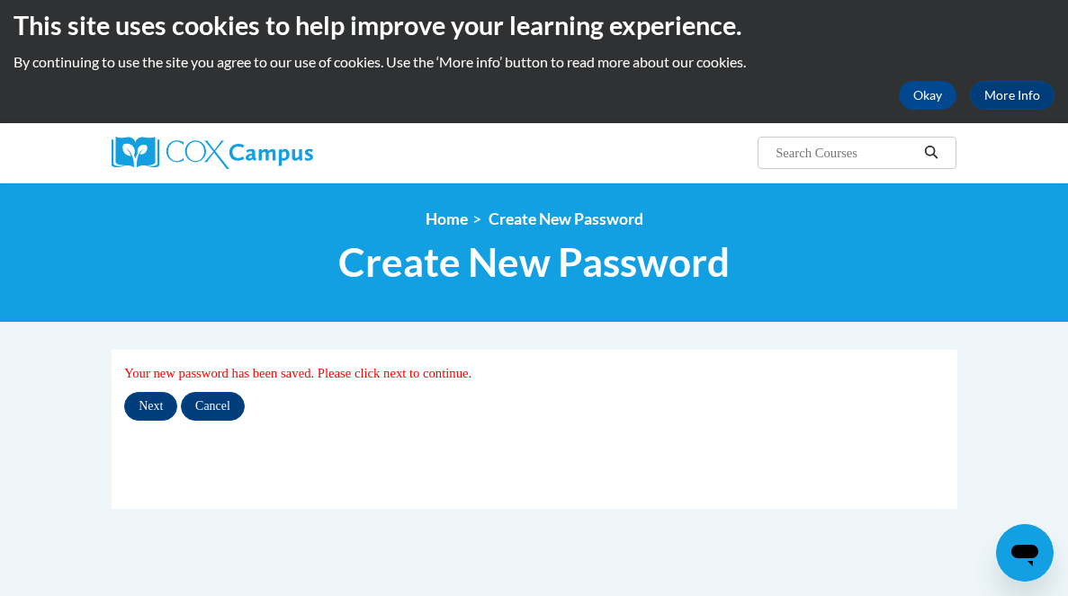
scroll to position [12, 0]
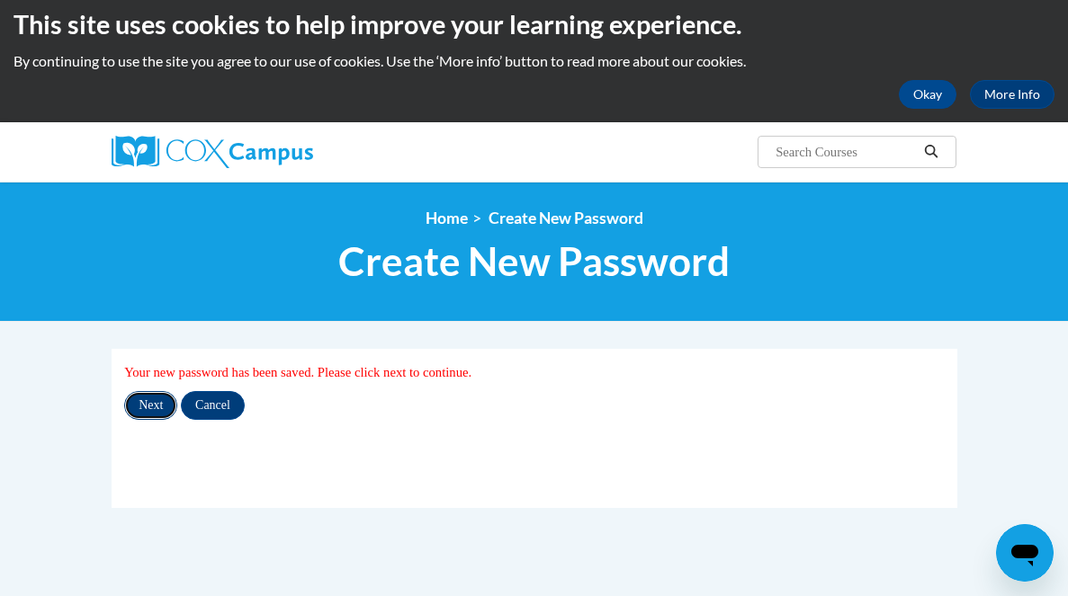
click at [147, 408] on input "Next" at bounding box center [150, 405] width 53 height 29
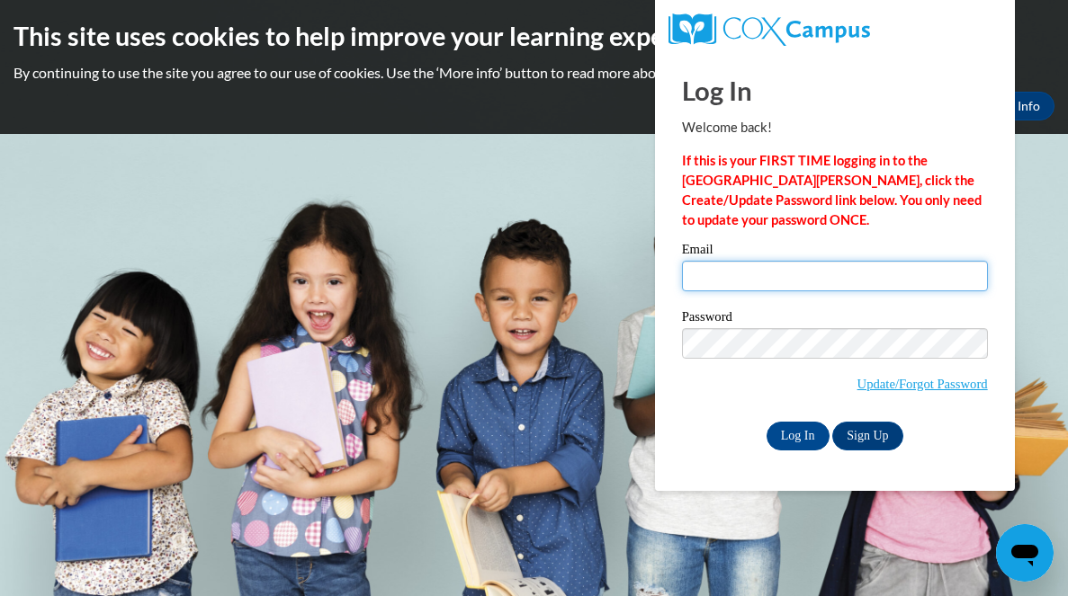
click at [751, 269] on input "Email" at bounding box center [835, 276] width 306 height 31
type input "seitzkelly@hotmail.com"
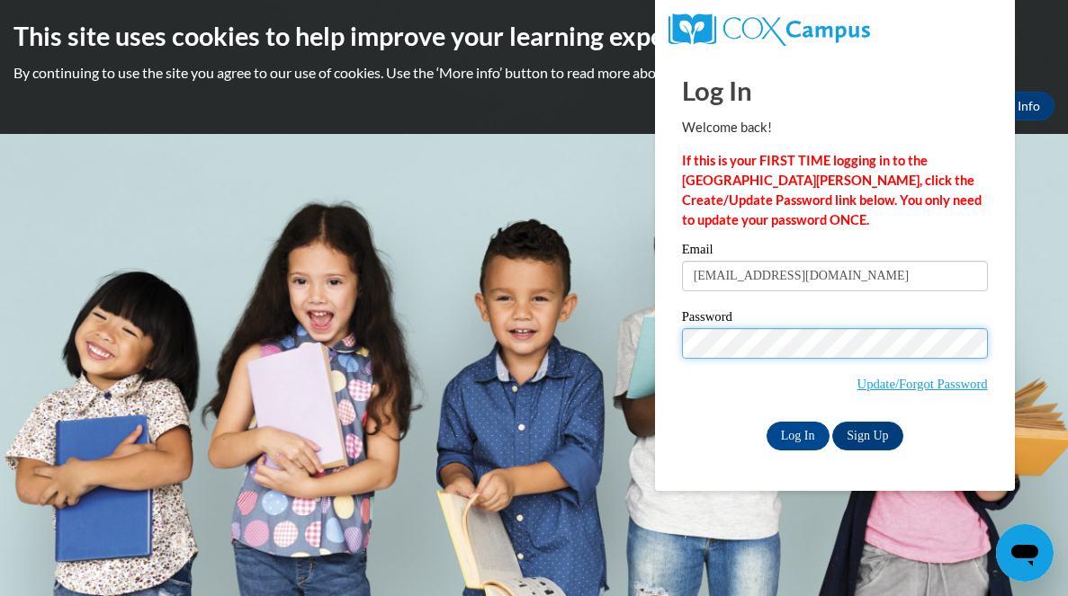
click at [767, 422] on input "Log In" at bounding box center [798, 436] width 63 height 29
click at [725, 427] on div "Log In Sign Up" at bounding box center [835, 436] width 306 height 29
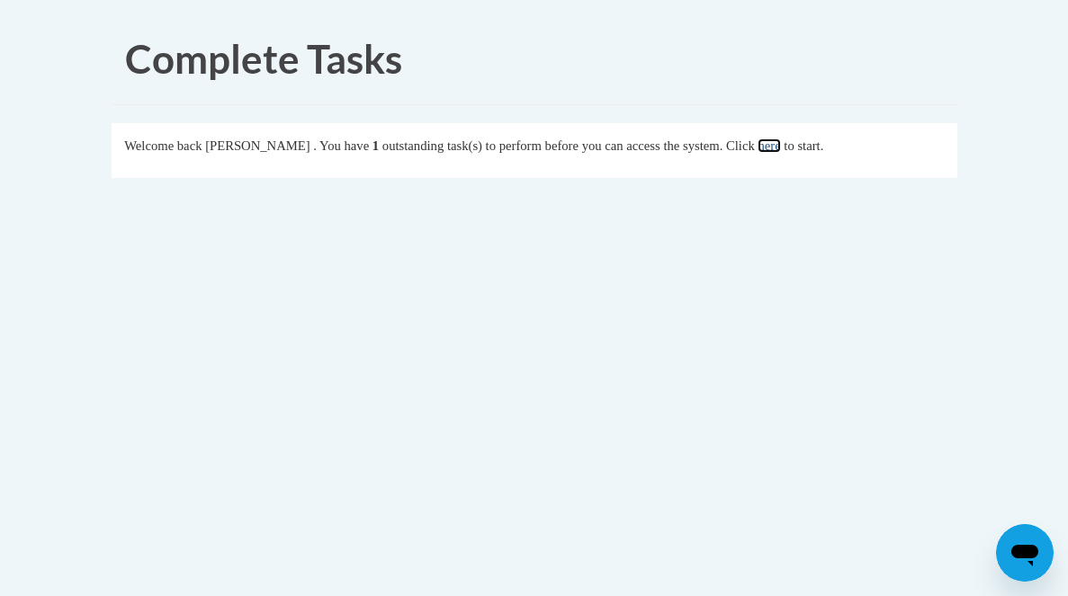
click at [780, 147] on link "here" at bounding box center [769, 146] width 22 height 14
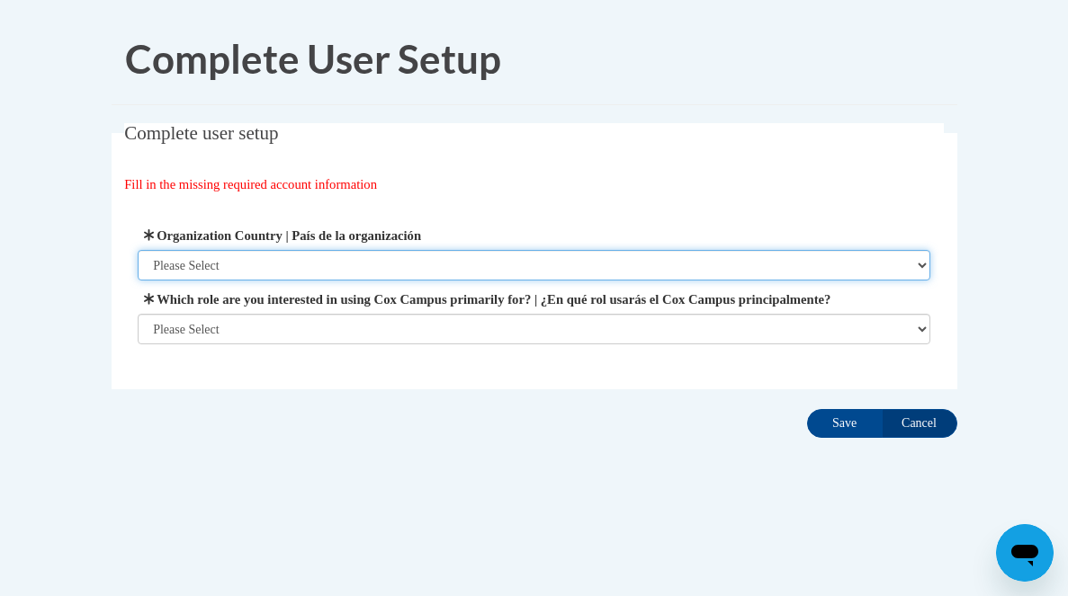
click at [300, 259] on select "Please Select [GEOGRAPHIC_DATA] | [GEOGRAPHIC_DATA] Outside of [GEOGRAPHIC_DATA…" at bounding box center [534, 265] width 793 height 31
select select "ad49bcad-a171-4b2e-b99c-48b446064914"
click at [138, 250] on select "Please Select [GEOGRAPHIC_DATA] | [GEOGRAPHIC_DATA] Outside of [GEOGRAPHIC_DATA…" at bounding box center [534, 265] width 793 height 31
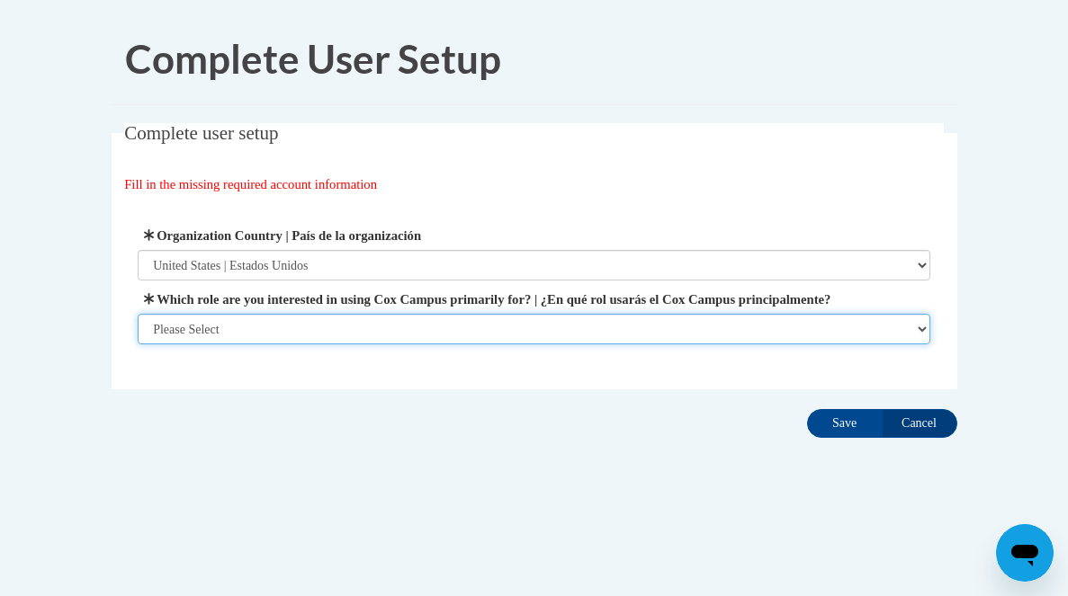
click at [285, 345] on select "Please Select College/University | Colegio/Universidad Community/Nonprofit Part…" at bounding box center [534, 329] width 793 height 31
select select "5a18ea06-2b54-4451-96f2-d152daf9eac5"
click at [138, 345] on select "Please Select College/University | Colegio/Universidad Community/Nonprofit Part…" at bounding box center [534, 329] width 793 height 31
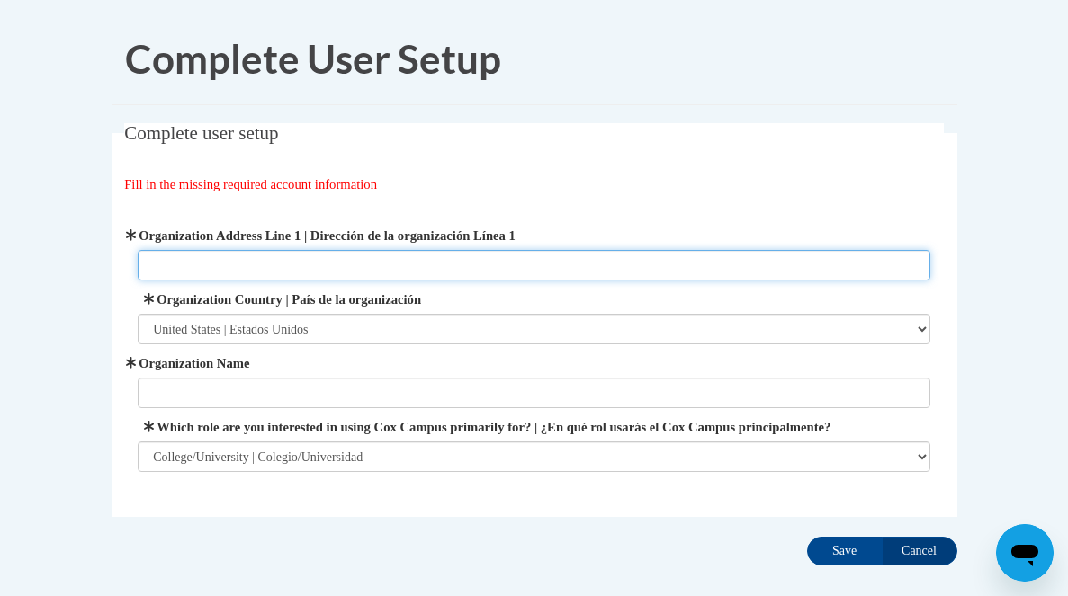
click at [335, 263] on input "Organization Address Line 1 | Dirección de la organización Línea 1" at bounding box center [534, 265] width 793 height 31
type input "[STREET_ADDRESS]"
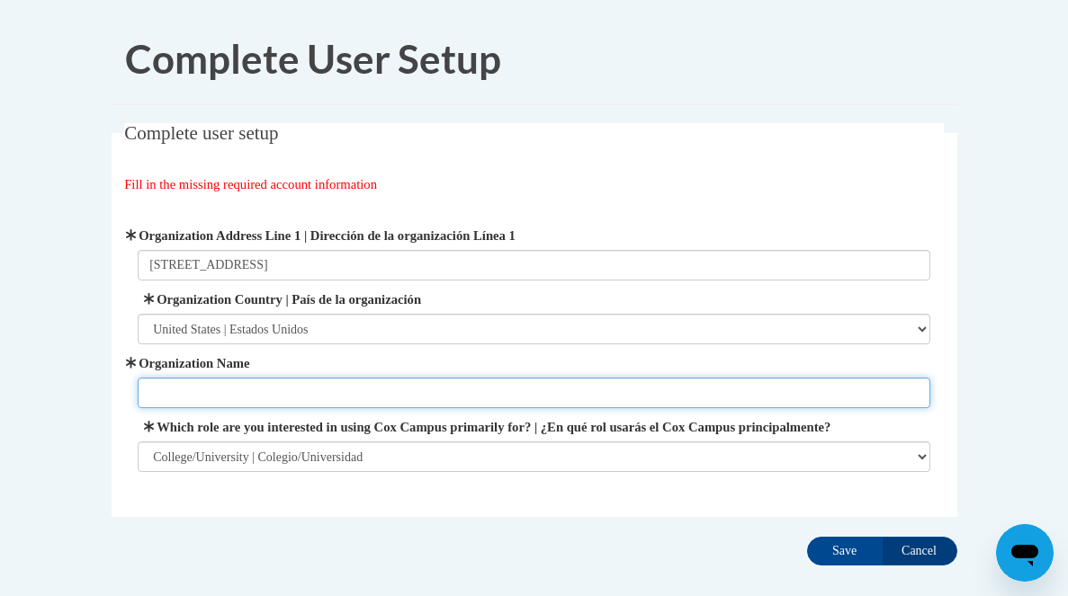
type input "University [US_STATE] Whitewater -College of Education & Professional Studies […"
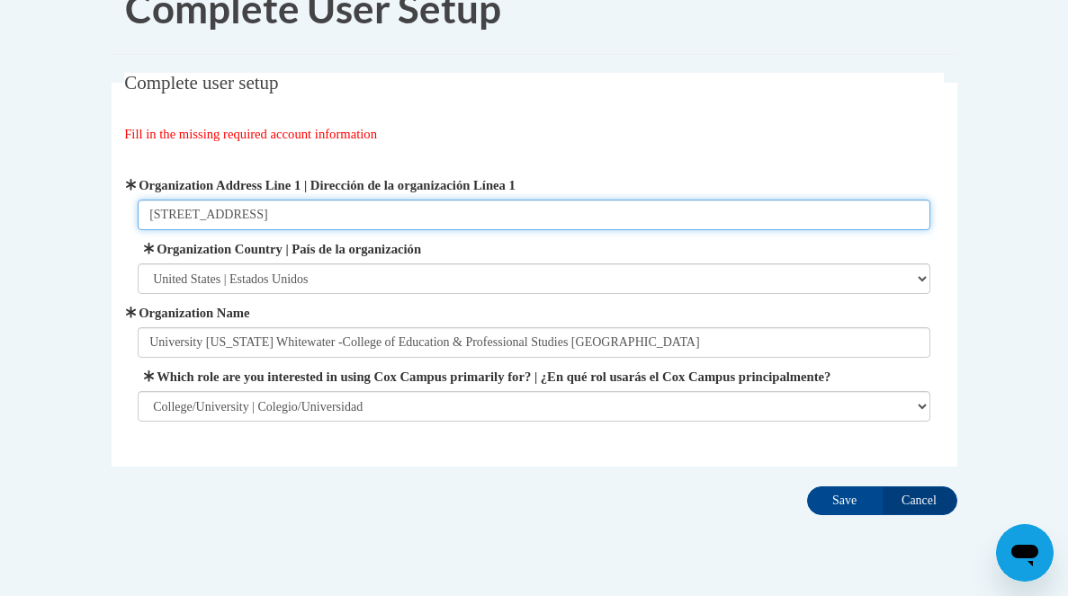
scroll to position [52, 0]
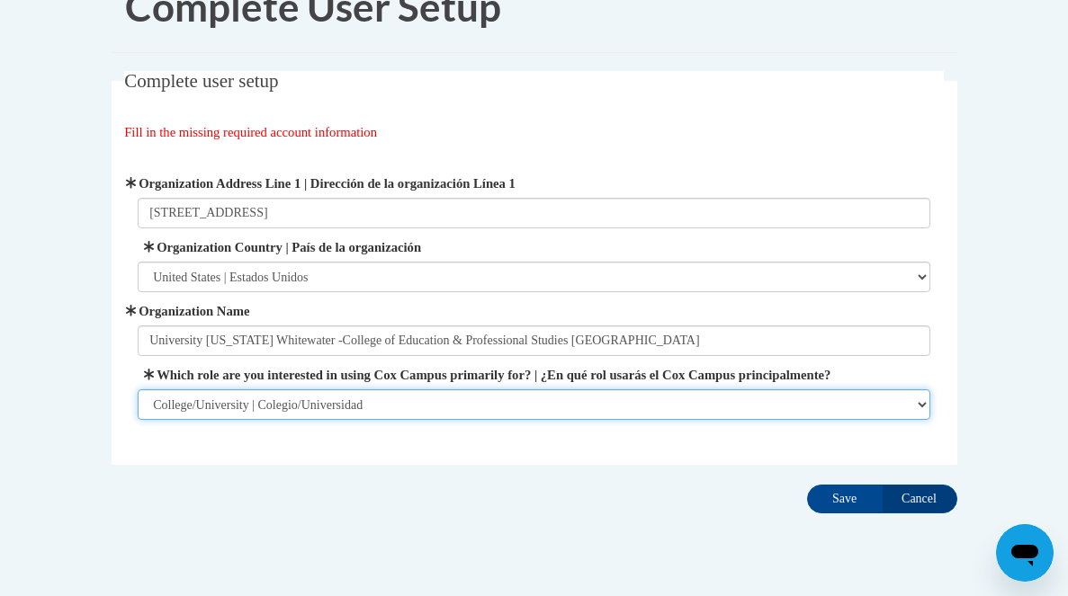
click at [326, 420] on select "Please Select College/University | Colegio/Universidad Community/Nonprofit Part…" at bounding box center [534, 405] width 793 height 31
select select "fbf2d438-af2f-41f8-98f1-81c410e29de3"
click at [138, 409] on select "Please Select College/University | Colegio/Universidad Community/Nonprofit Part…" at bounding box center [534, 405] width 793 height 31
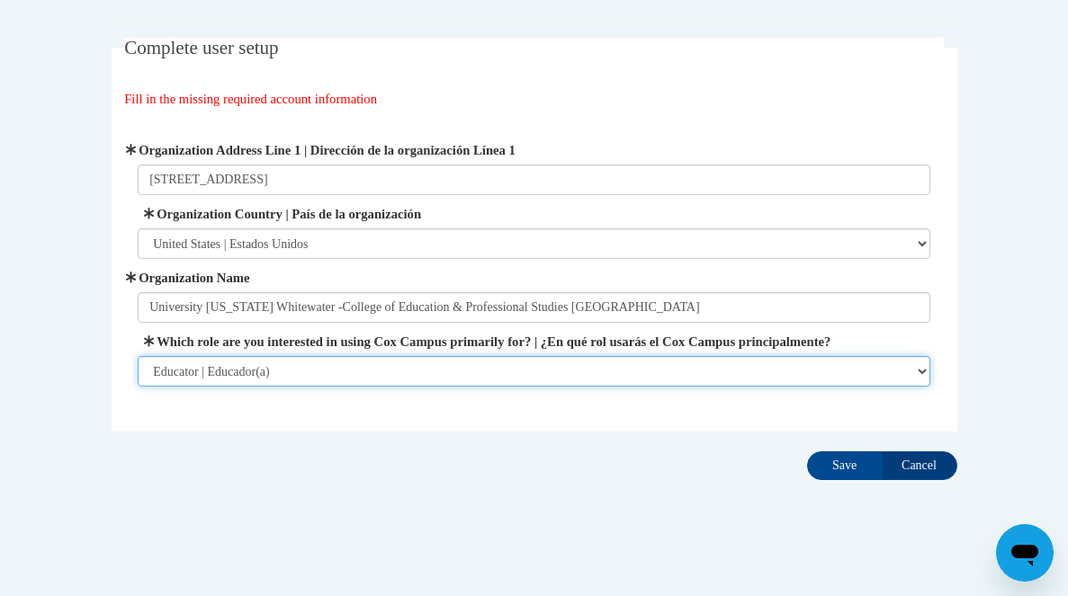
scroll to position [95, 0]
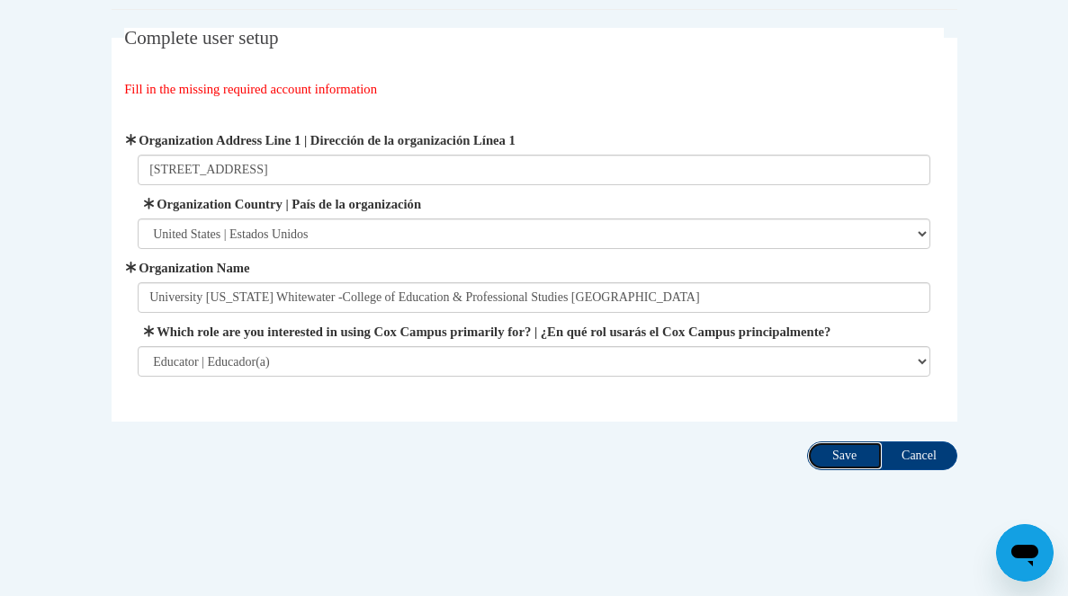
click at [842, 471] on input "Save" at bounding box center [845, 456] width 76 height 29
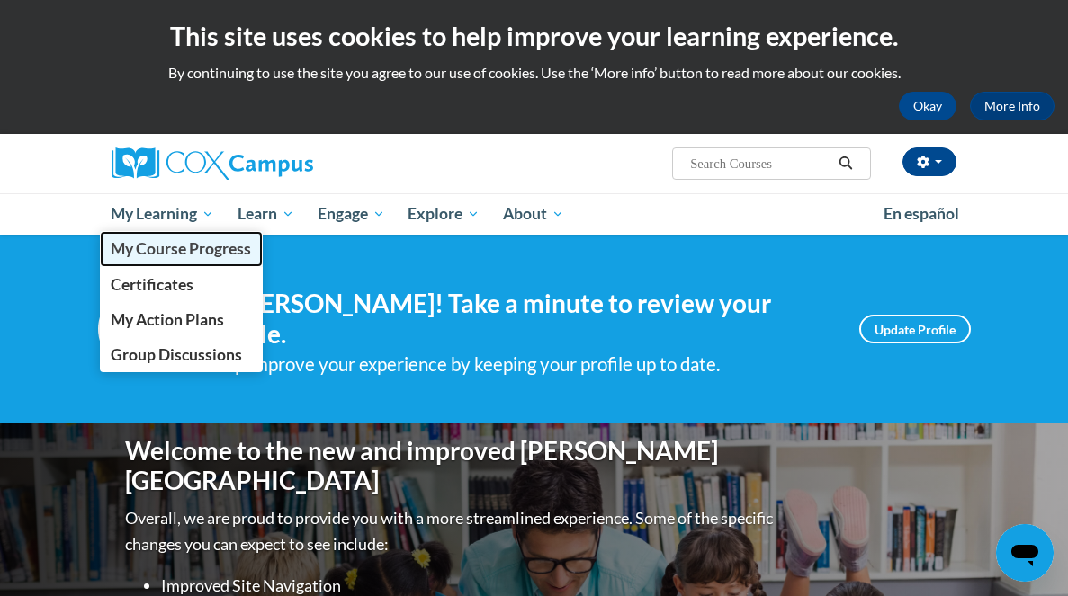
click at [203, 245] on span "My Course Progress" at bounding box center [181, 248] width 140 height 19
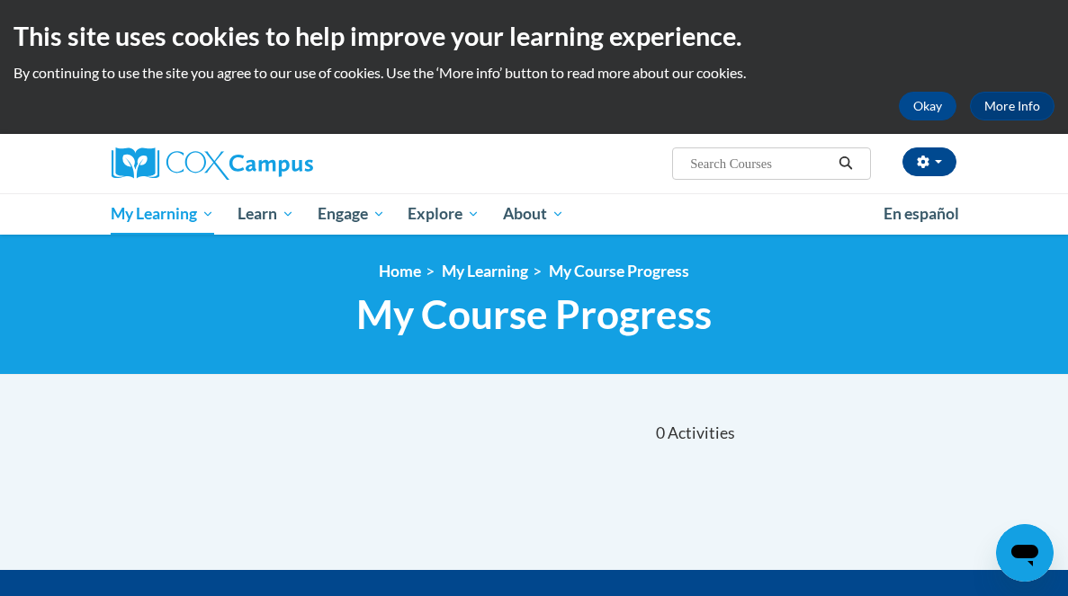
click at [718, 158] on input "Search..." at bounding box center [760, 164] width 144 height 22
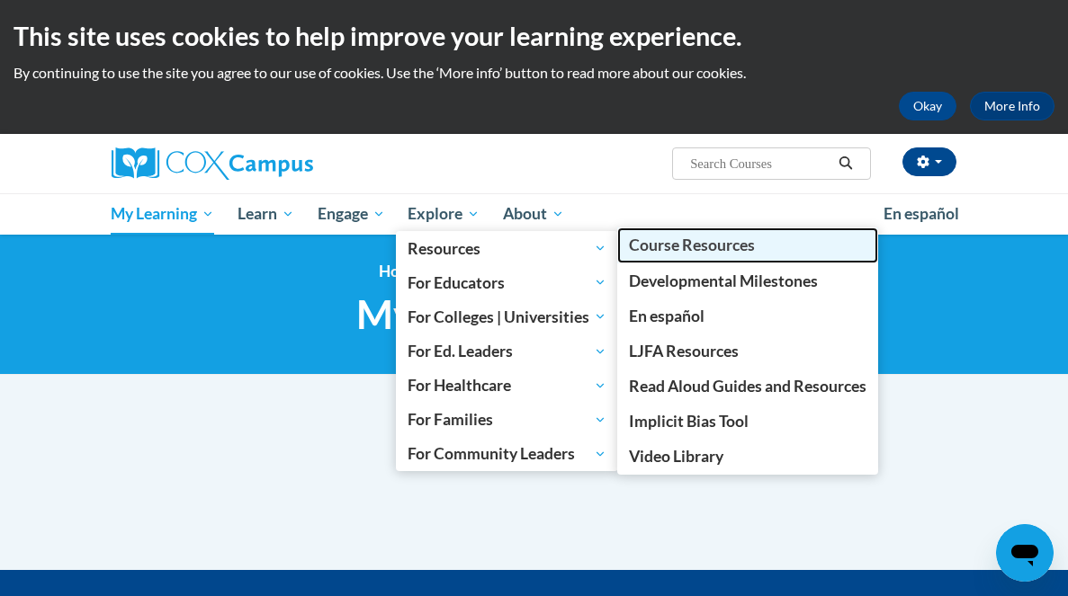
click at [666, 249] on span "Course Resources" at bounding box center [692, 245] width 126 height 19
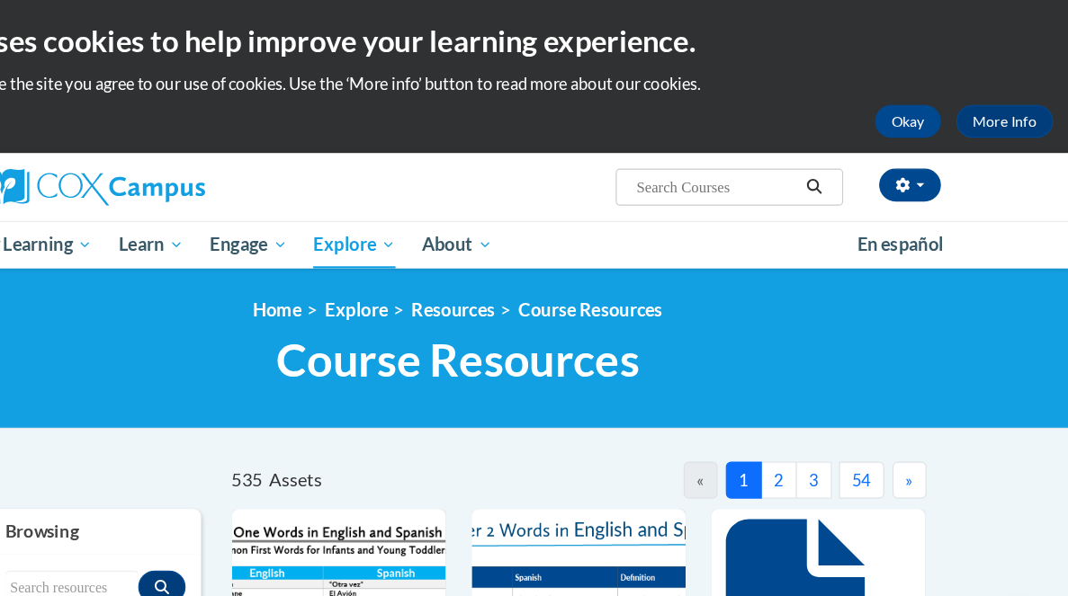
click at [706, 161] on input "Search..." at bounding box center [760, 164] width 144 height 22
type input "phonemic awarenss"
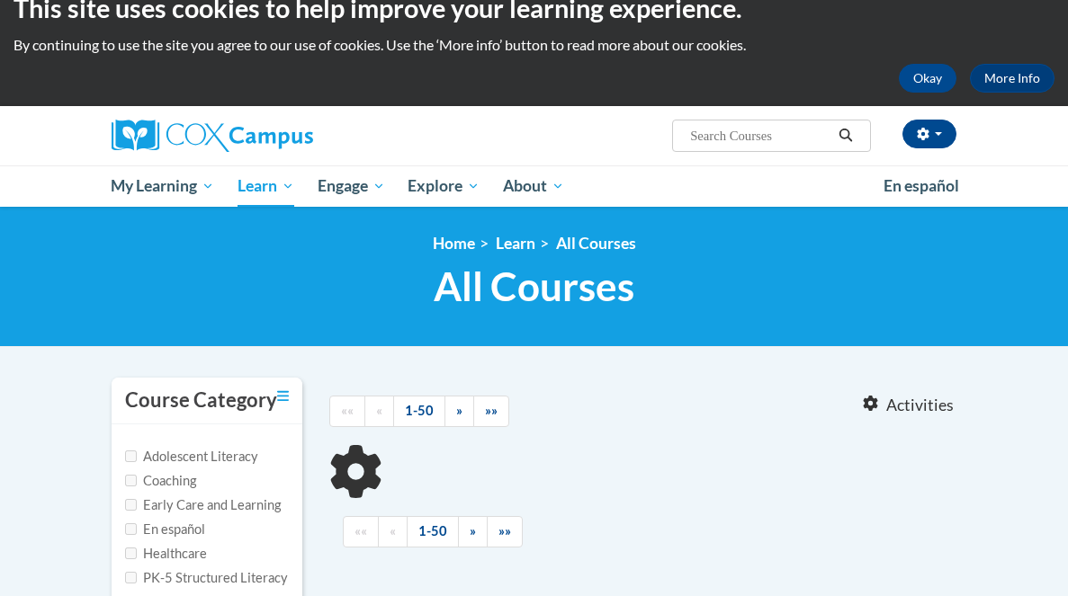
type input "phonemic awarenss"
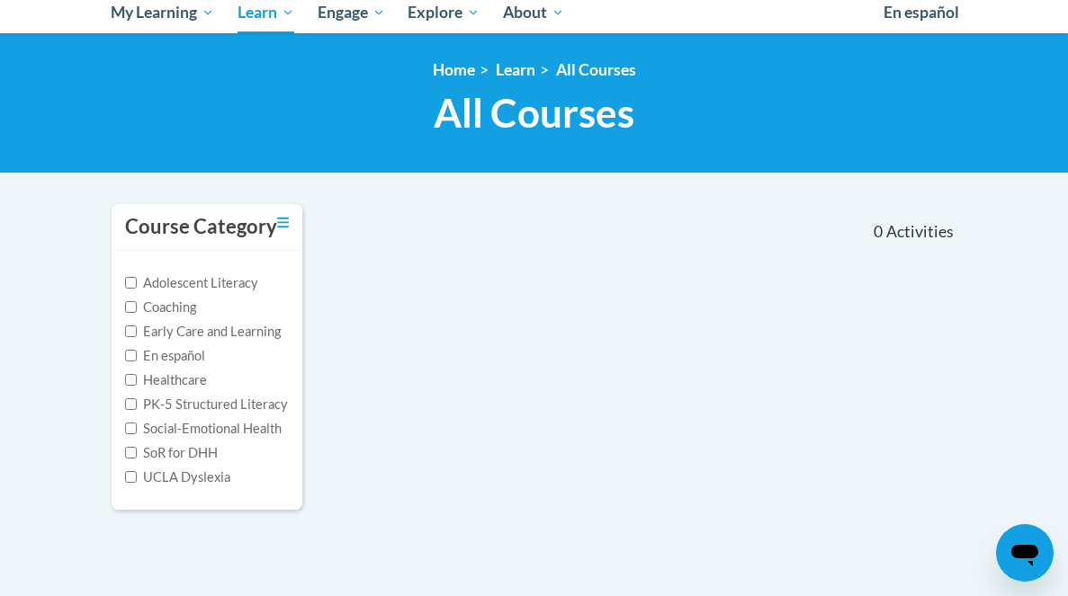
scroll to position [203, 0]
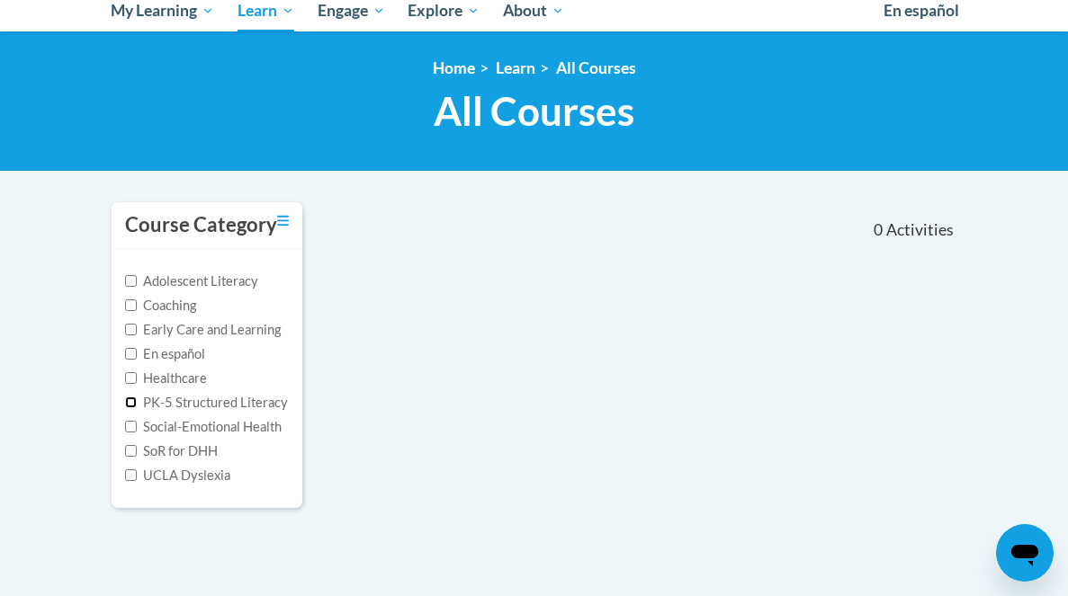
click at [130, 402] on input "PK-5 Structured Literacy" at bounding box center [131, 403] width 12 height 12
checkbox input "true"
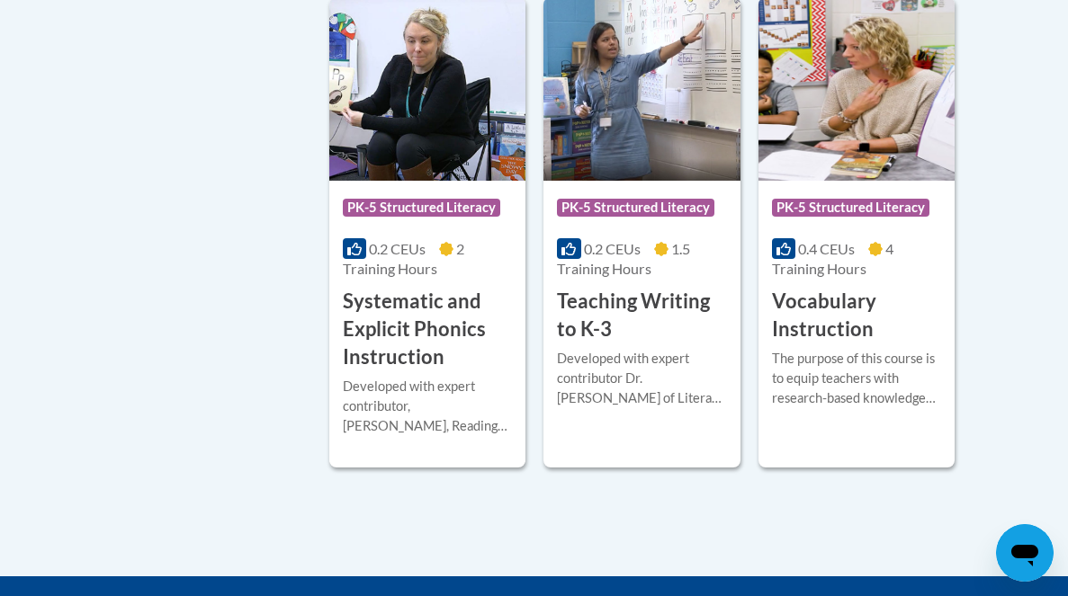
scroll to position [2019, 0]
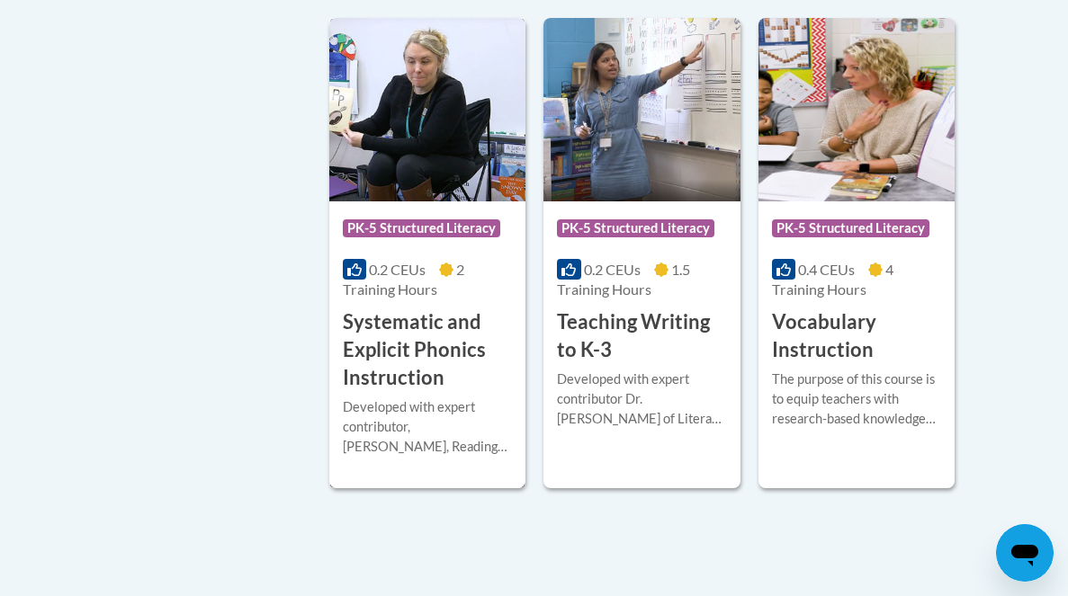
click at [427, 344] on h3 "Systematic and Explicit Phonics Instruction" at bounding box center [427, 350] width 169 height 83
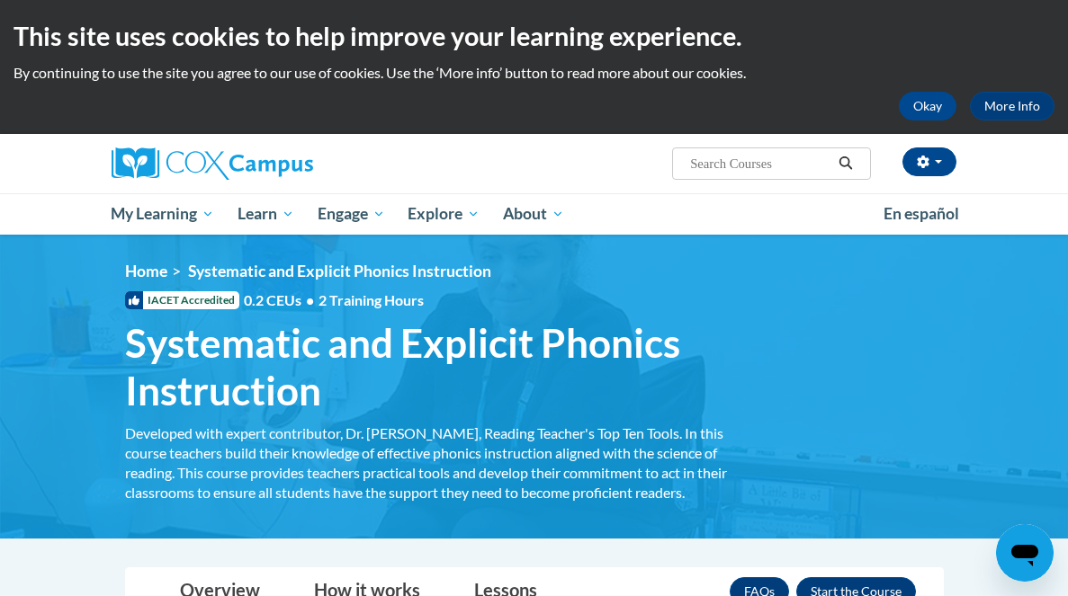
click at [740, 157] on input "Search..." at bounding box center [760, 164] width 144 height 22
type input "phonemic awareess"
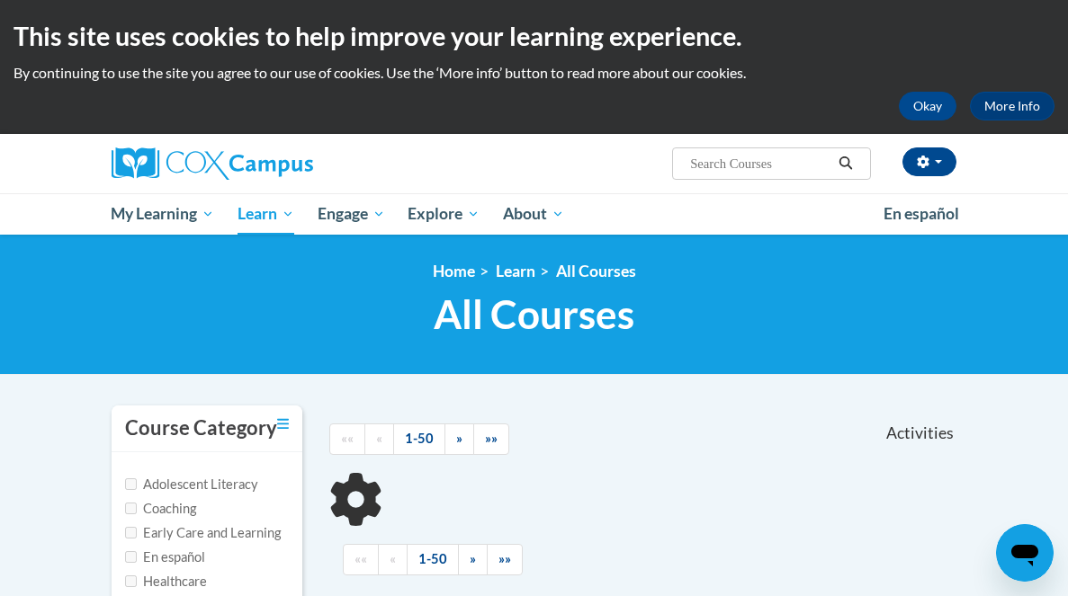
scroll to position [5, 0]
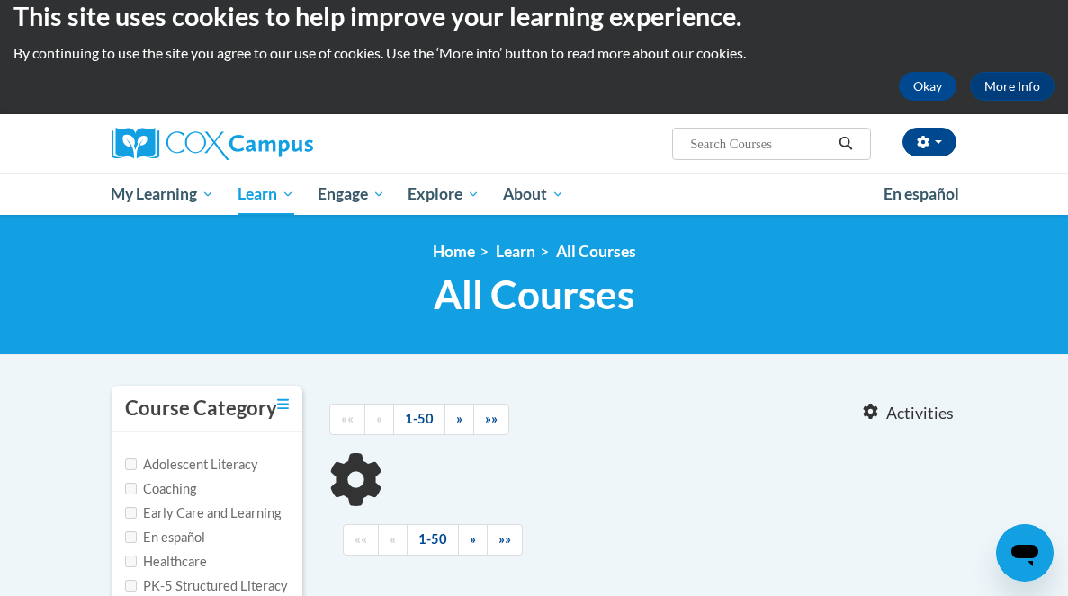
type input "phonemic awareess"
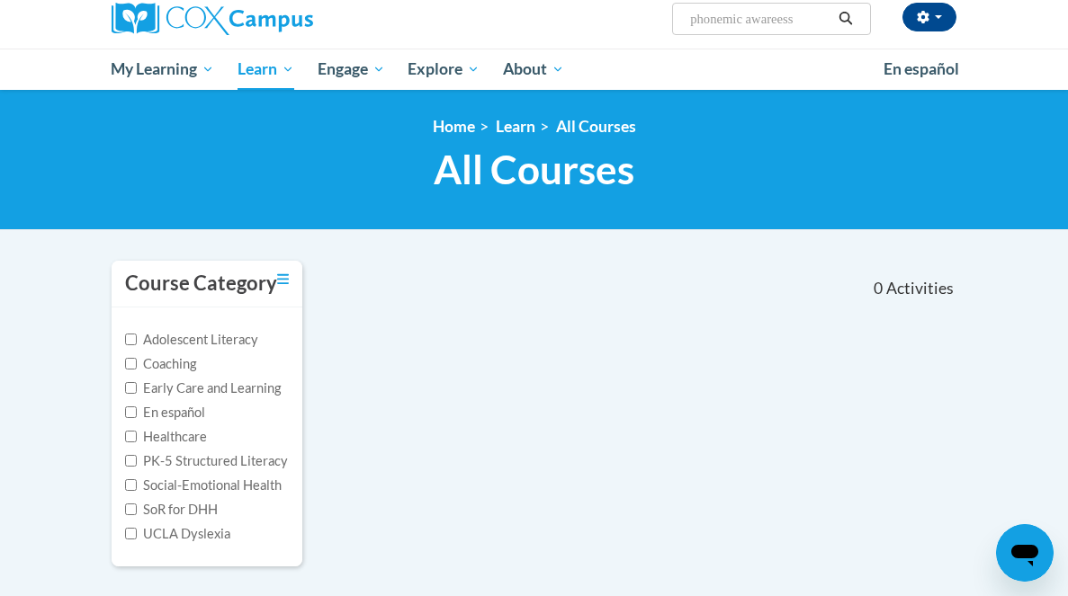
scroll to position [129, 0]
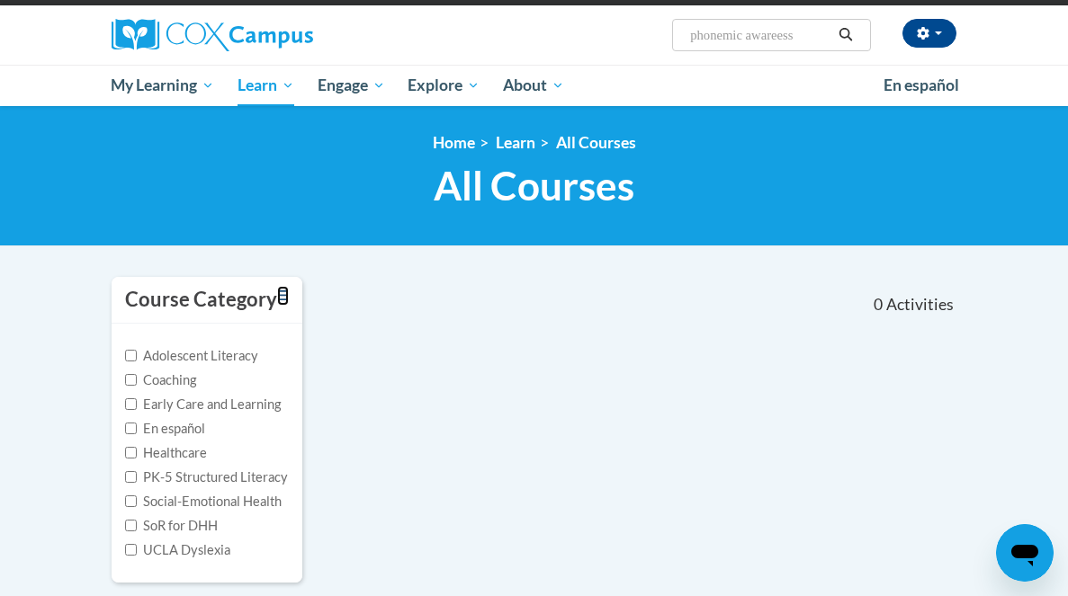
click at [284, 296] on icon "Toggle collapse" at bounding box center [283, 296] width 12 height 10
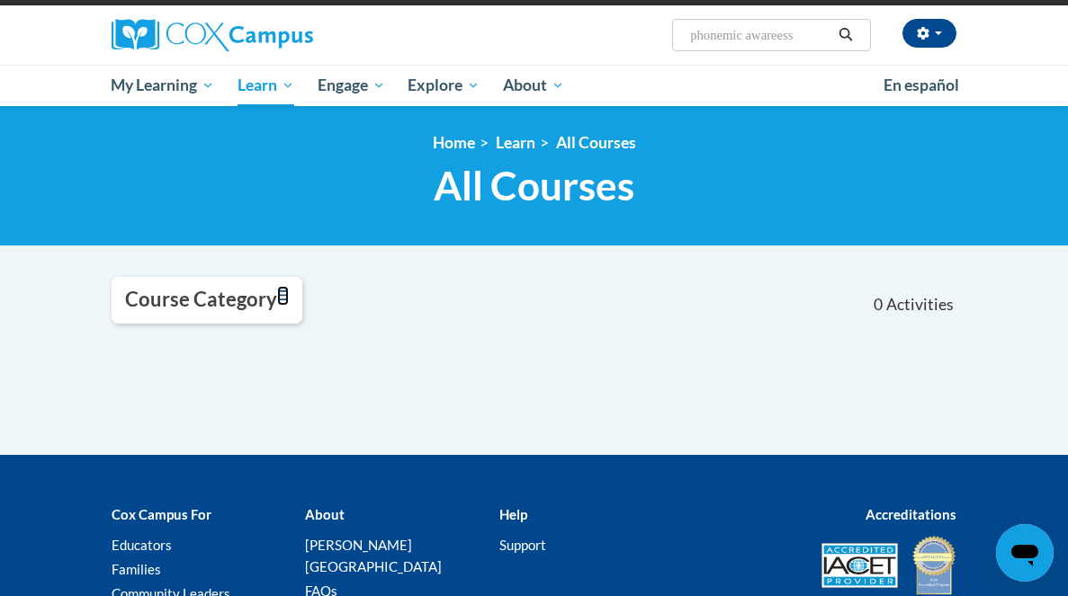
click at [284, 296] on icon "Toggle collapse" at bounding box center [283, 296] width 12 height 10
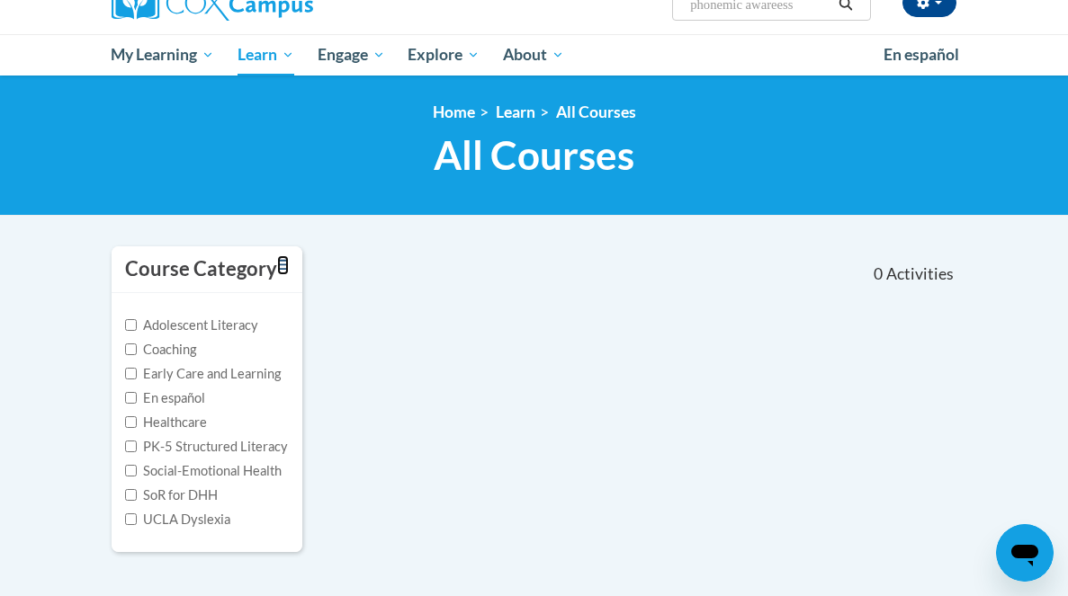
scroll to position [160, 0]
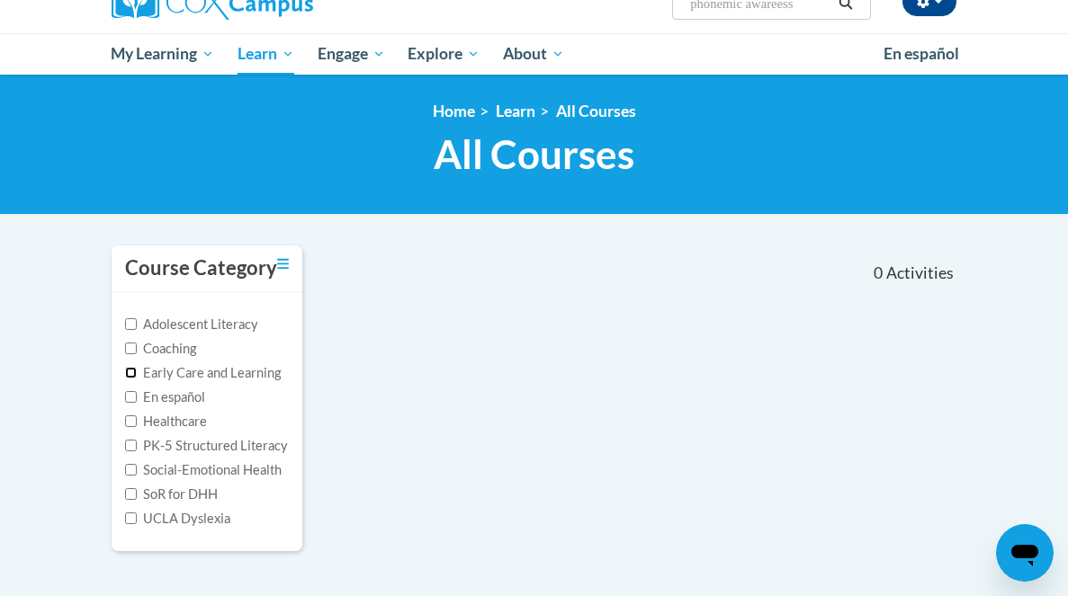
click at [132, 372] on input "Early Care and Learning" at bounding box center [131, 373] width 12 height 12
checkbox input "true"
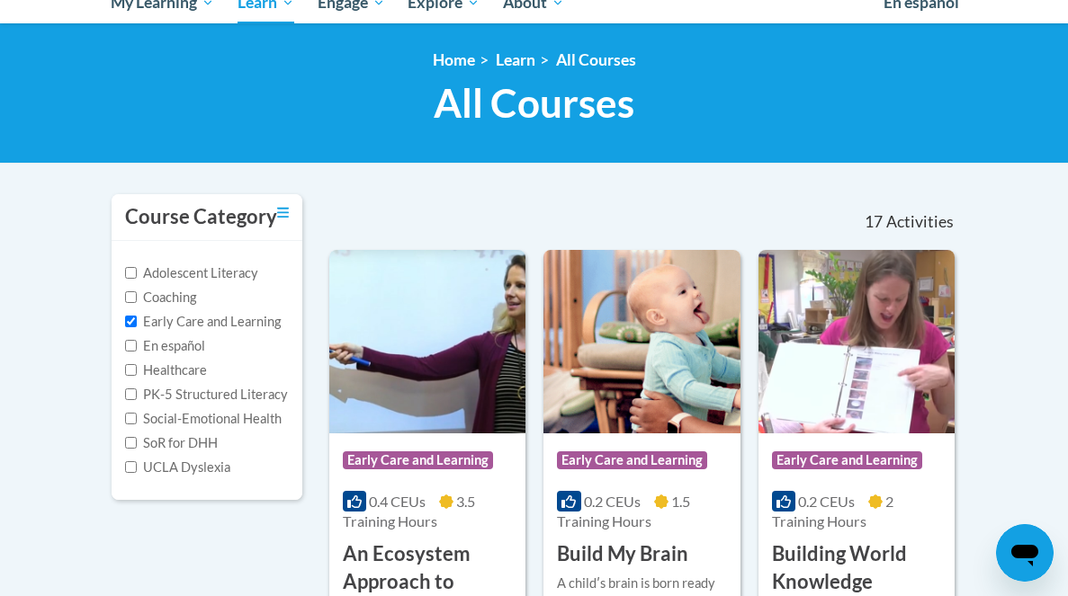
scroll to position [248, 0]
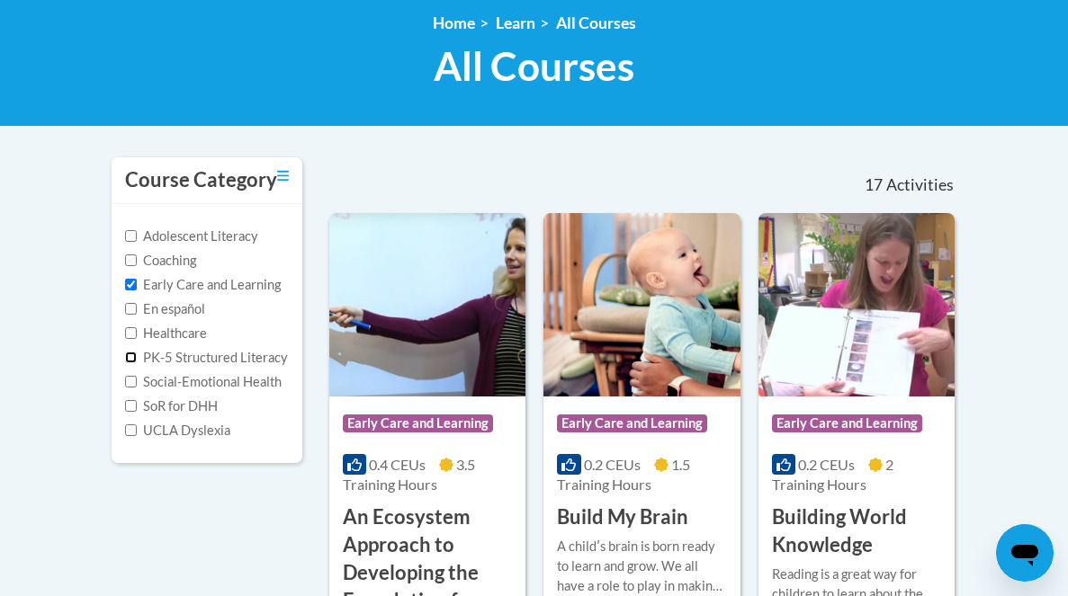
click at [133, 358] on input "PK-5 Structured Literacy" at bounding box center [131, 358] width 12 height 12
checkbox input "true"
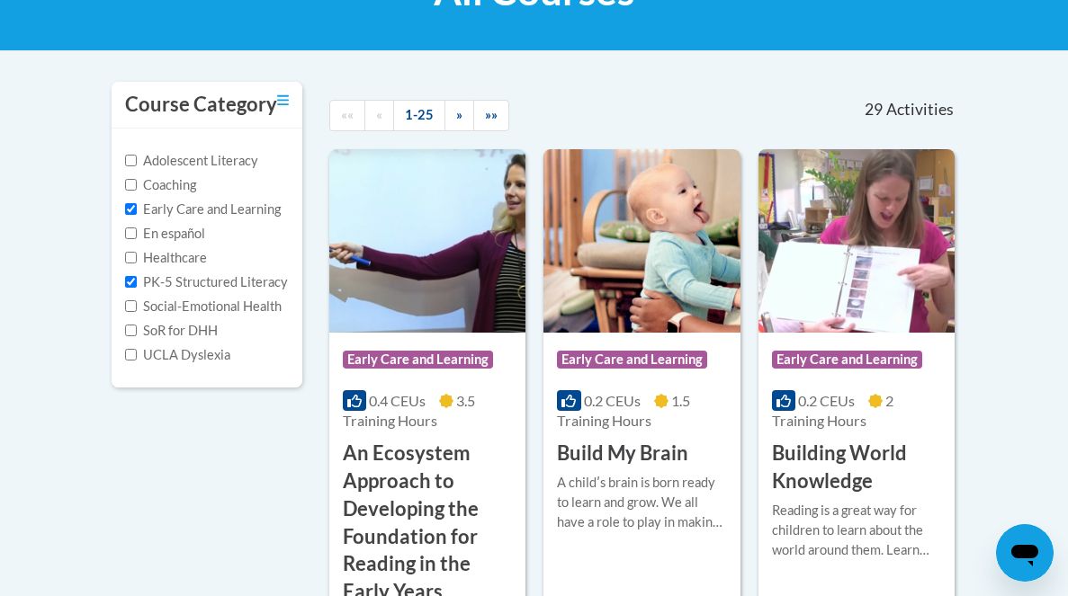
scroll to position [290, 0]
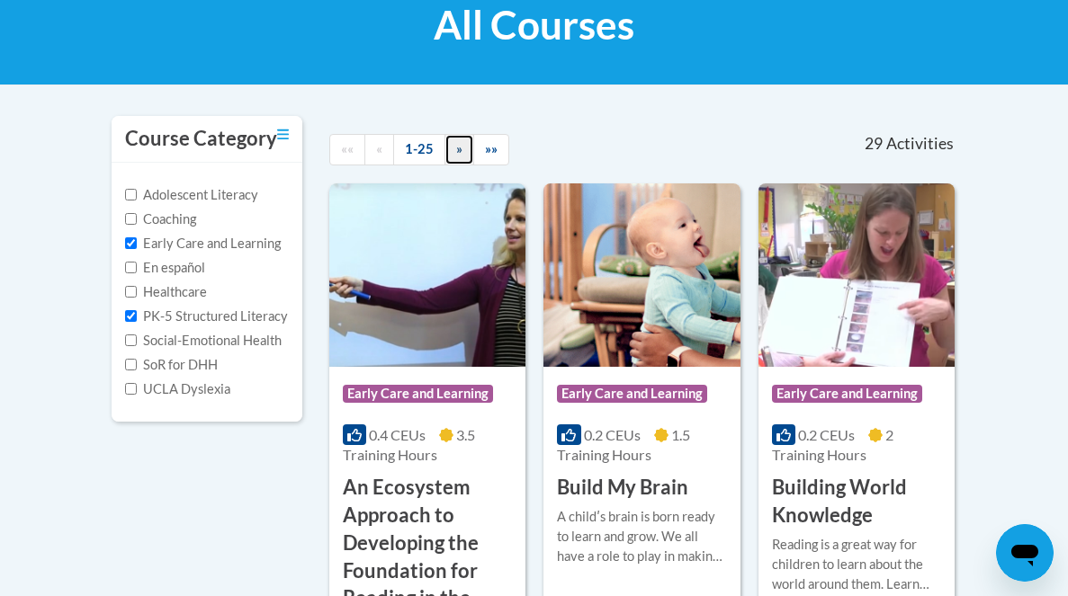
click at [456, 155] on span "»" at bounding box center [459, 148] width 6 height 15
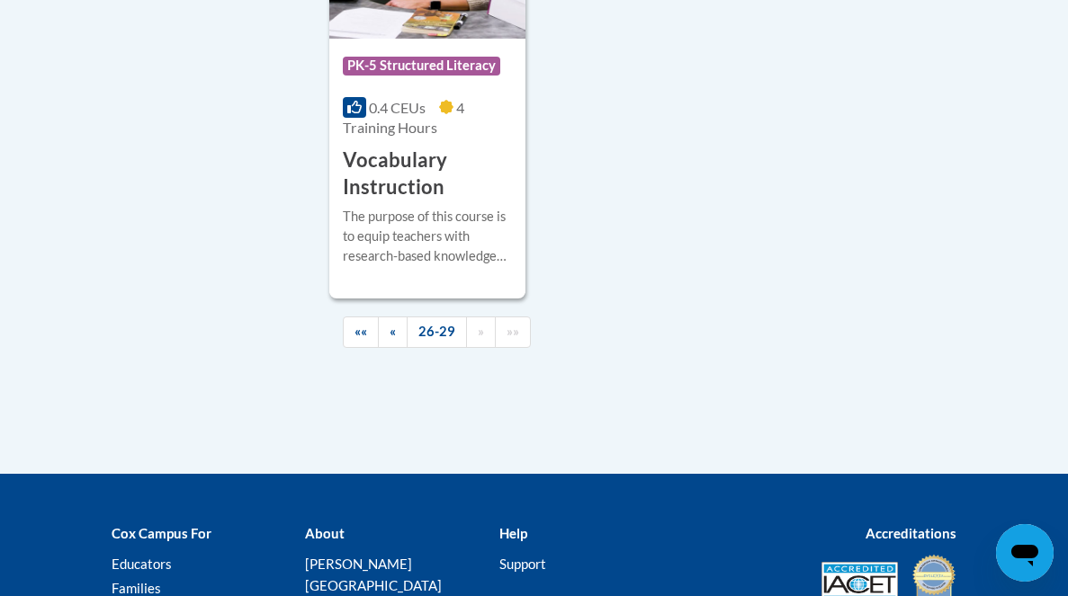
scroll to position [1117, 0]
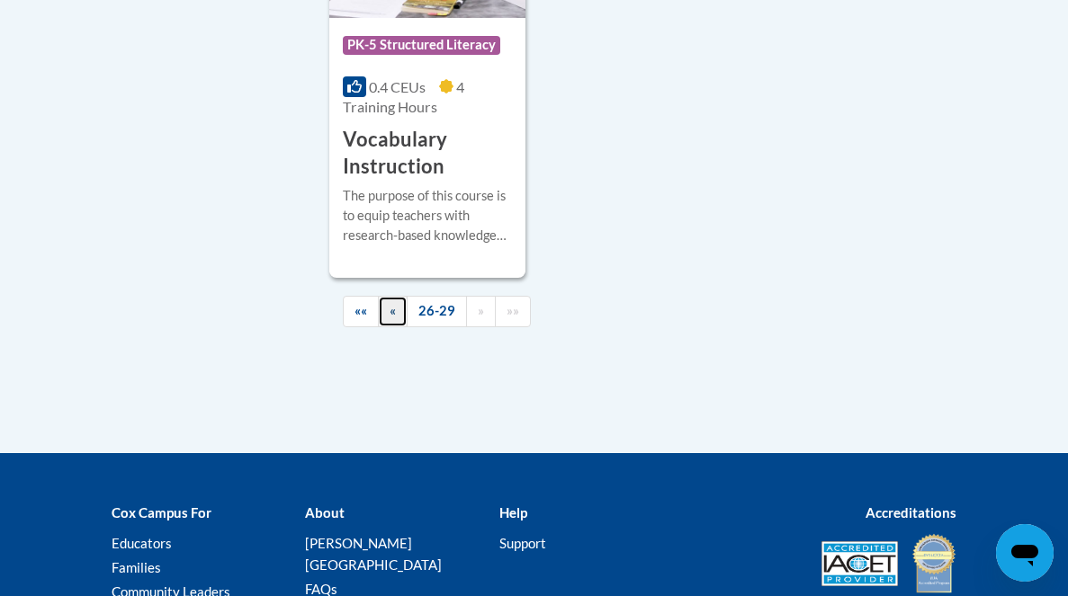
click at [388, 317] on link "«" at bounding box center [393, 311] width 30 height 31
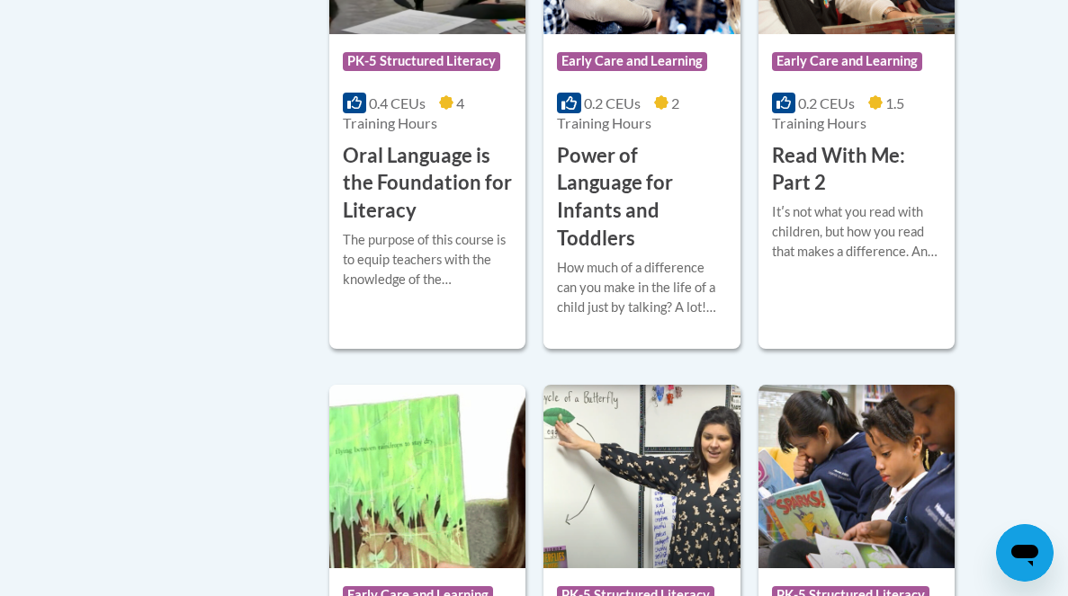
scroll to position [2791, 0]
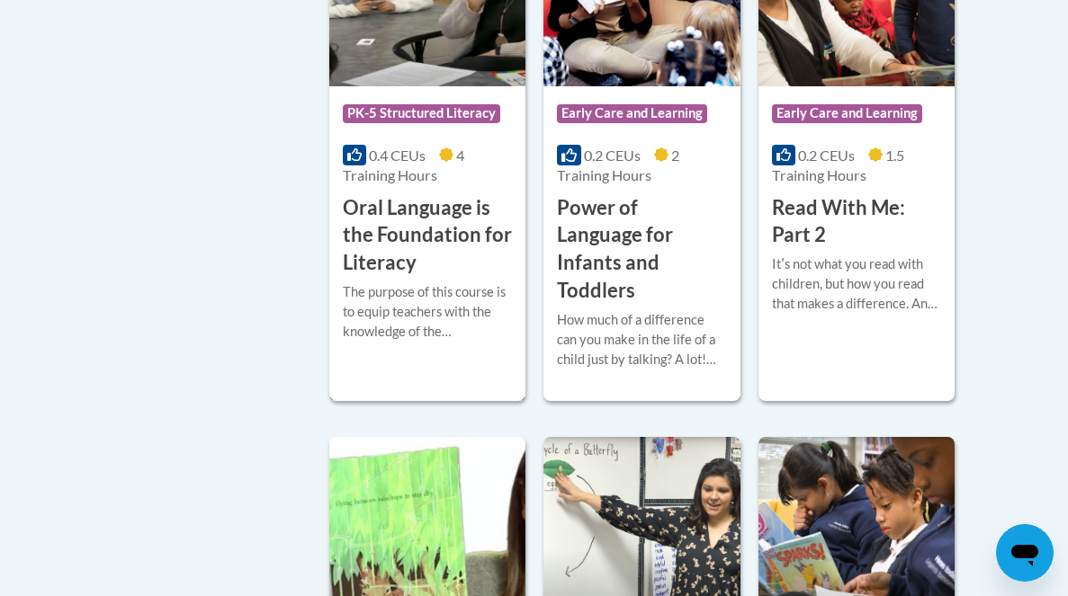
click at [412, 238] on h3 "Oral Language is the Foundation for Literacy" at bounding box center [427, 235] width 169 height 83
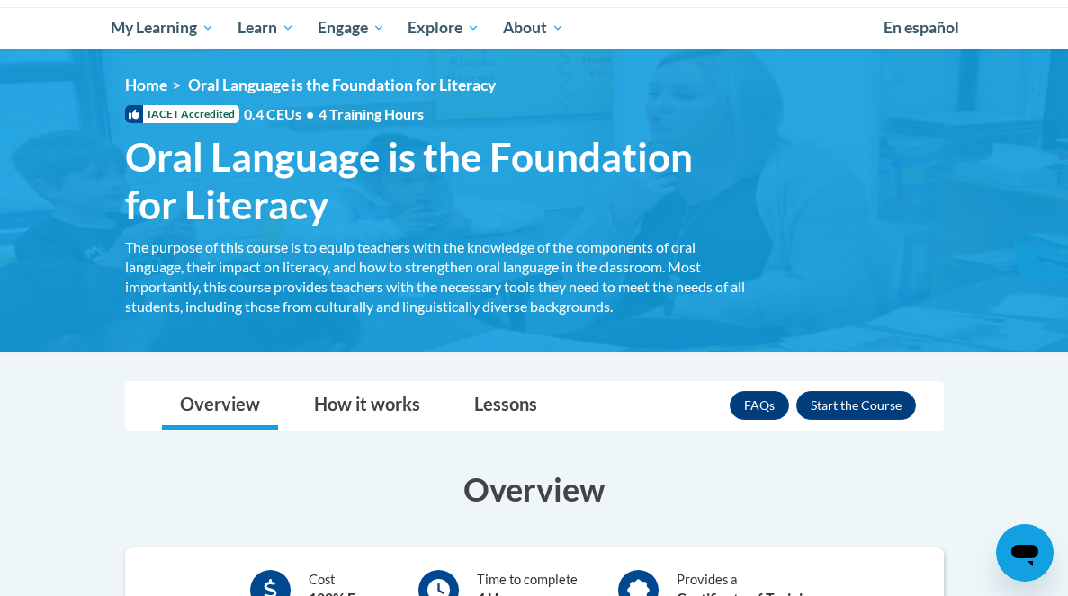
scroll to position [176, 0]
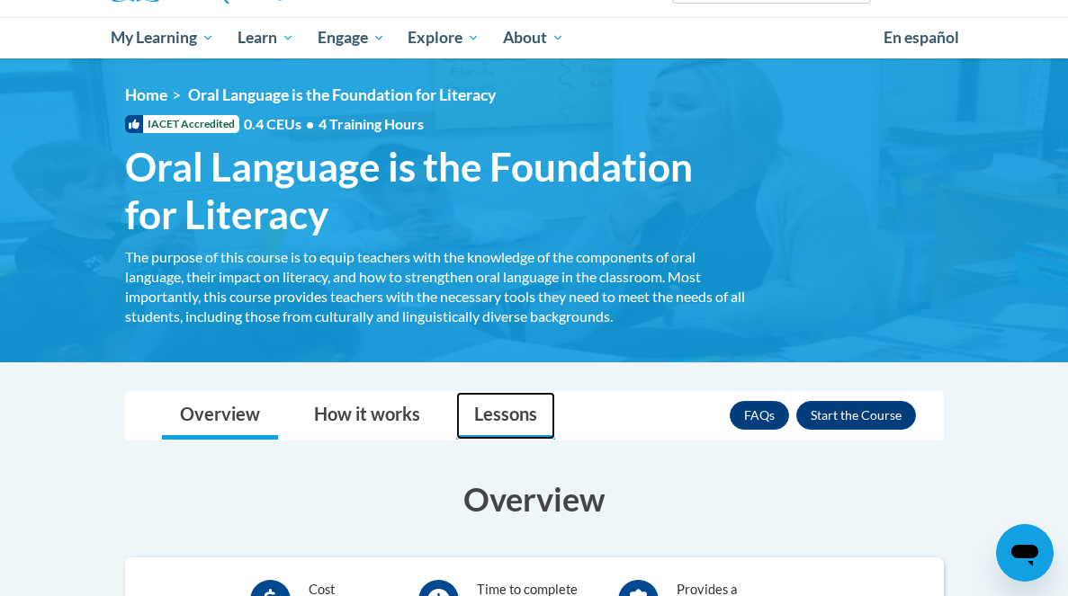
click at [494, 410] on link "Lessons" at bounding box center [505, 416] width 99 height 48
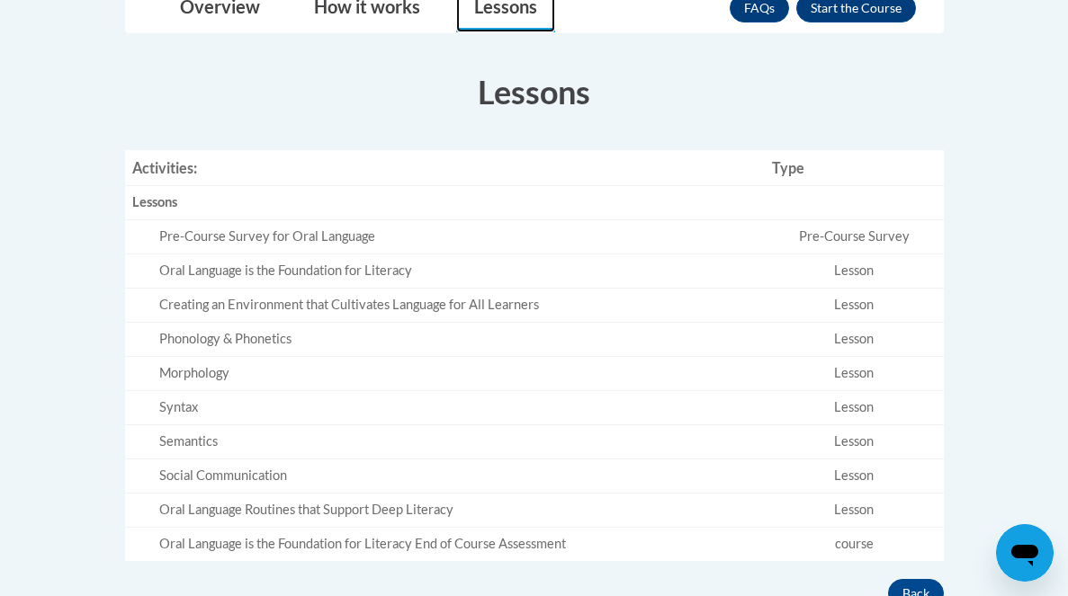
scroll to position [586, 0]
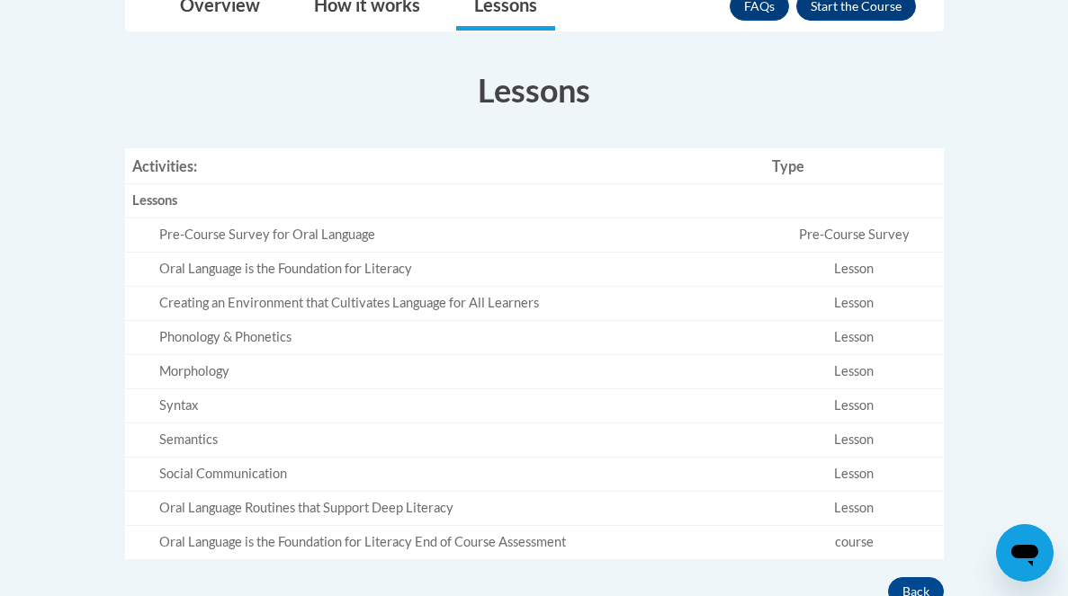
click at [208, 336] on div "Phonology & Phonetics" at bounding box center [458, 337] width 598 height 19
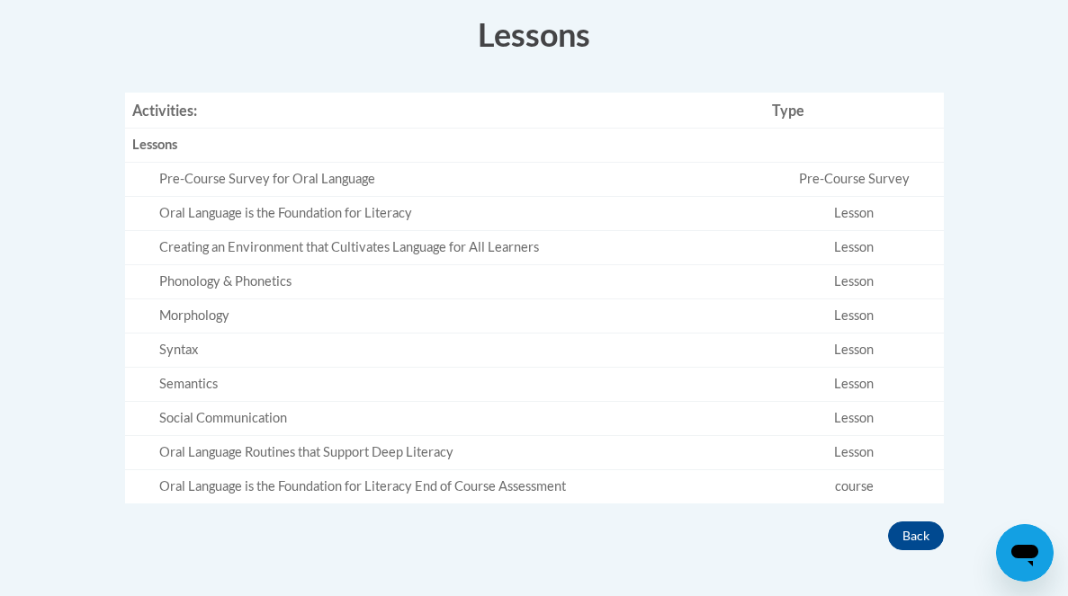
scroll to position [647, 0]
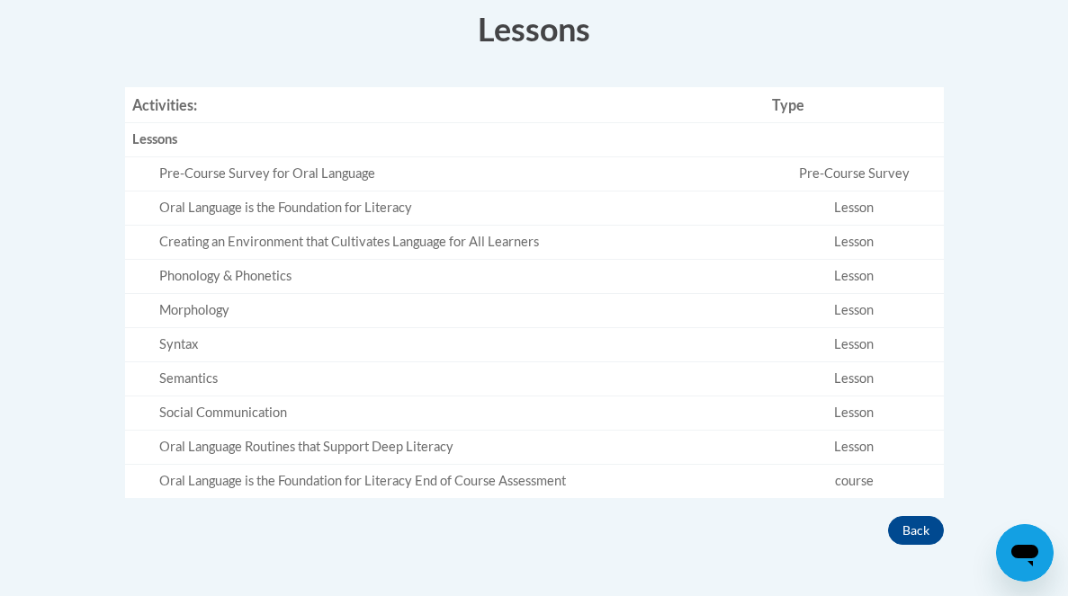
click at [208, 336] on div "Syntax" at bounding box center [458, 345] width 598 height 19
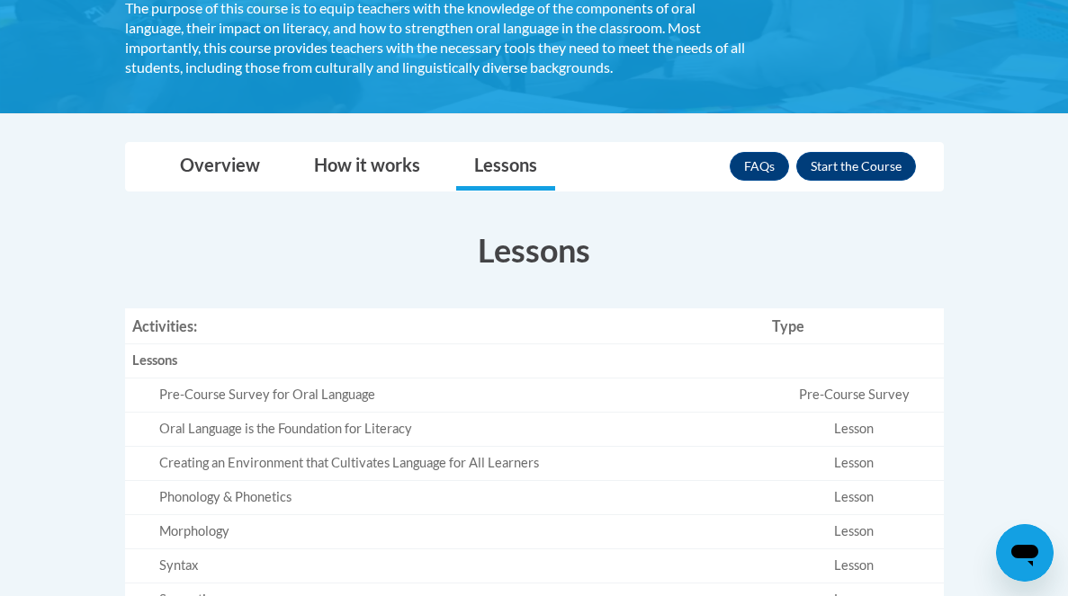
scroll to position [388, 0]
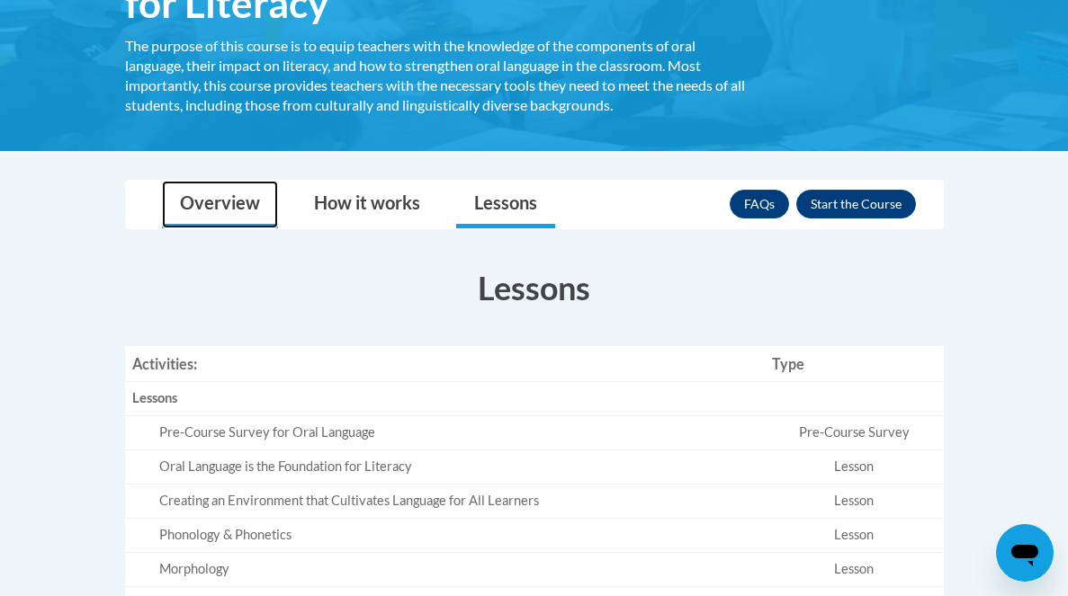
click at [218, 206] on link "Overview" at bounding box center [220, 205] width 116 height 48
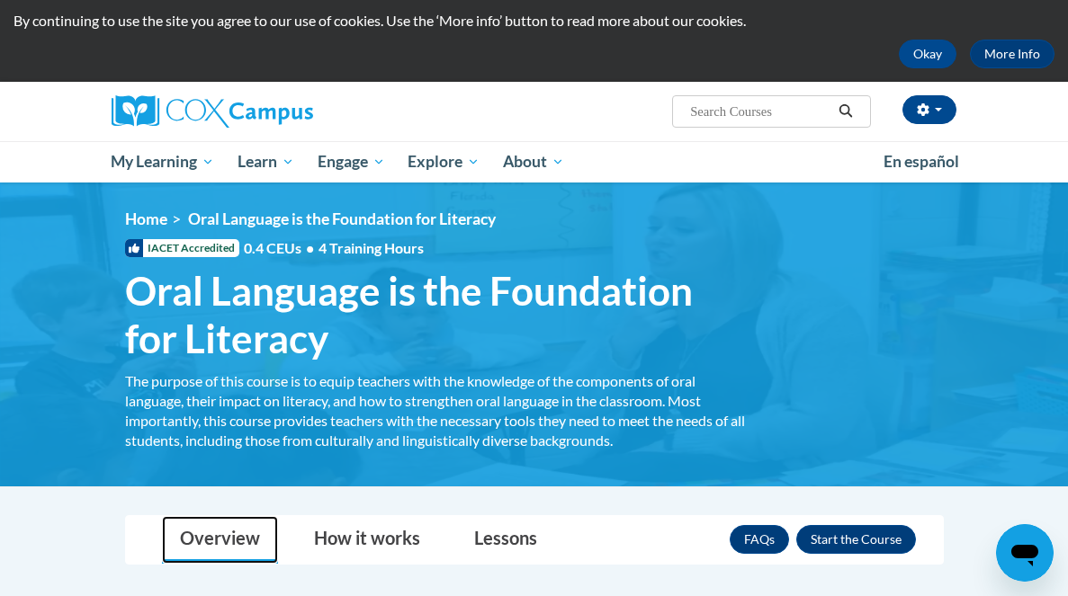
scroll to position [0, 0]
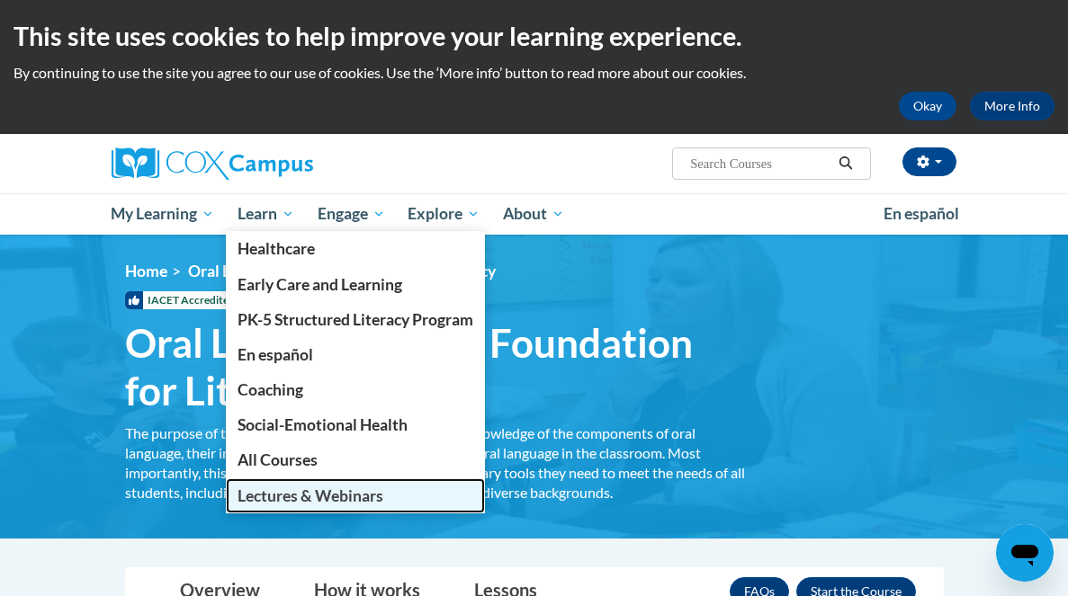
click at [283, 501] on span "Lectures & Webinars" at bounding box center [311, 496] width 146 height 19
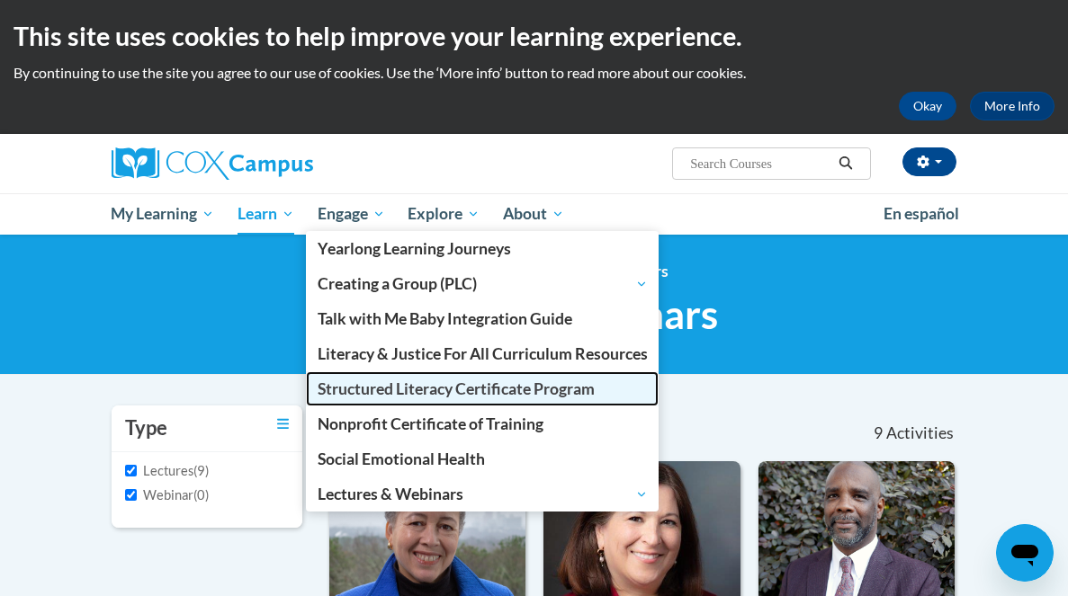
click at [395, 399] on span "Structured Literacy Certificate Program" at bounding box center [456, 389] width 277 height 19
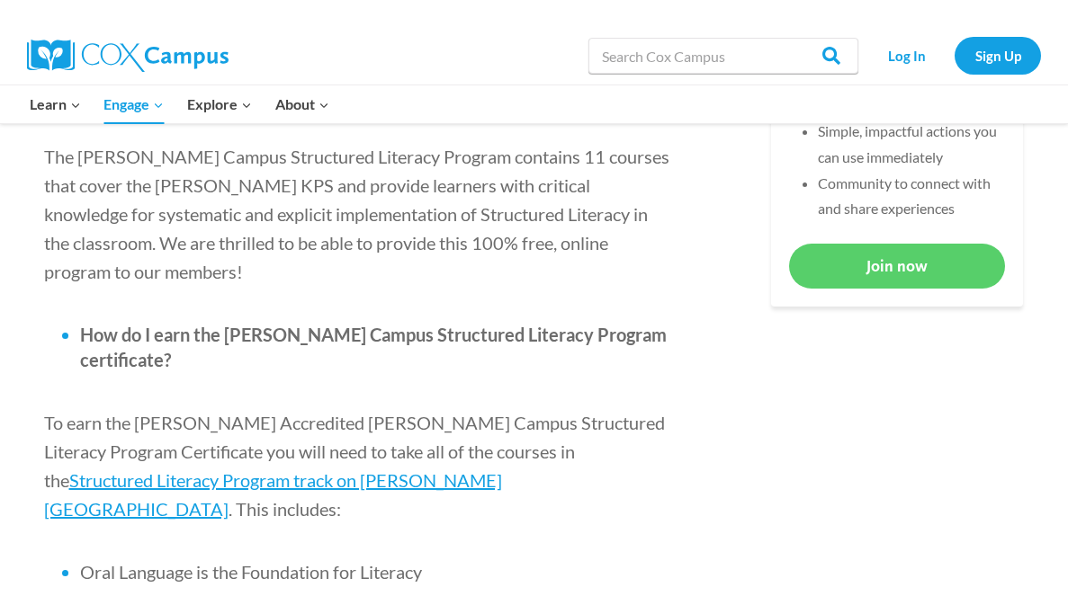
scroll to position [861, 0]
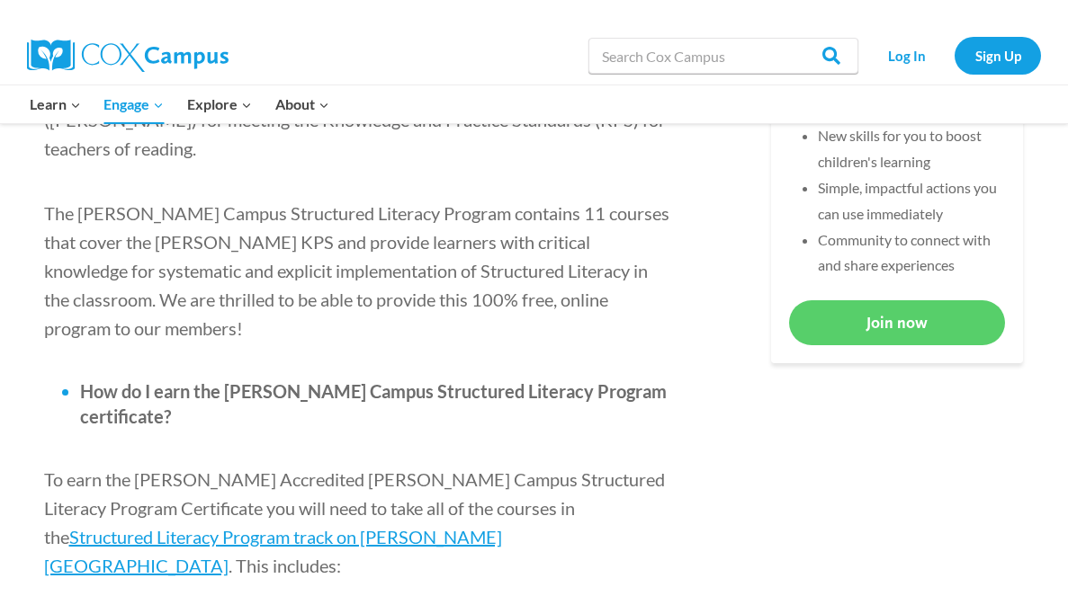
click at [395, 469] on span "To earn the [PERSON_NAME] Accredited [PERSON_NAME] Campus Structured Literacy P…" at bounding box center [354, 508] width 621 height 79
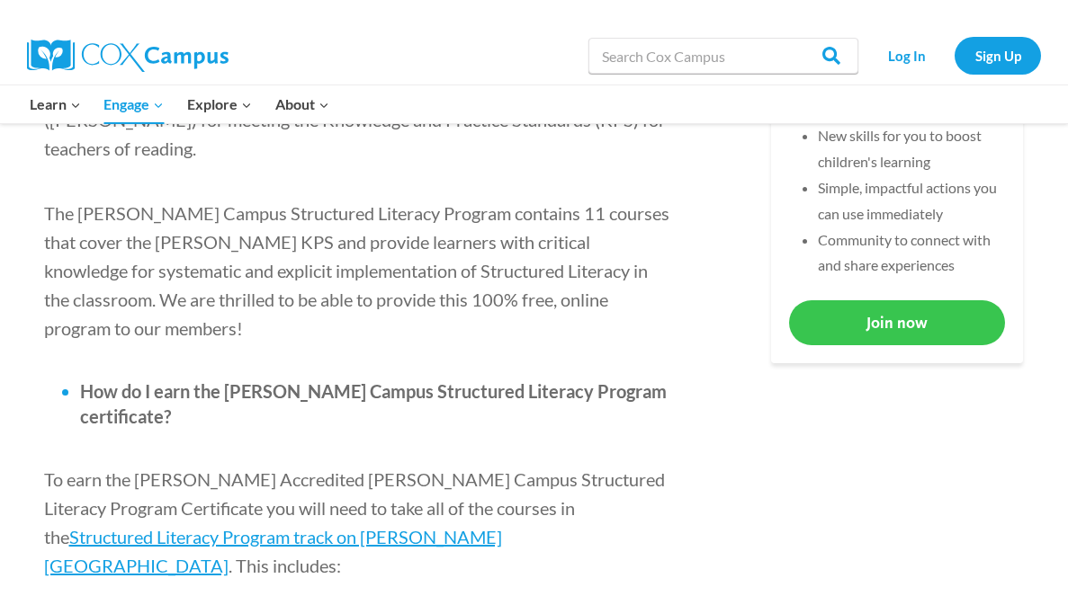
click at [835, 332] on link "Join now" at bounding box center [897, 322] width 216 height 44
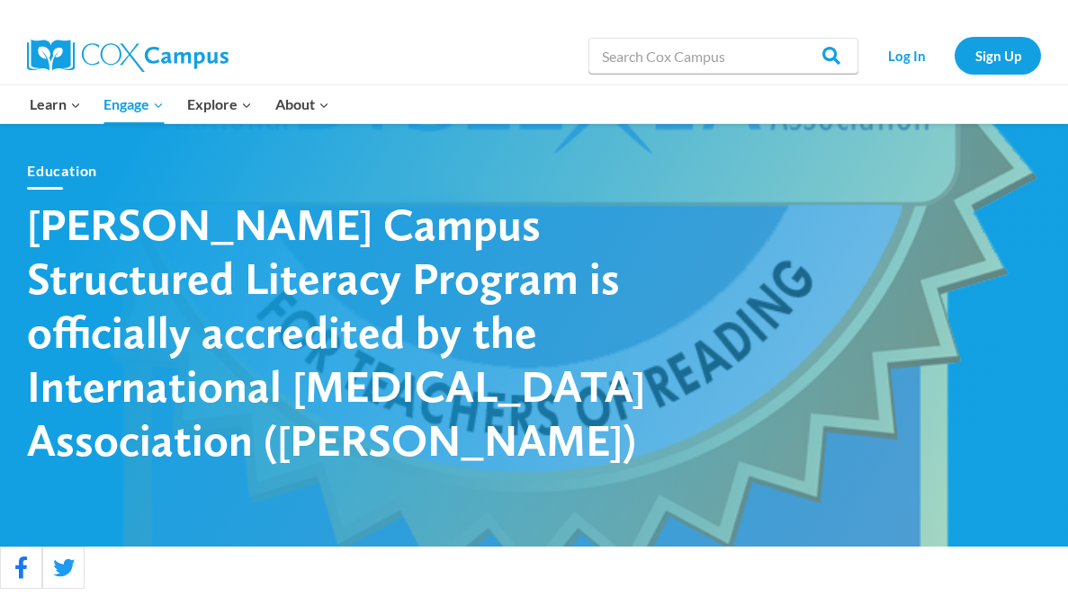
scroll to position [0, 0]
